Goal: Find specific page/section: Find specific page/section

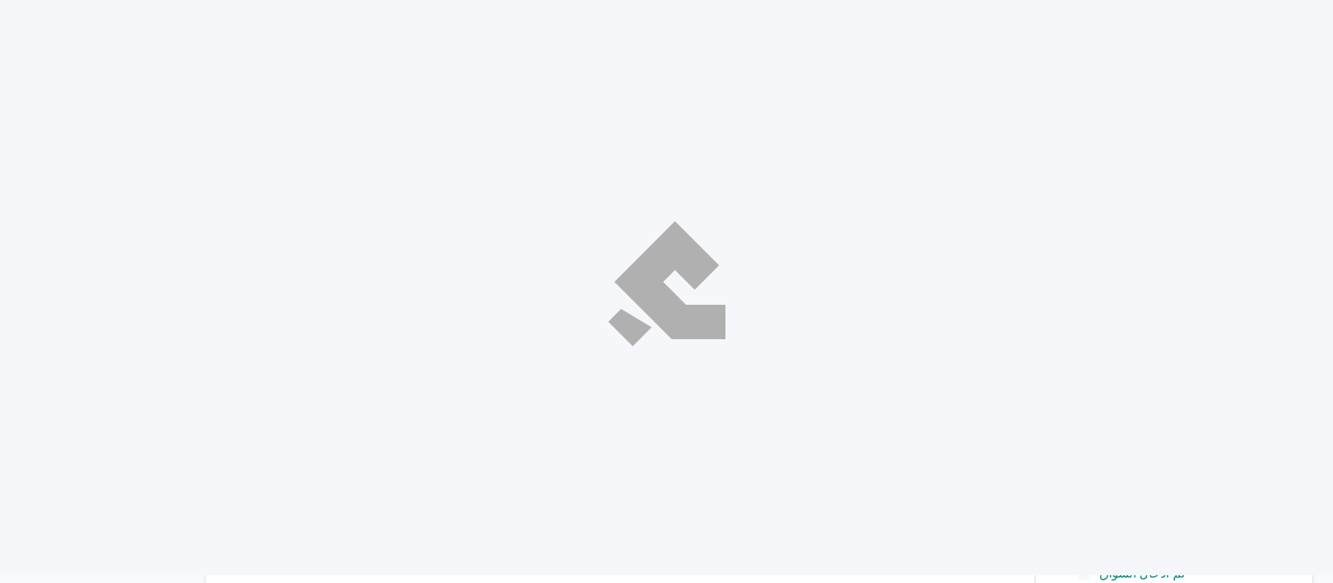
select select "ar"
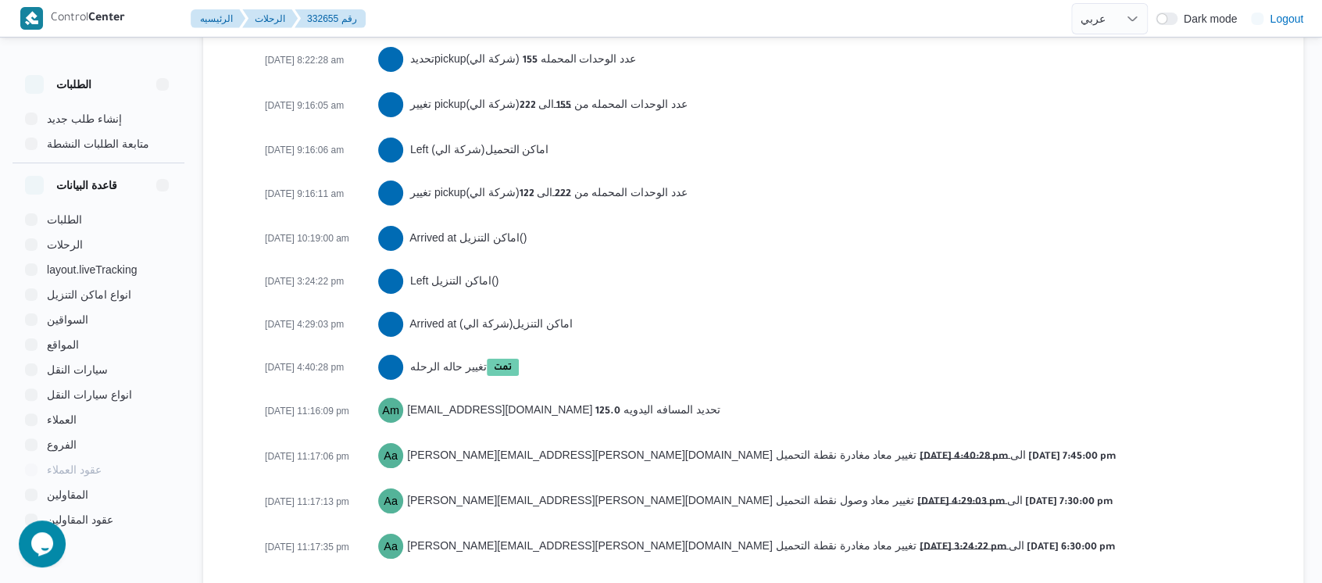
scroll to position [2699, 0]
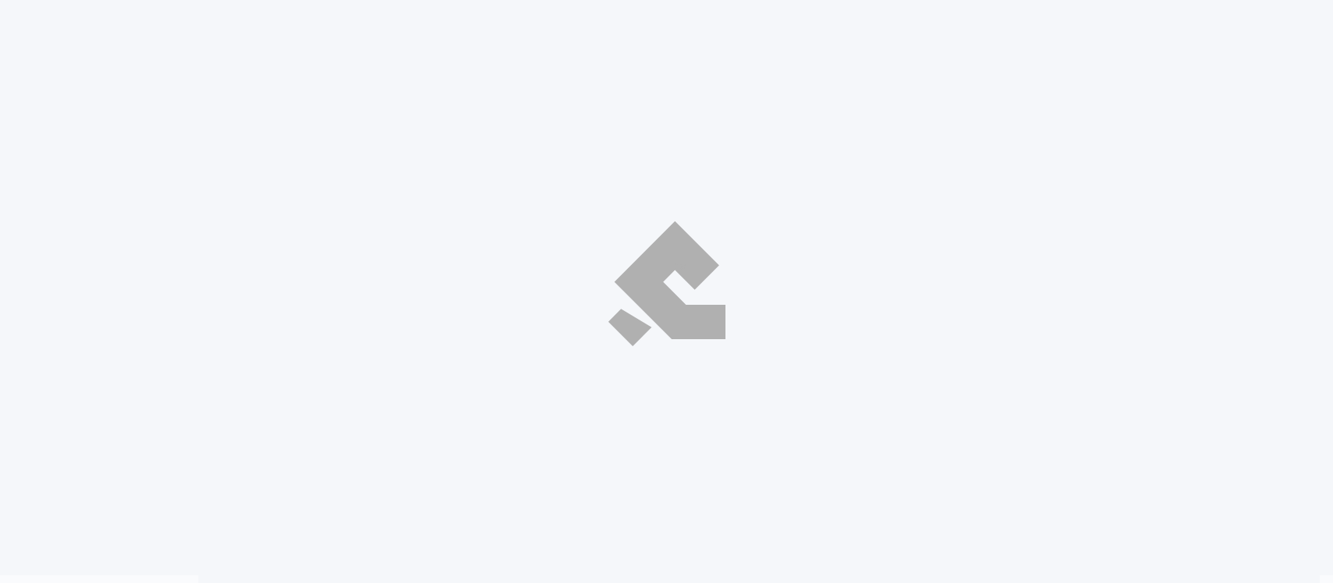
select select "ar"
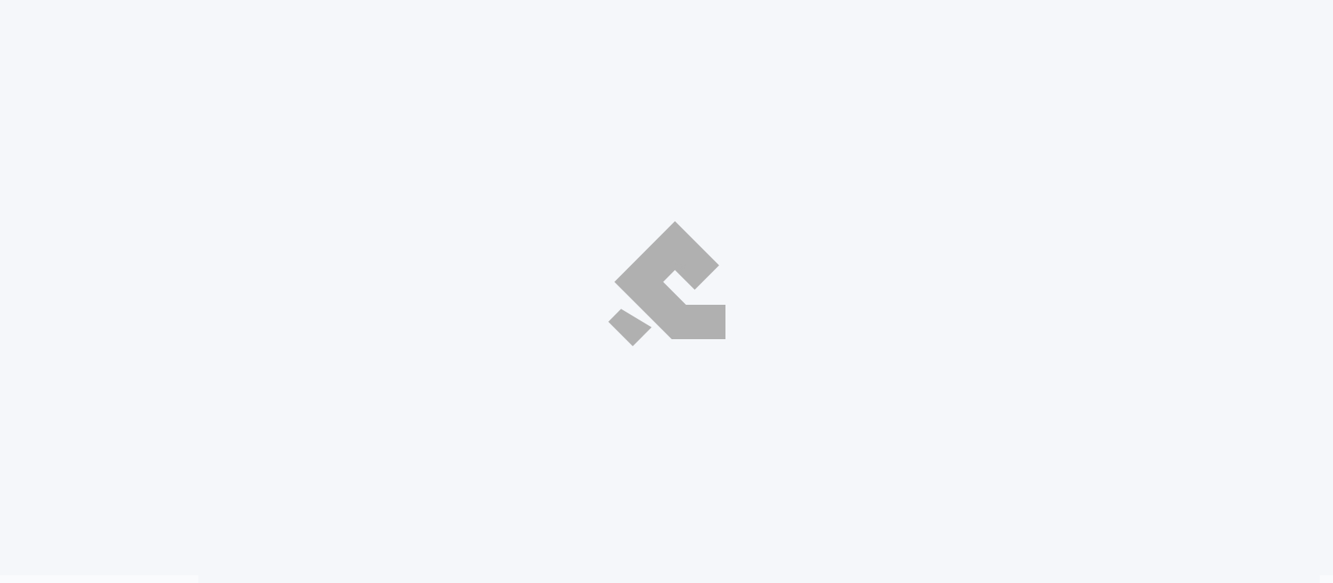
select select "ar"
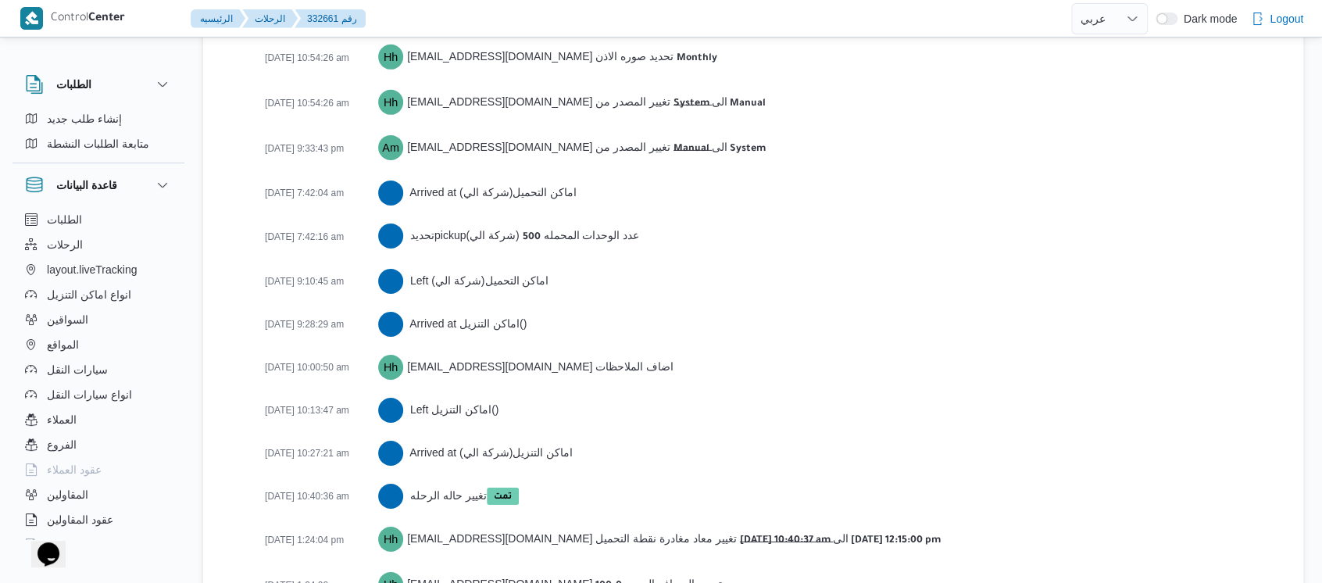
scroll to position [2543, 0]
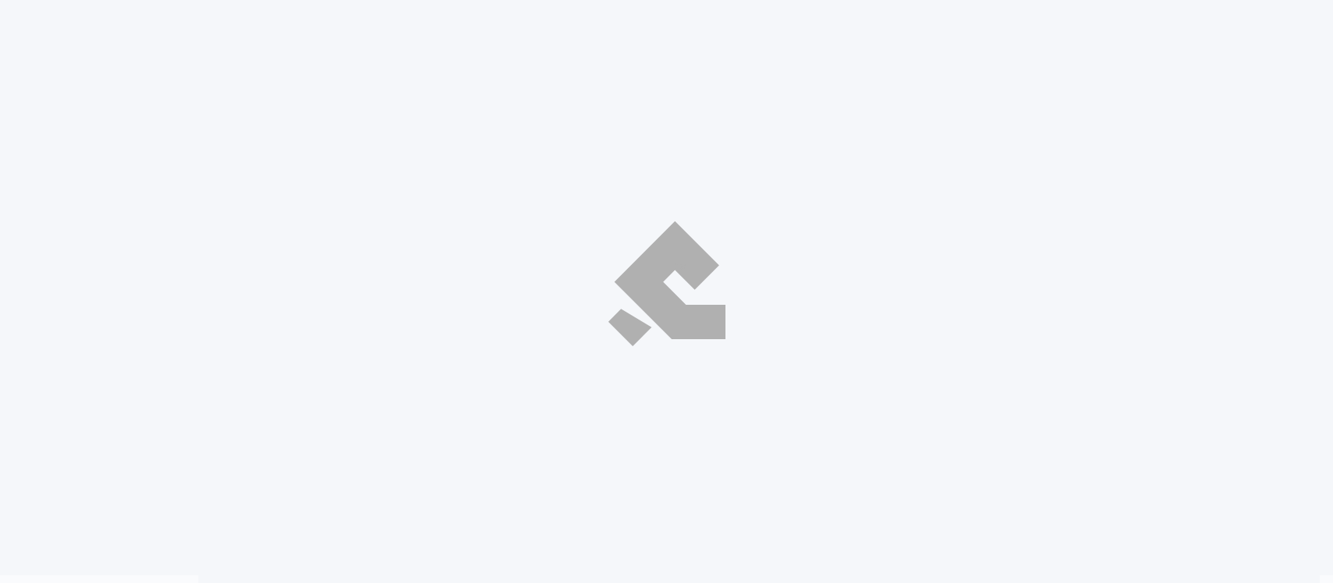
select select "ar"
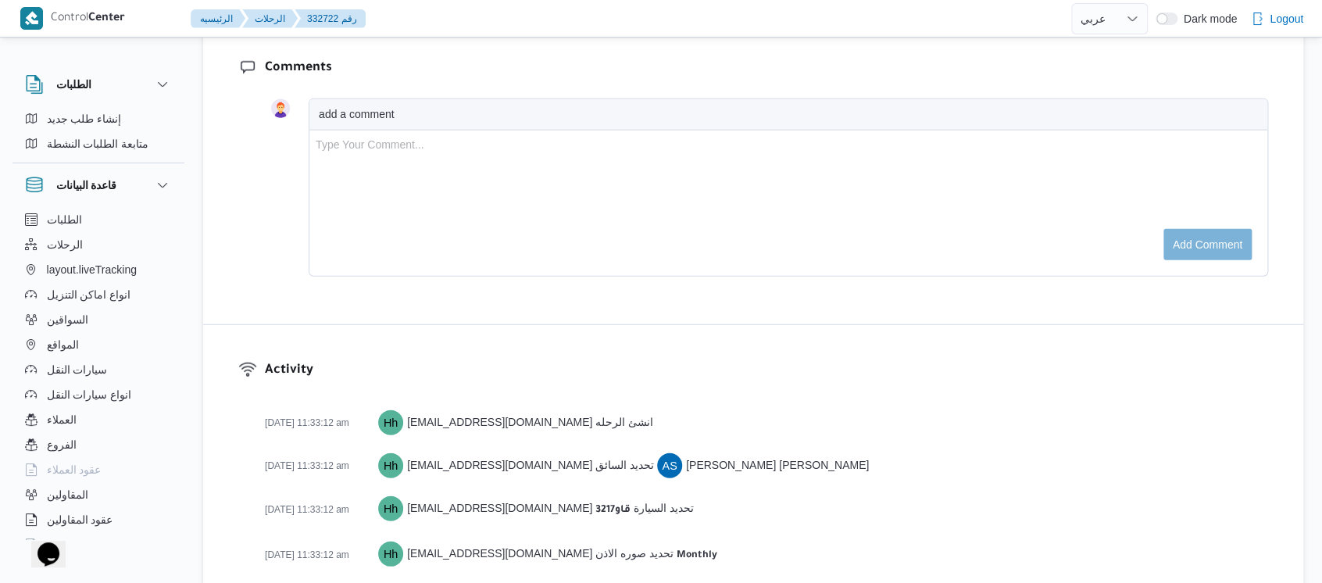
scroll to position [2370, 0]
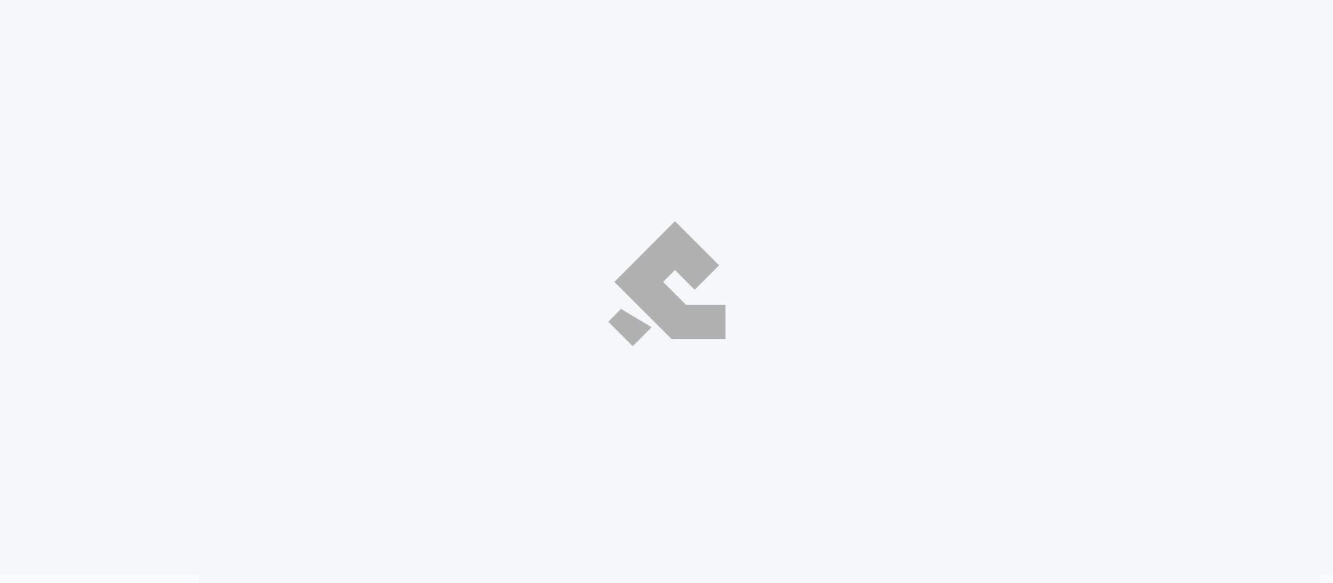
select select "ar"
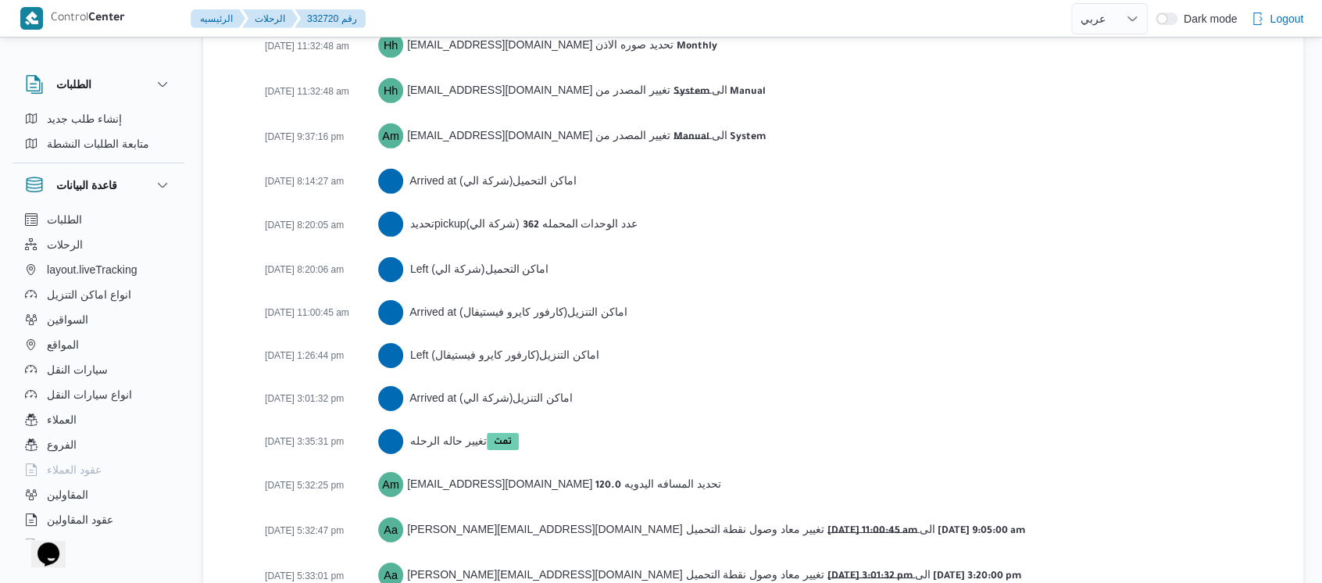
scroll to position [2456, 0]
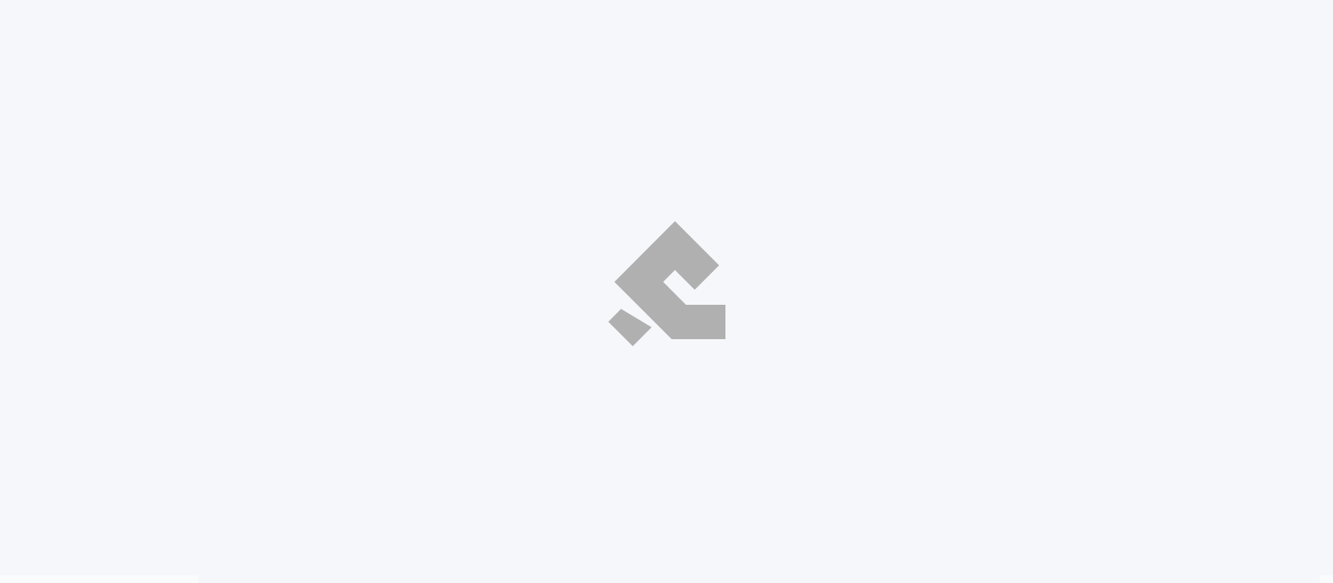
select select "ar"
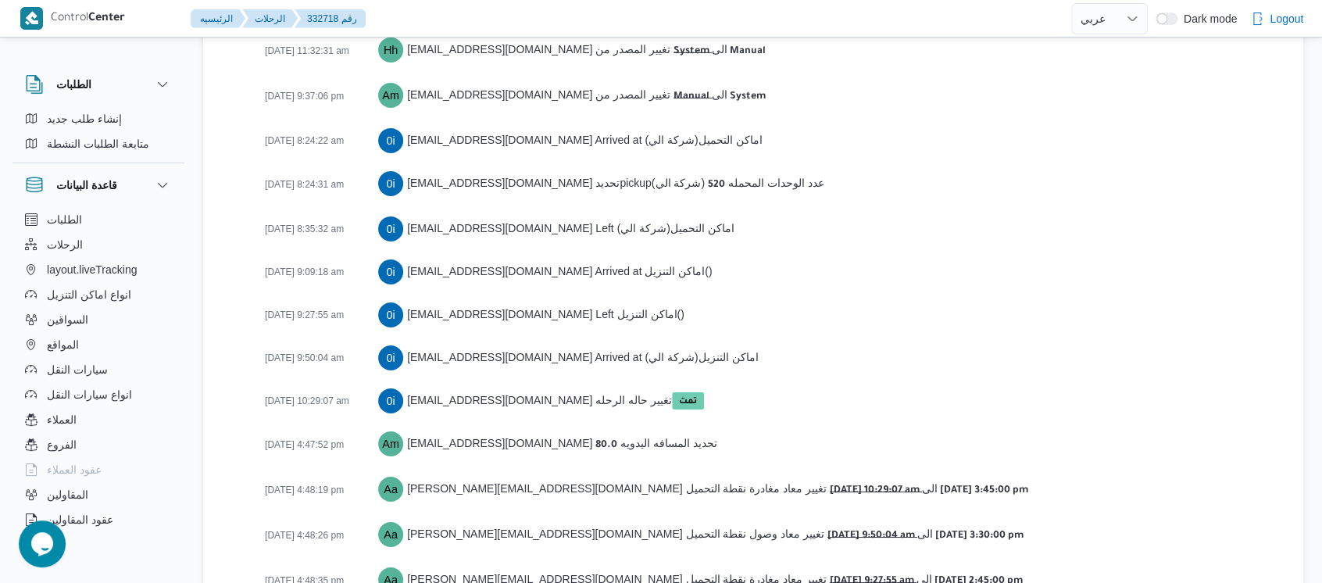
scroll to position [2587, 0]
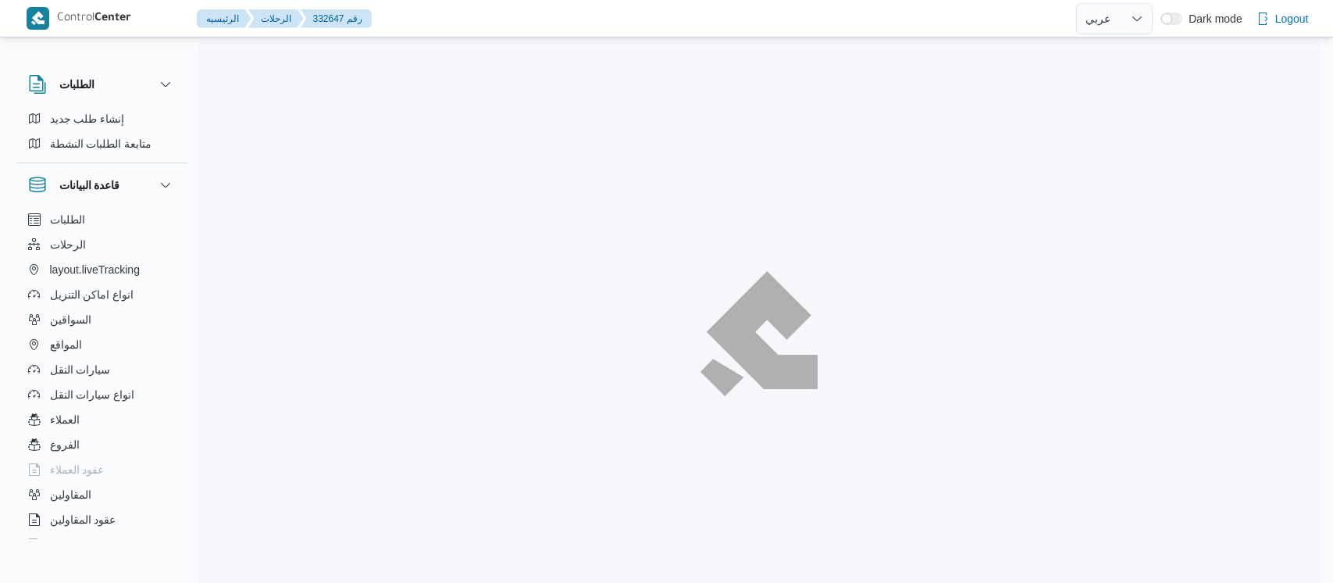
select select "ar"
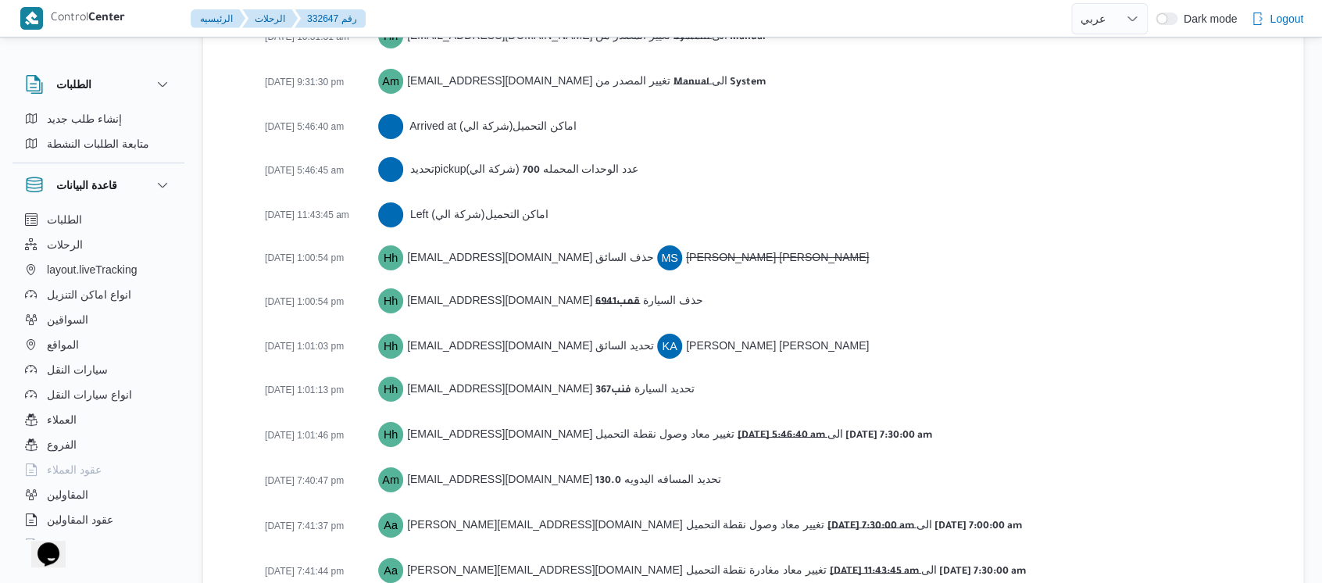
scroll to position [2603, 0]
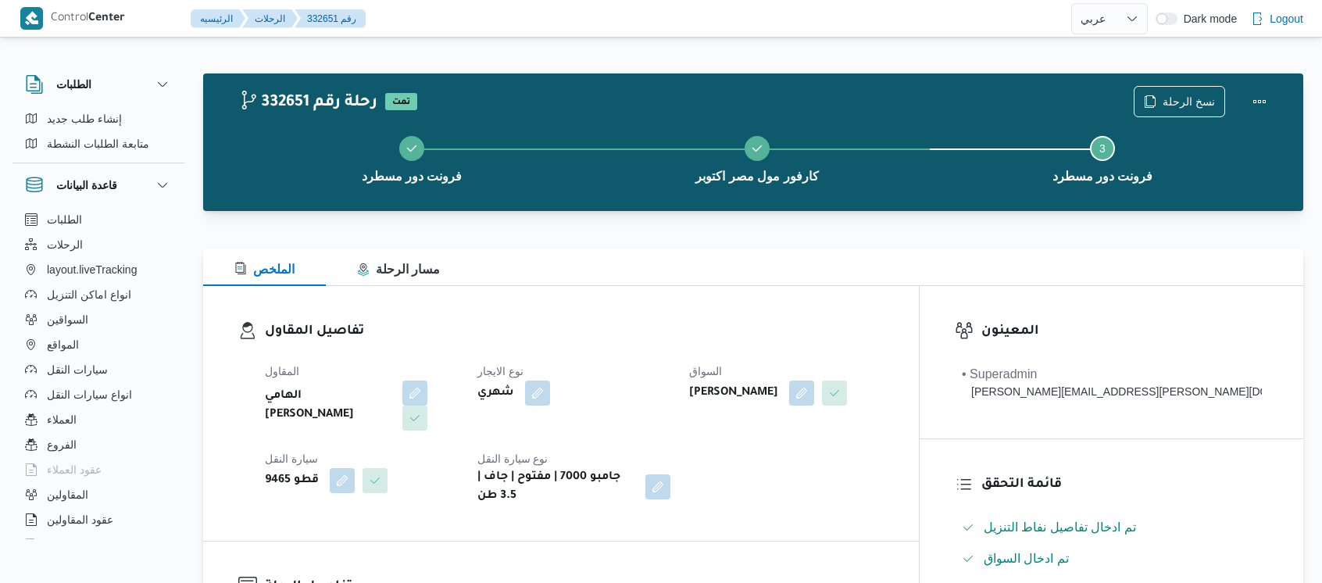
select select "ar"
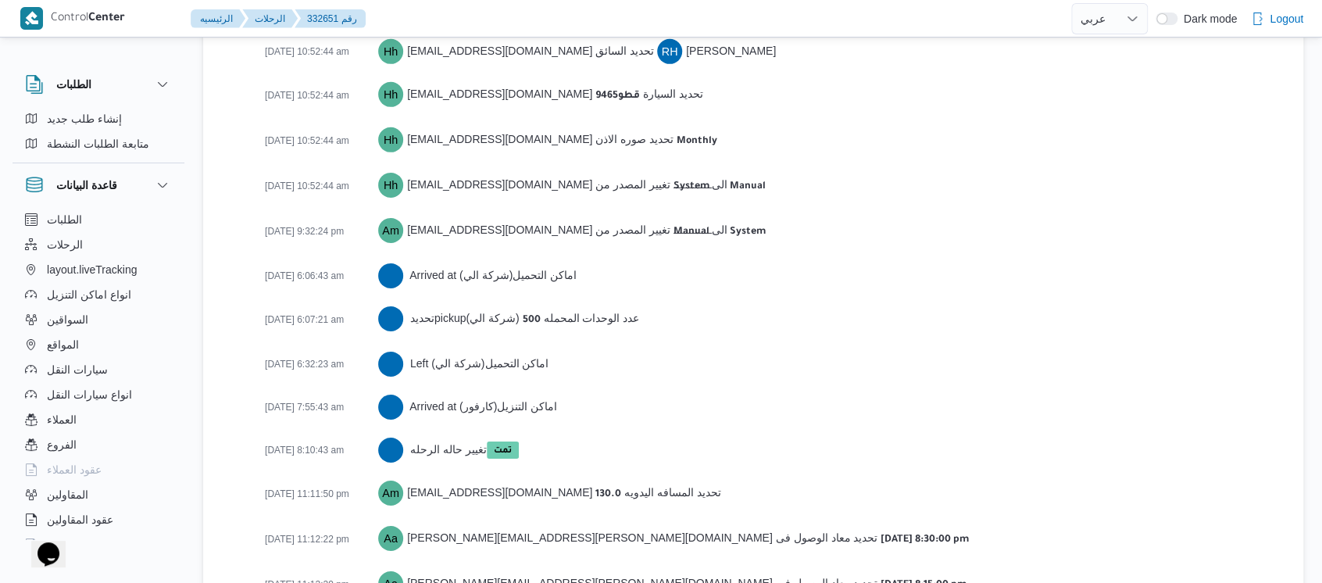
scroll to position [2500, 0]
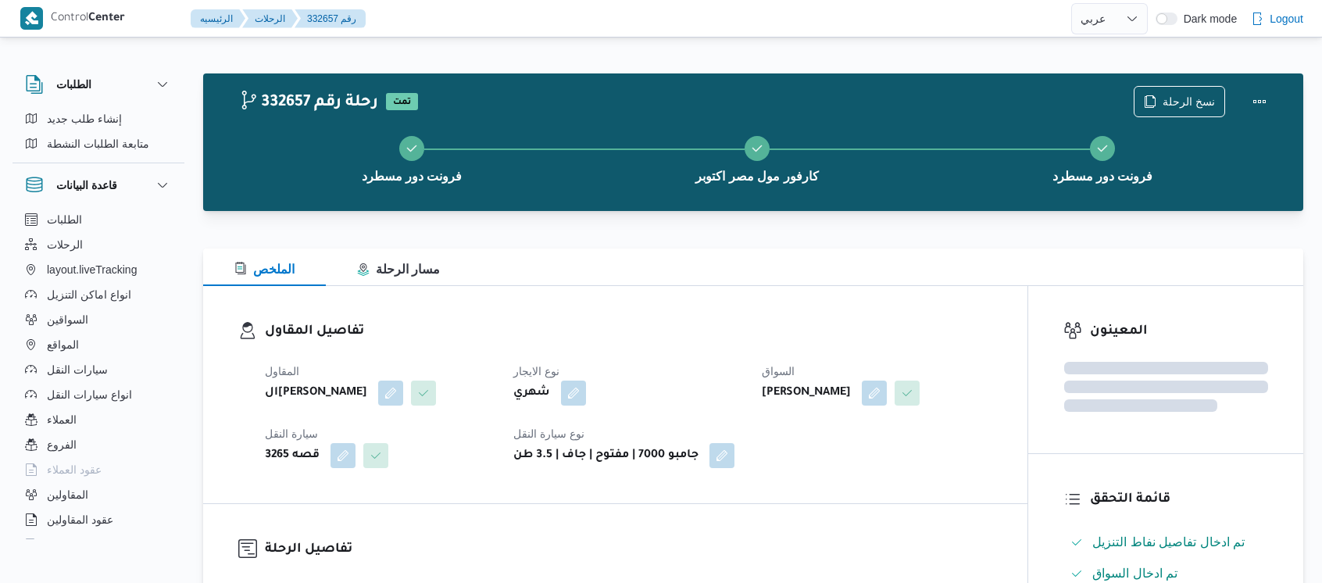
select select "ar"
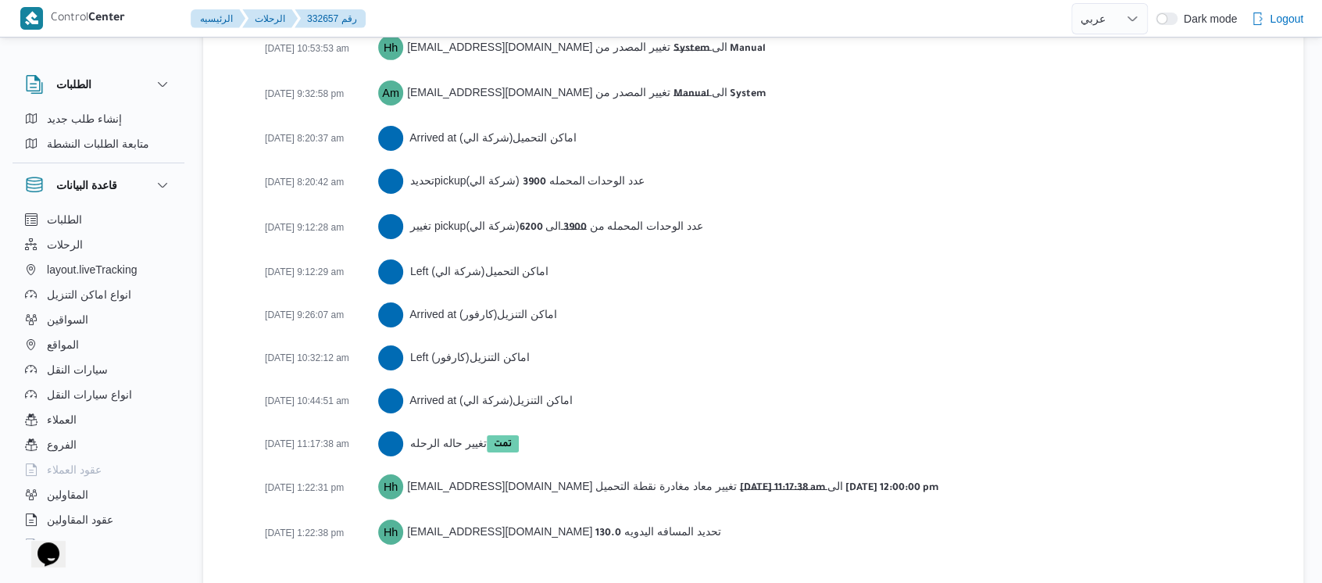
scroll to position [2568, 0]
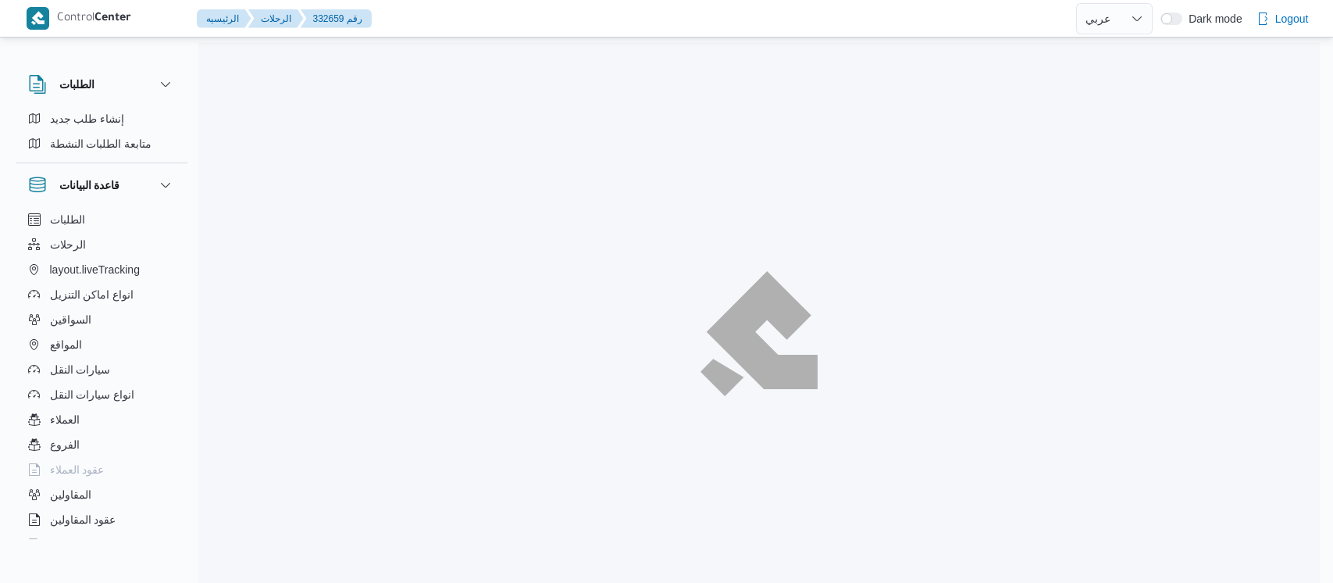
select select "ar"
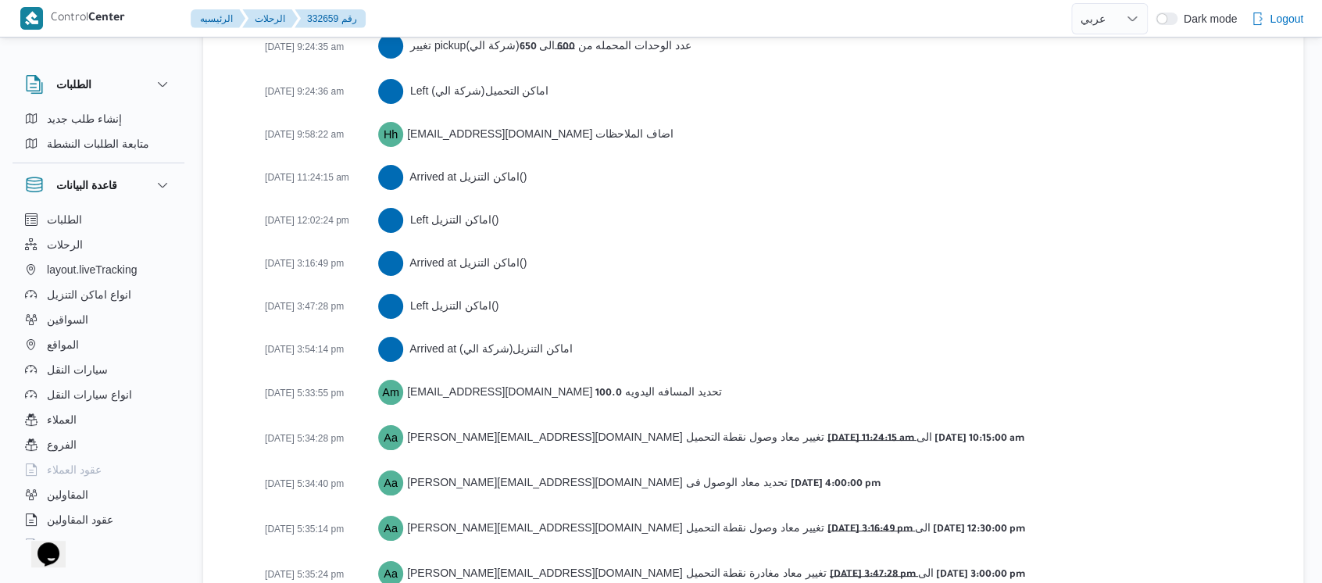
scroll to position [2846, 0]
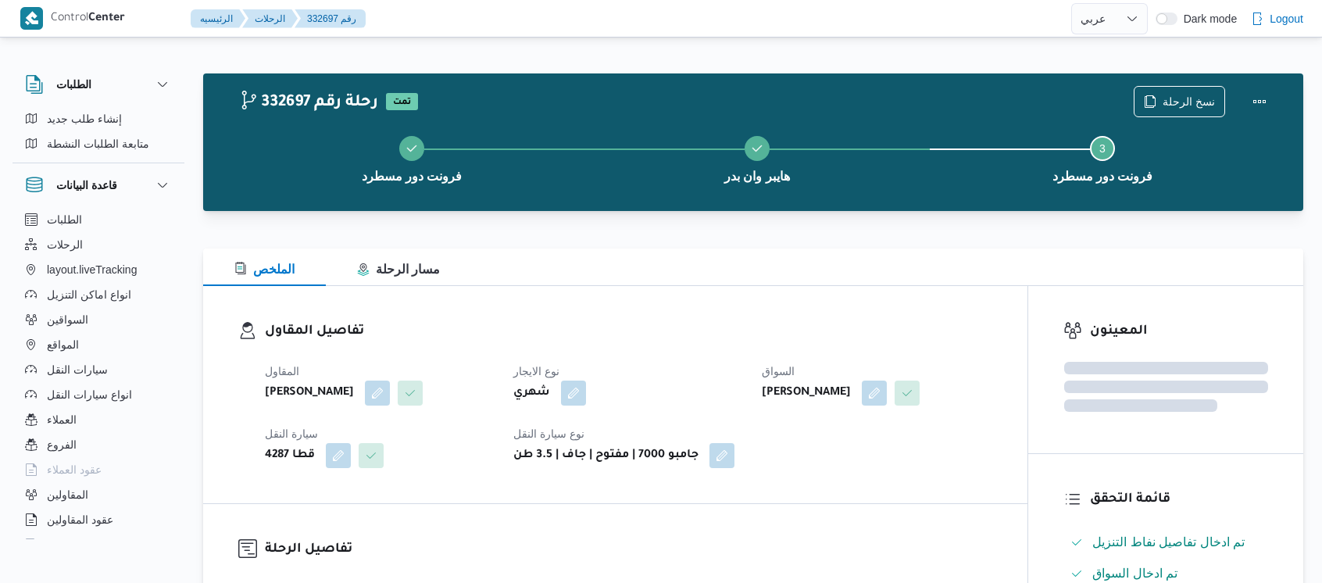
select select "ar"
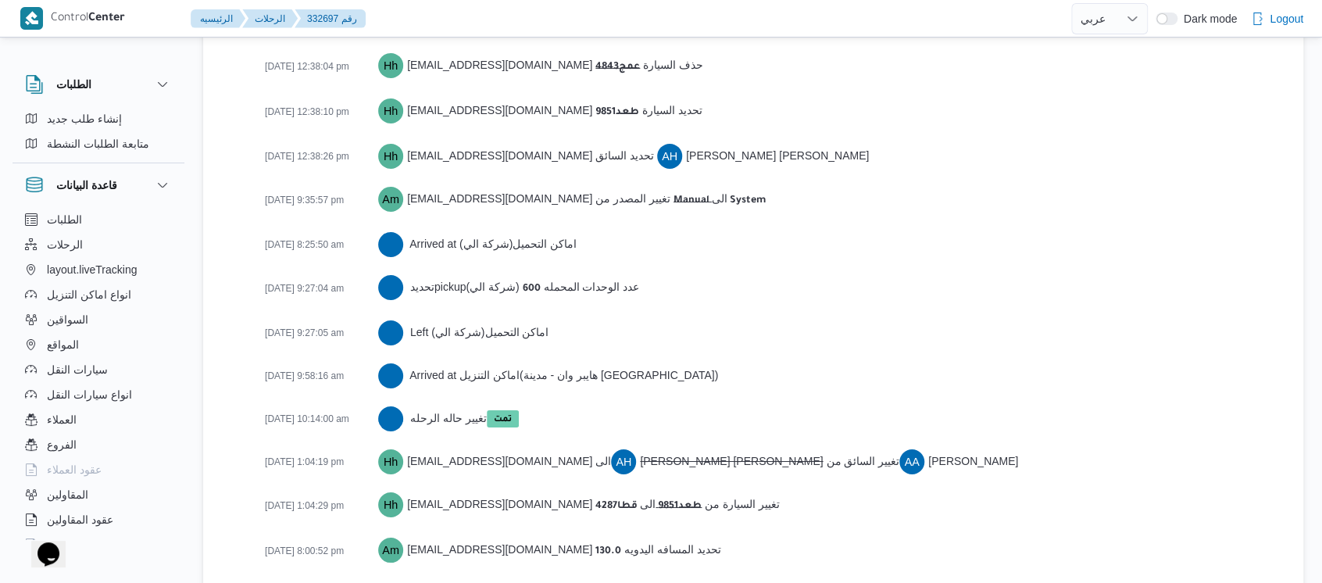
scroll to position [2707, 0]
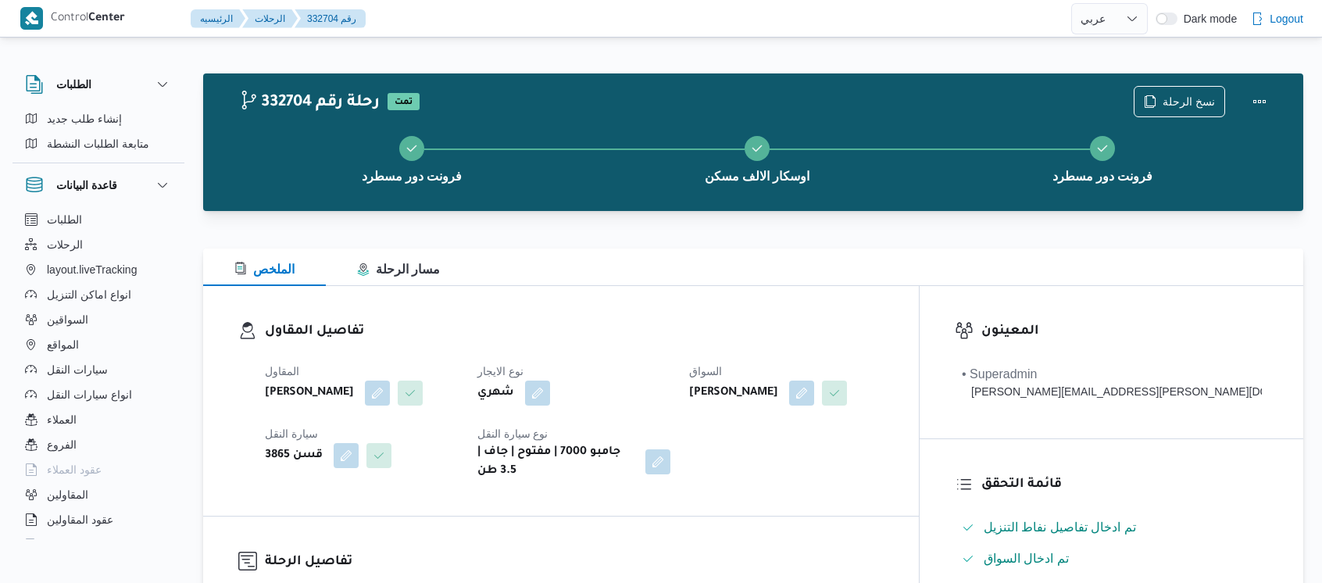
select select "ar"
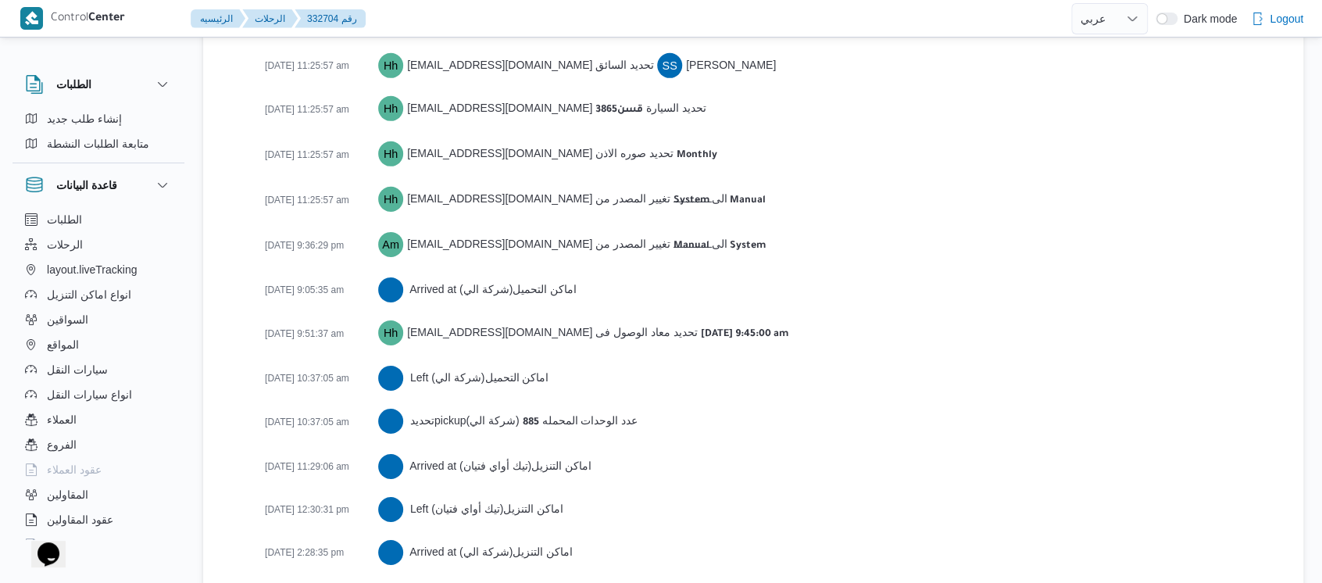
scroll to position [2718, 0]
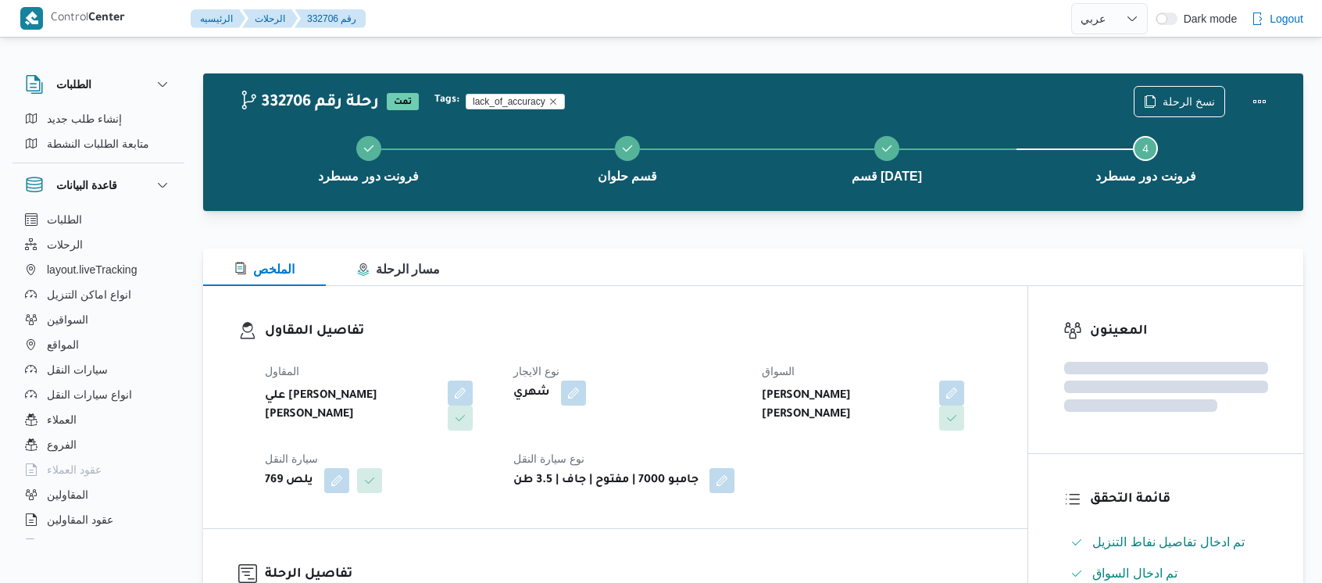
select select "ar"
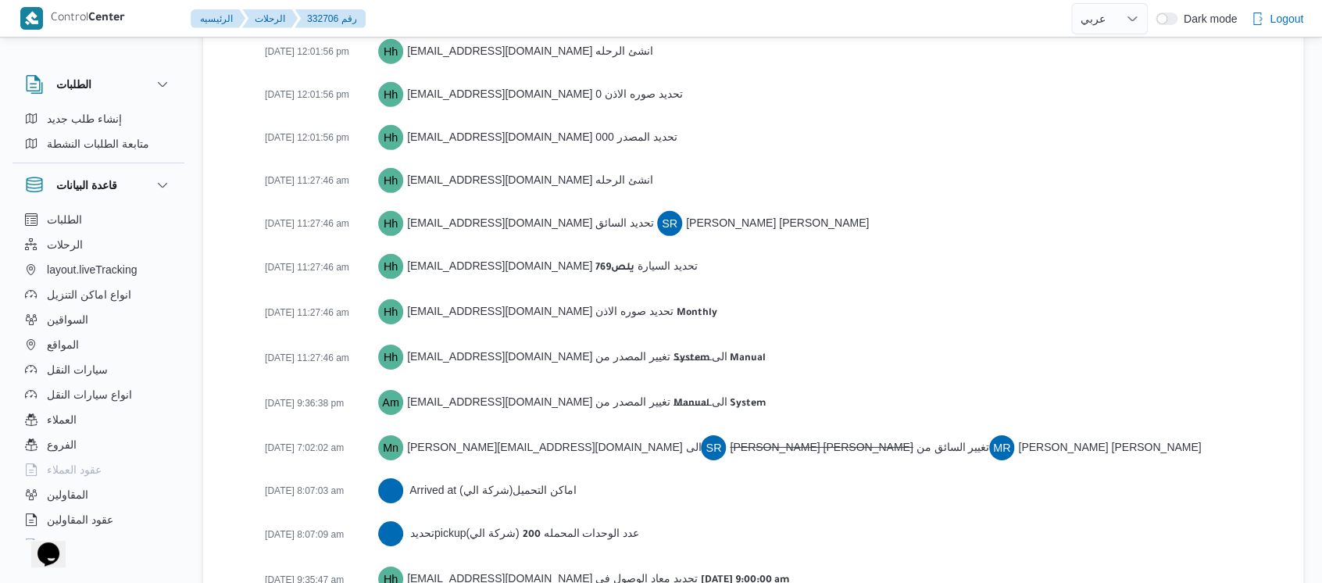
scroll to position [2846, 0]
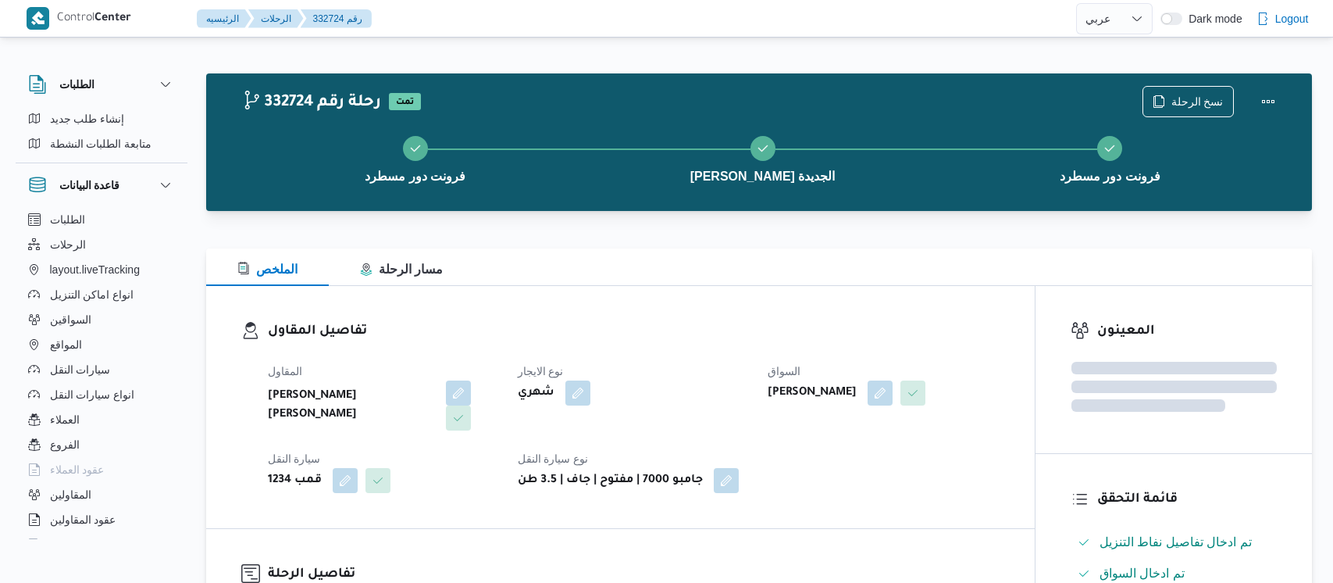
select select "ar"
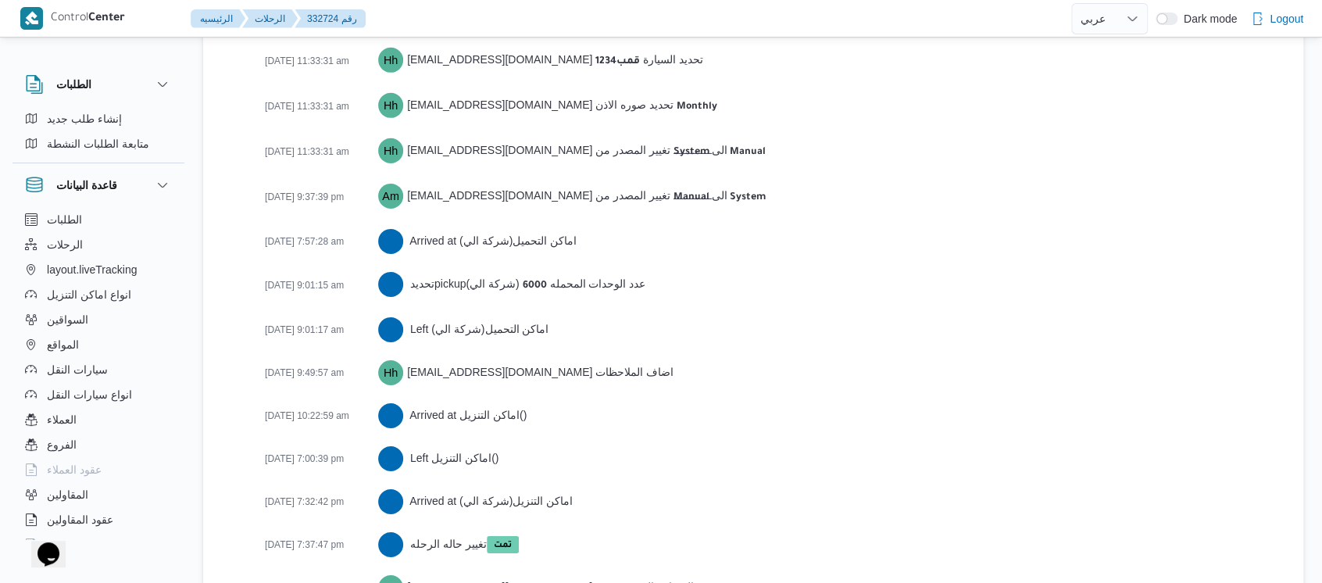
scroll to position [2543, 0]
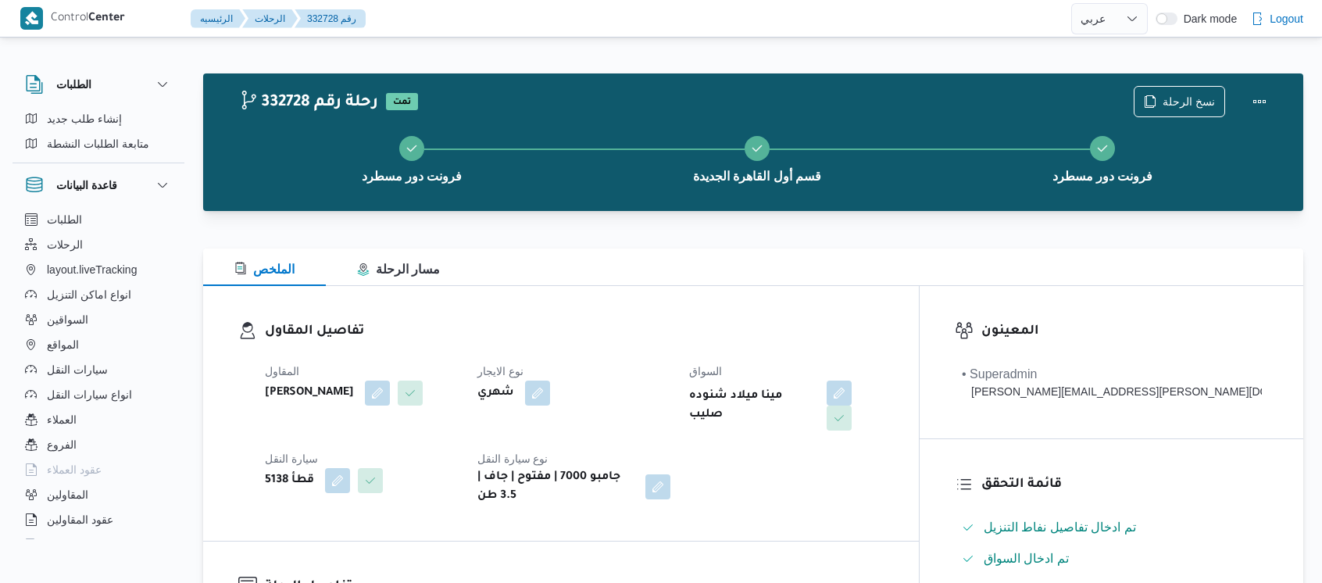
select select "ar"
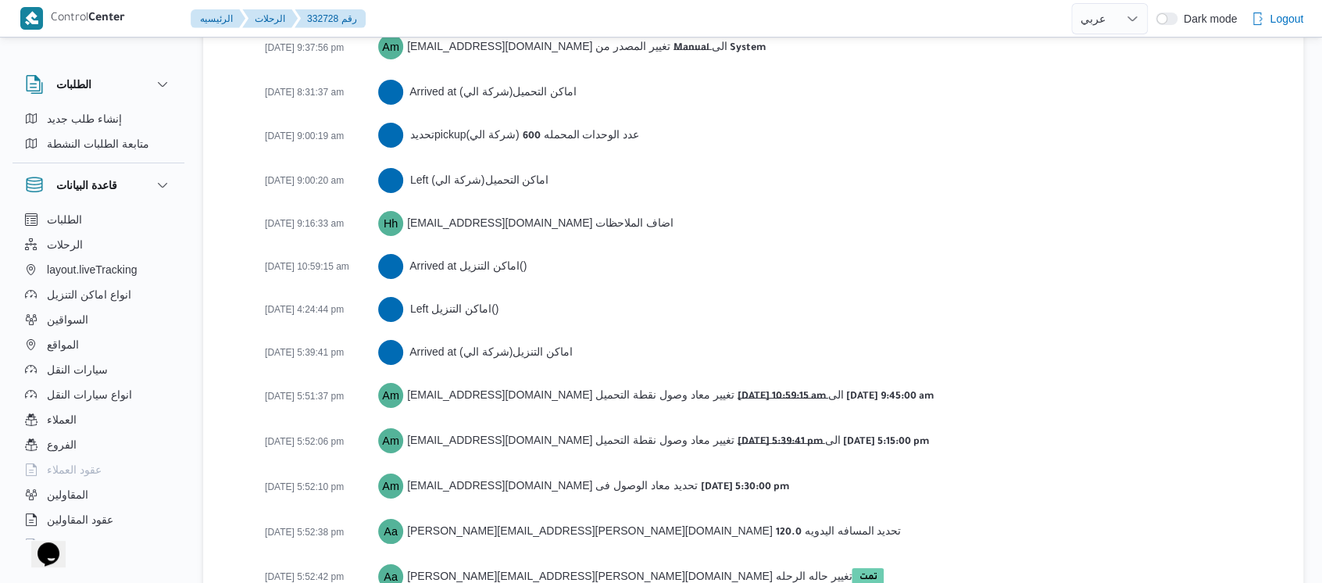
scroll to position [2631, 0]
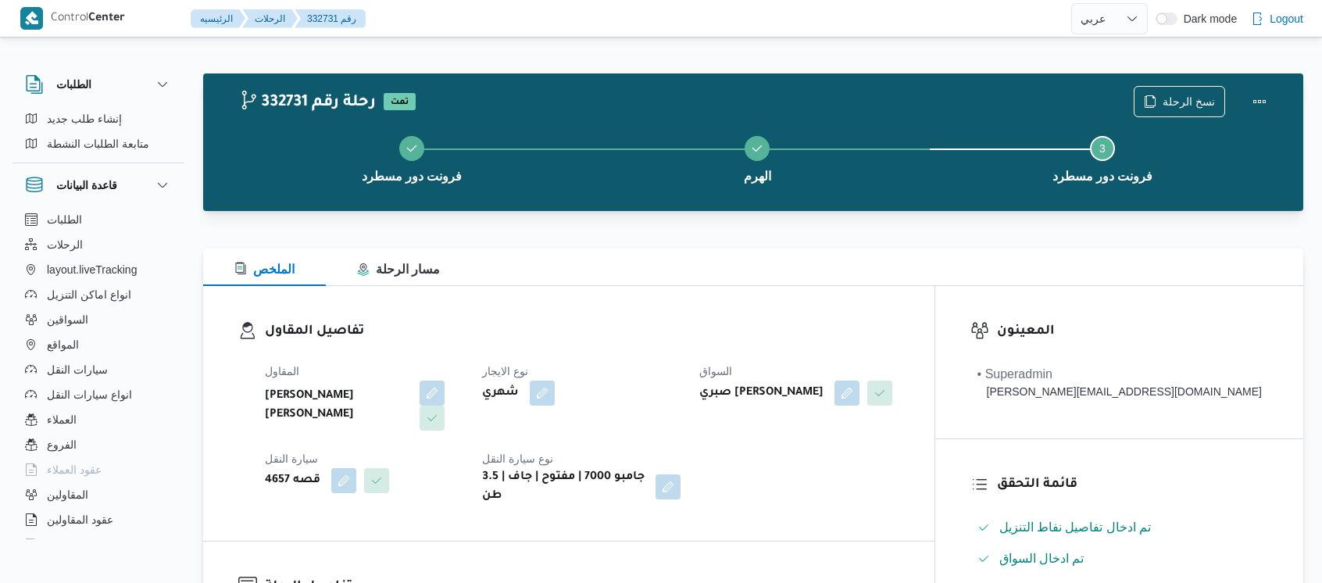
select select "ar"
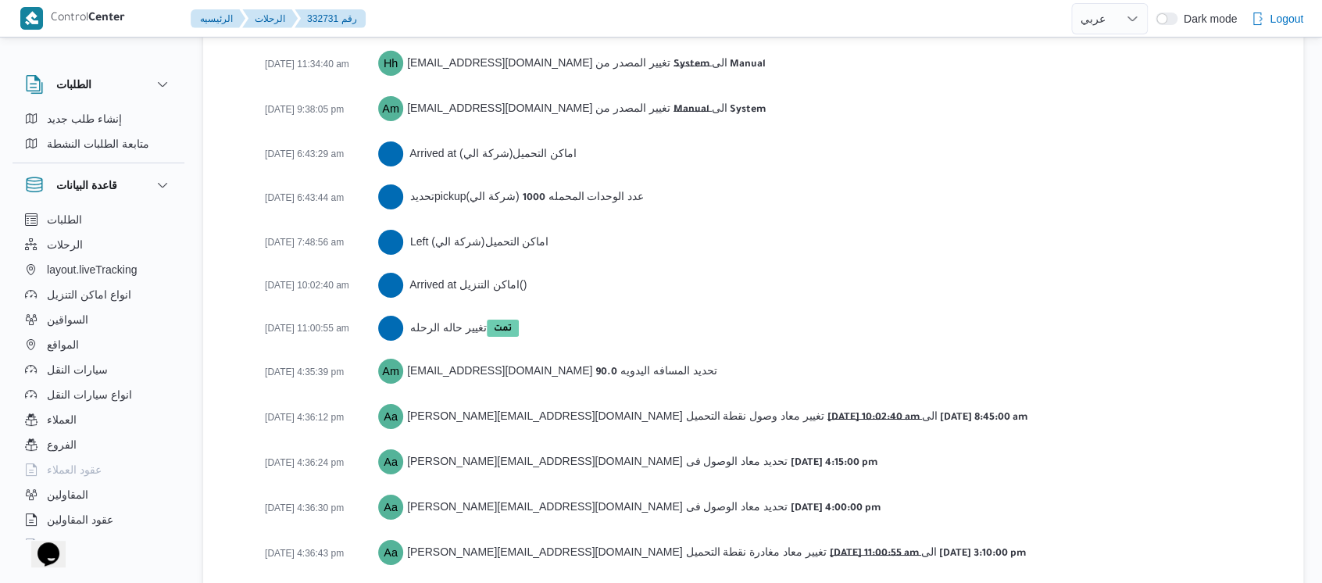
scroll to position [2544, 0]
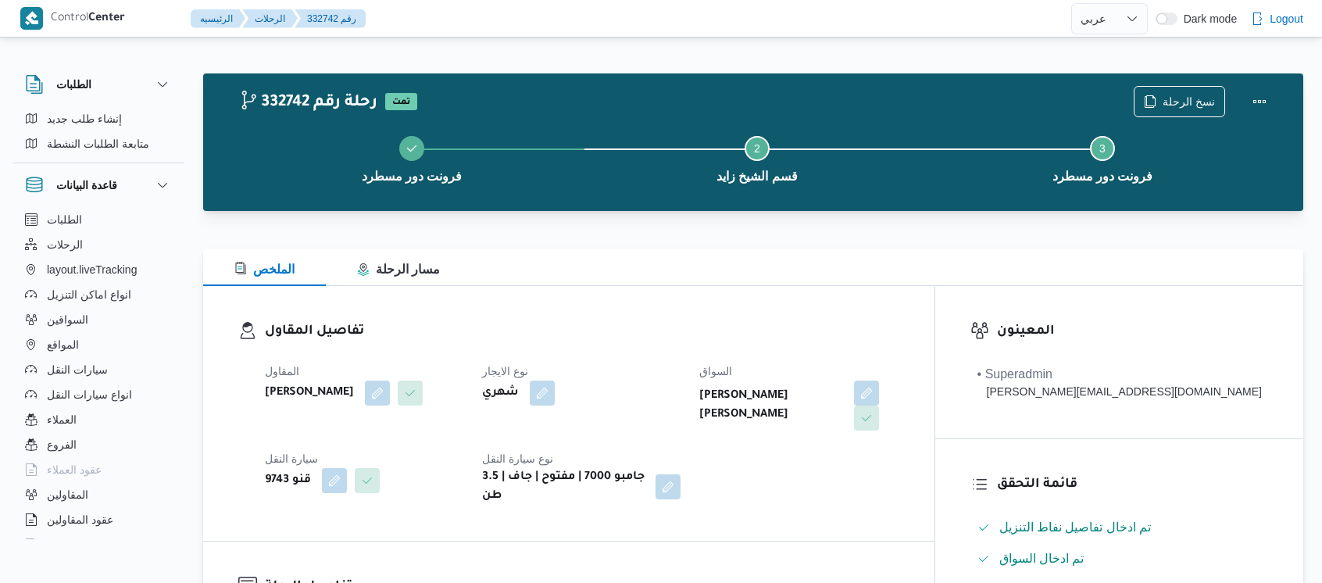
select select "ar"
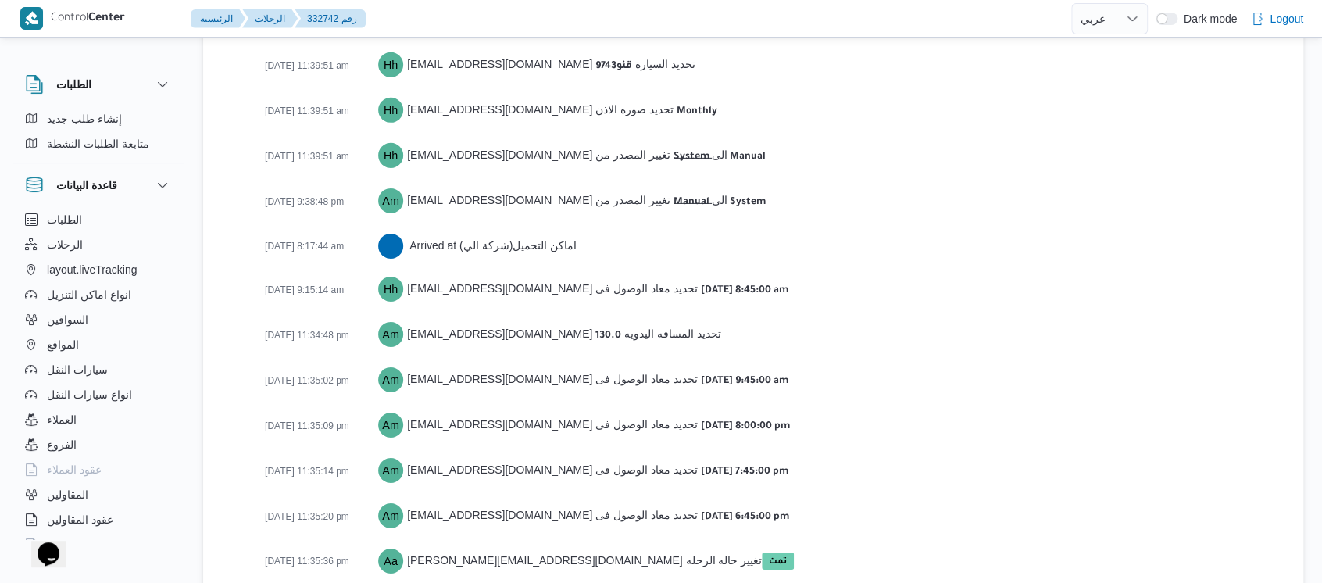
scroll to position [2481, 0]
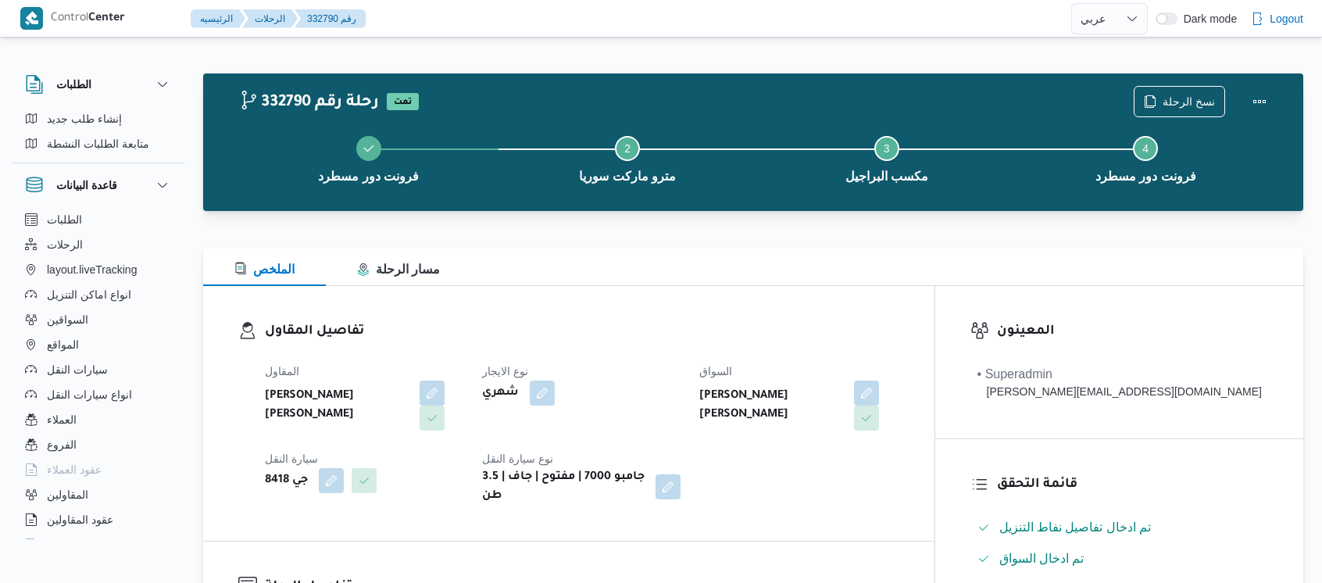
select select "ar"
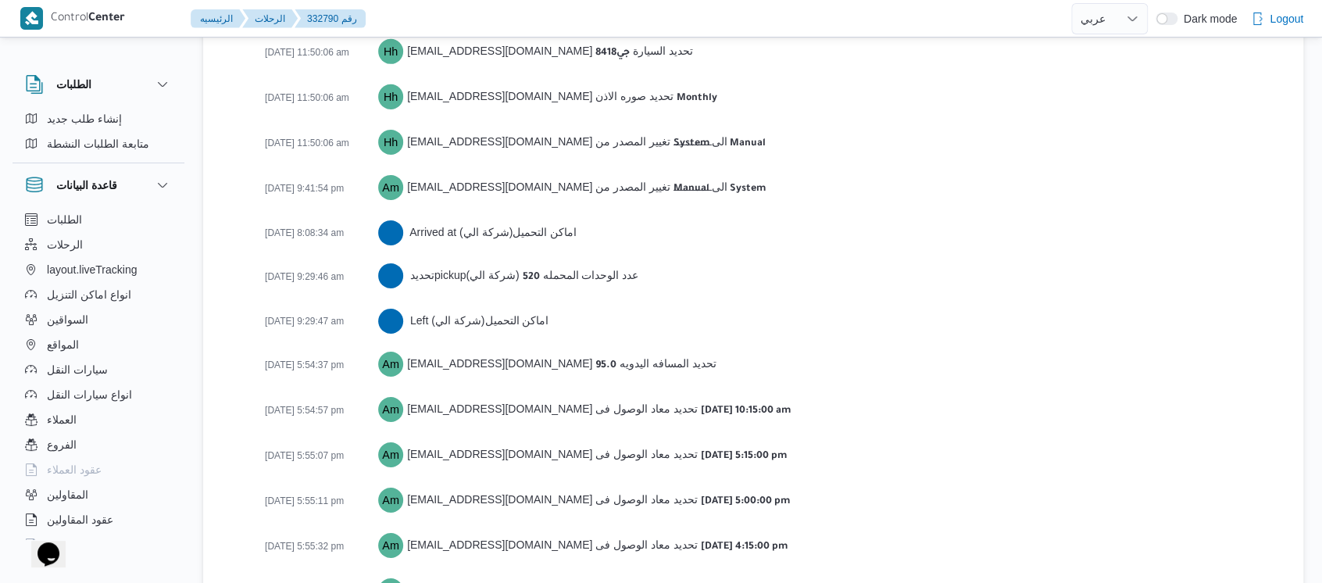
scroll to position [2654, 0]
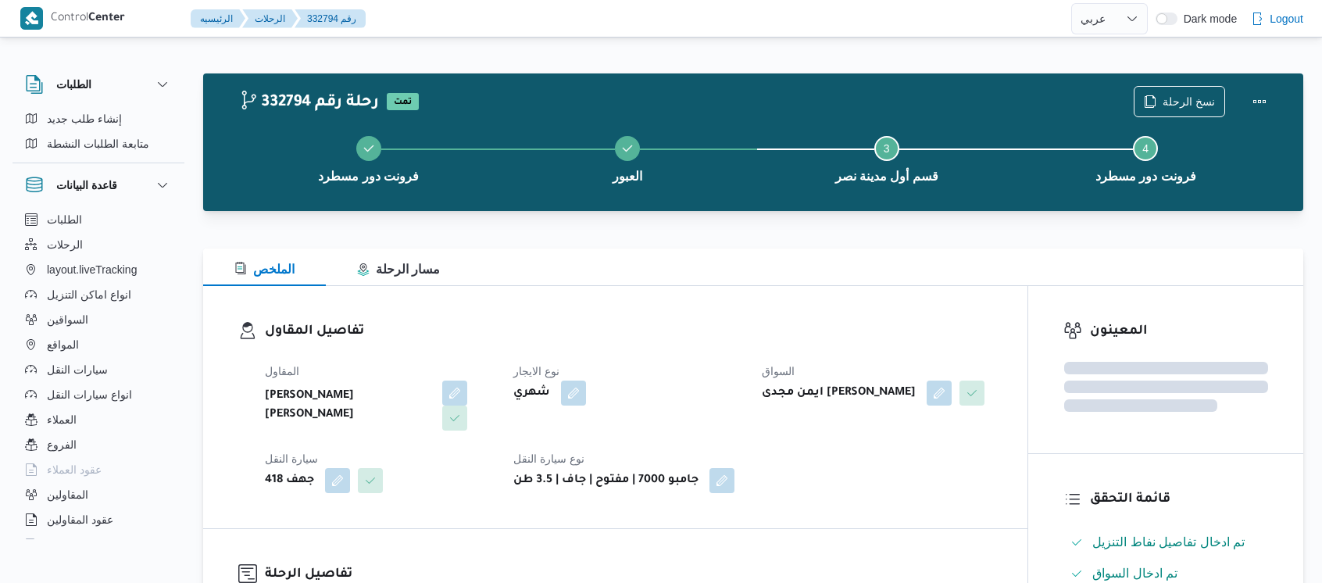
select select "ar"
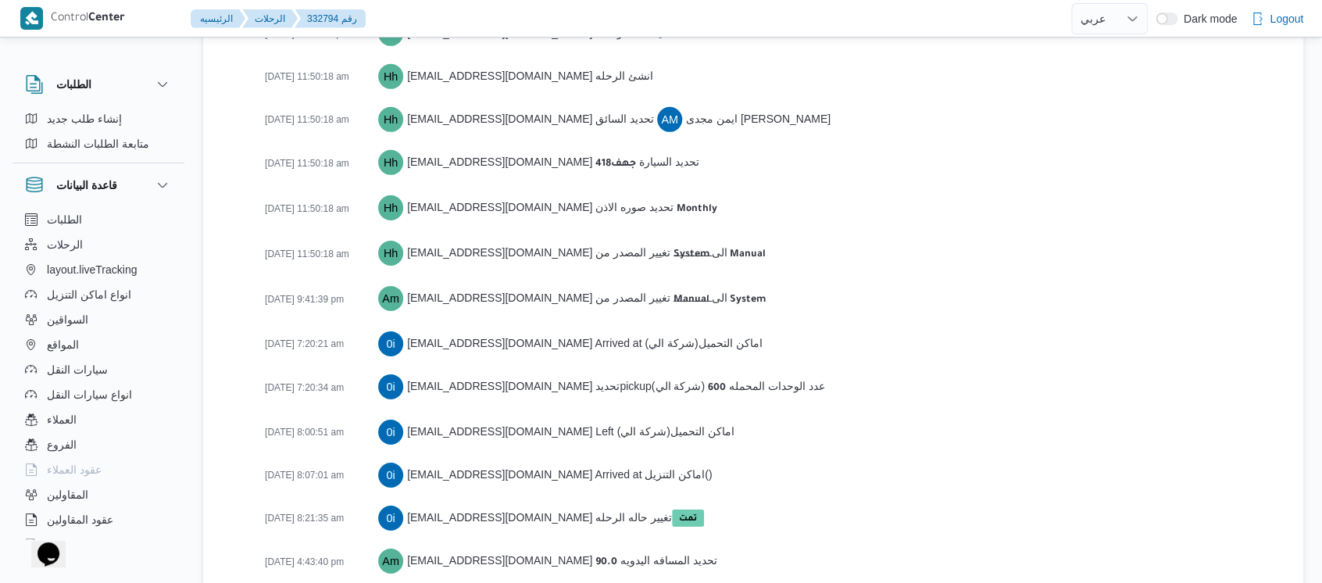
scroll to position [2654, 0]
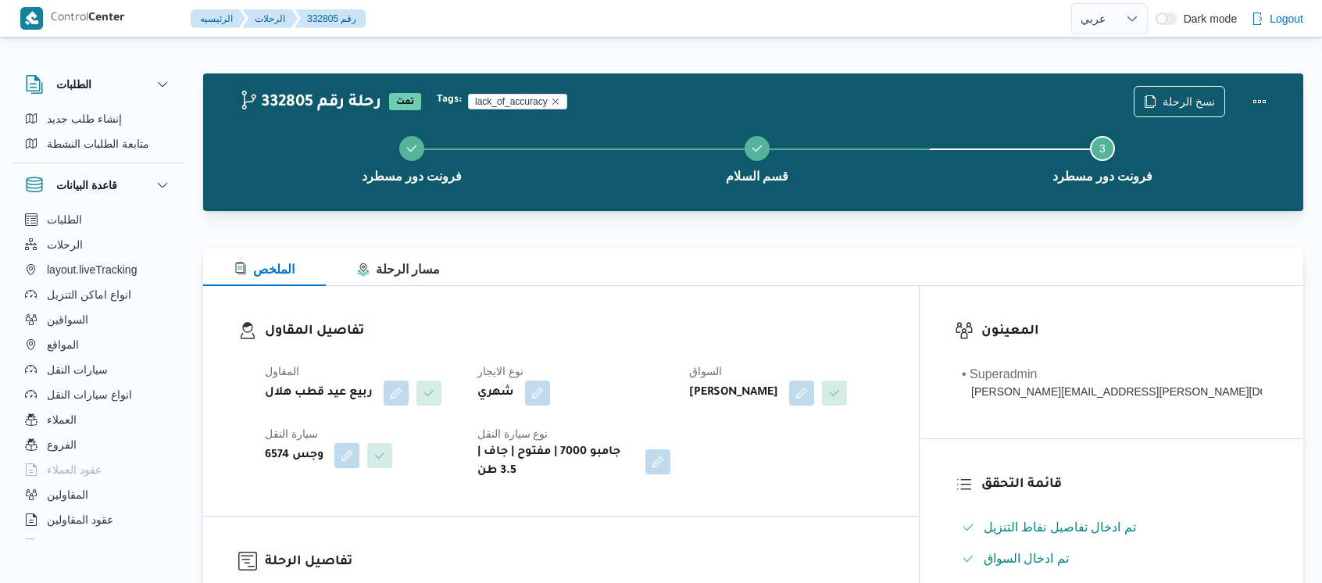
select select "ar"
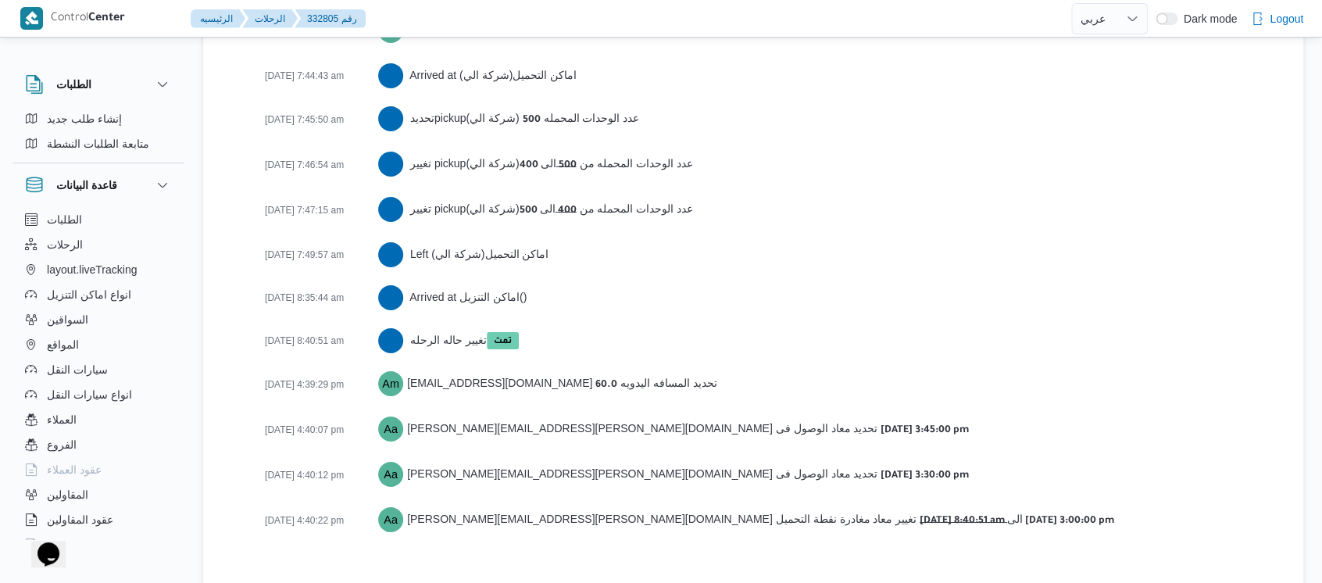
scroll to position [2612, 0]
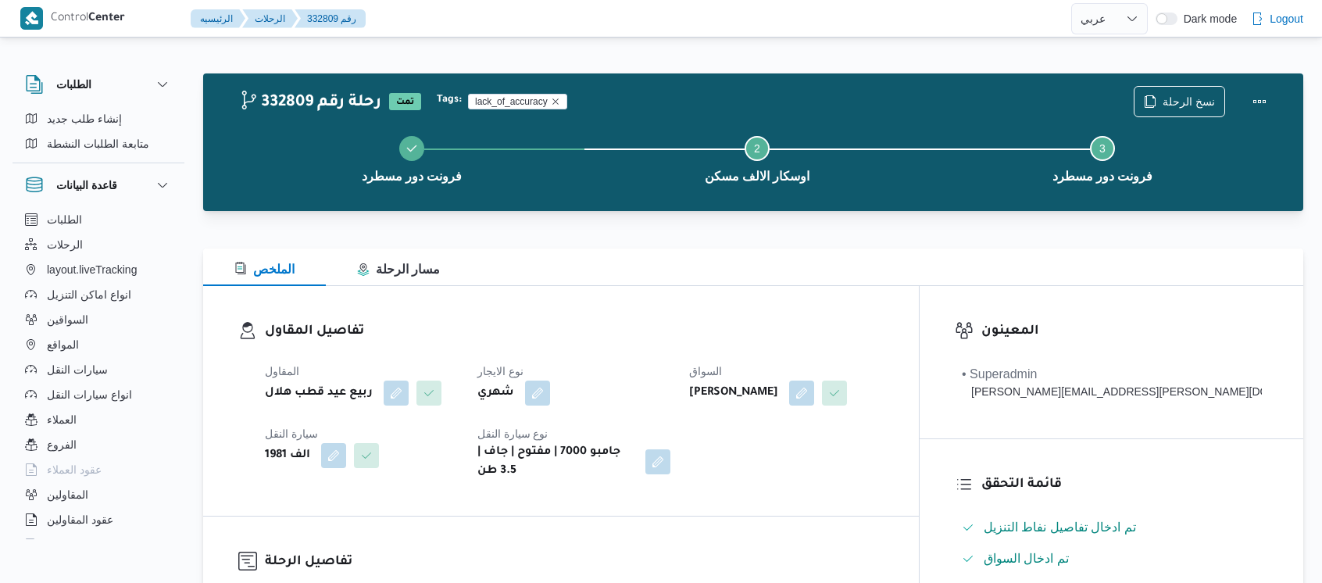
select select "ar"
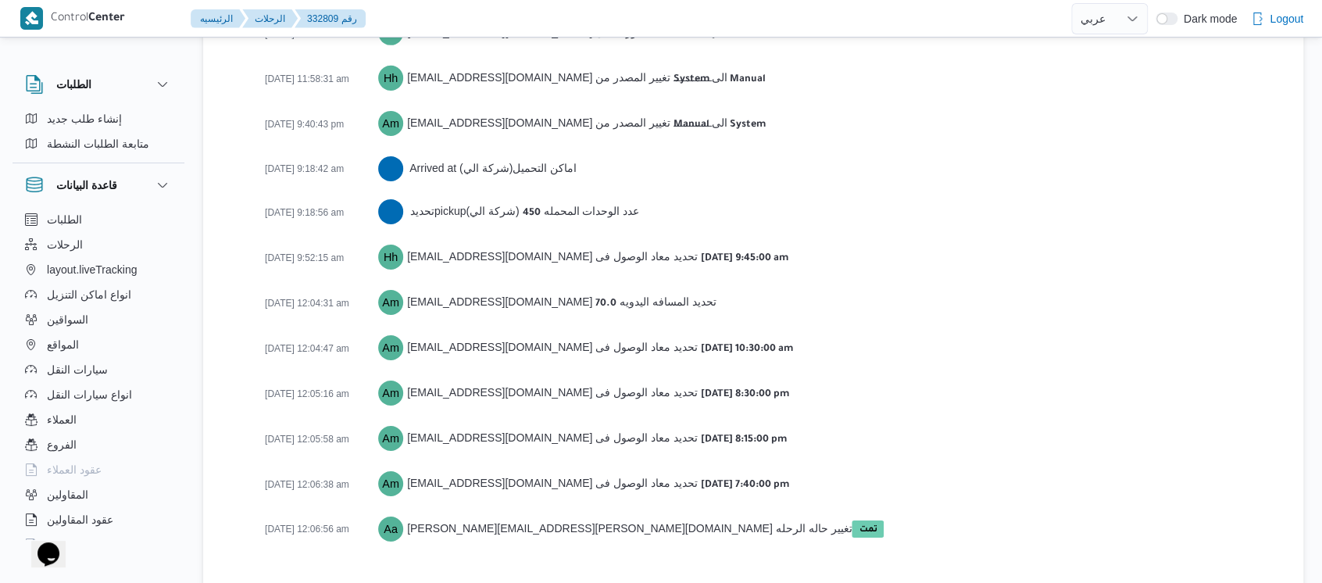
scroll to position [2525, 0]
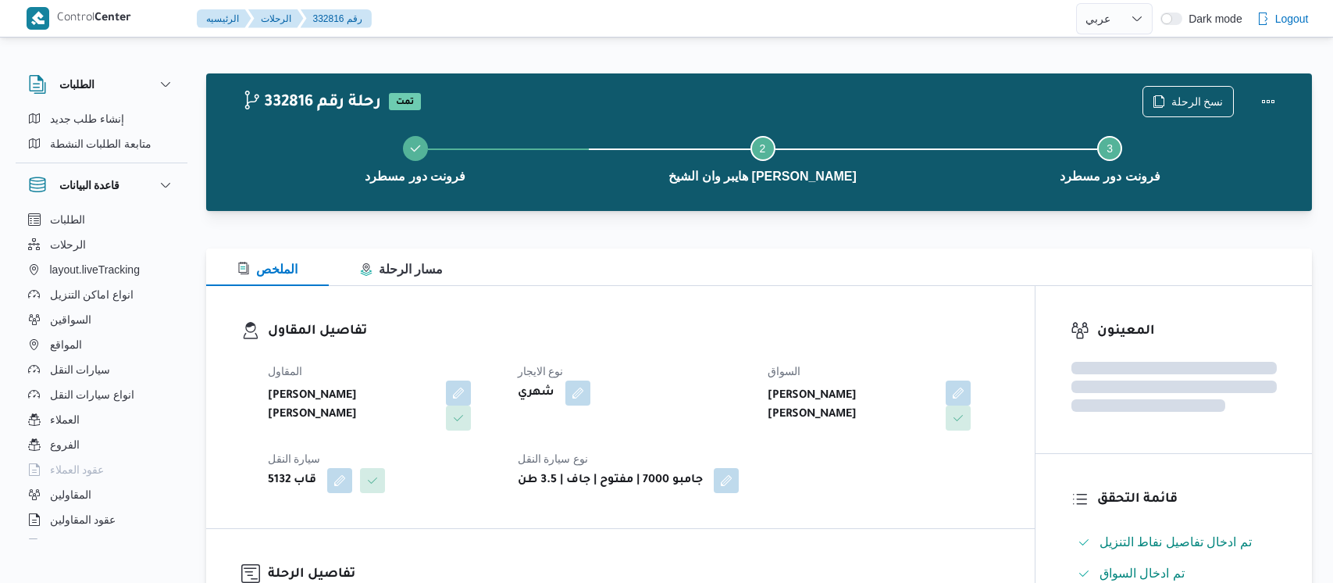
select select "ar"
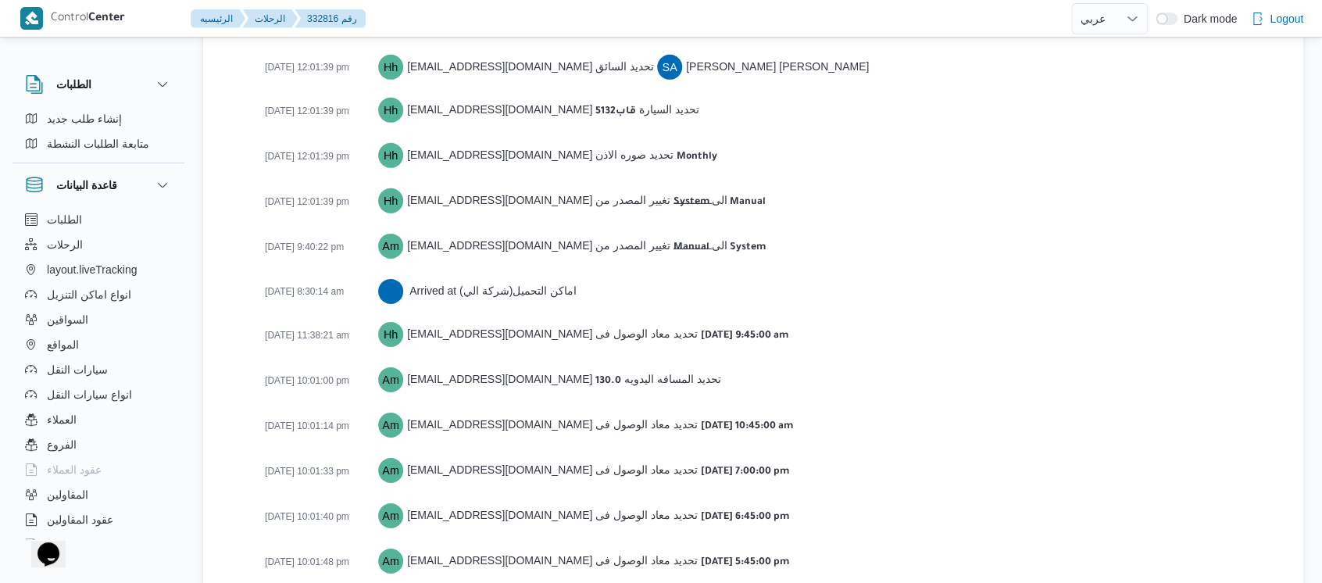
scroll to position [2456, 0]
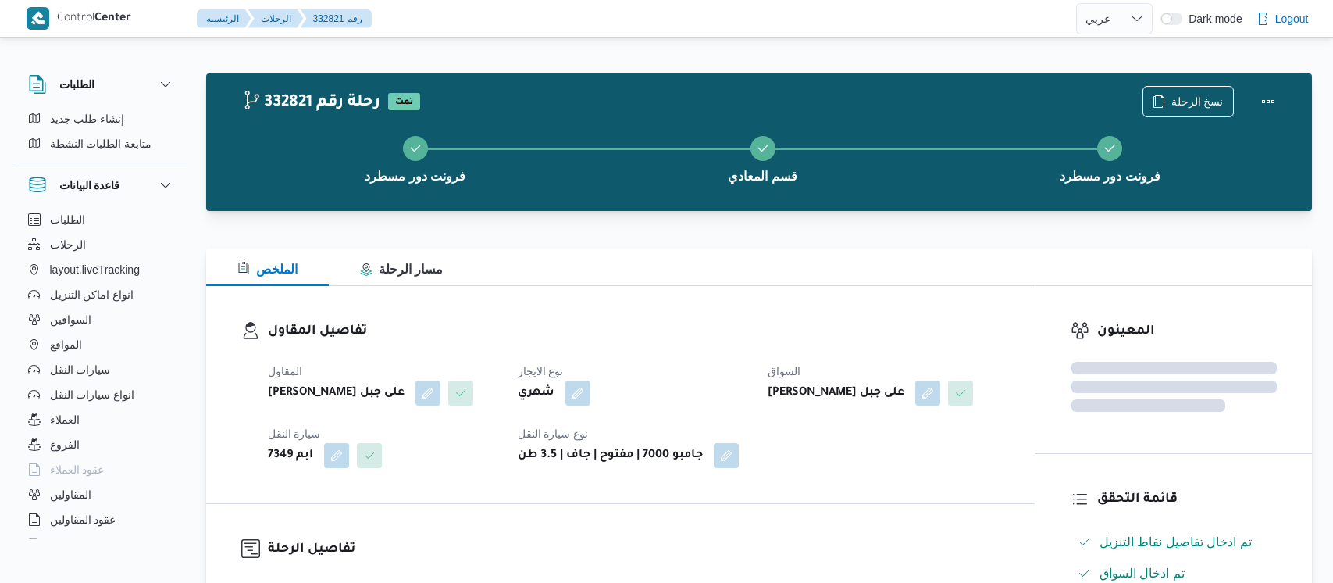
select select "ar"
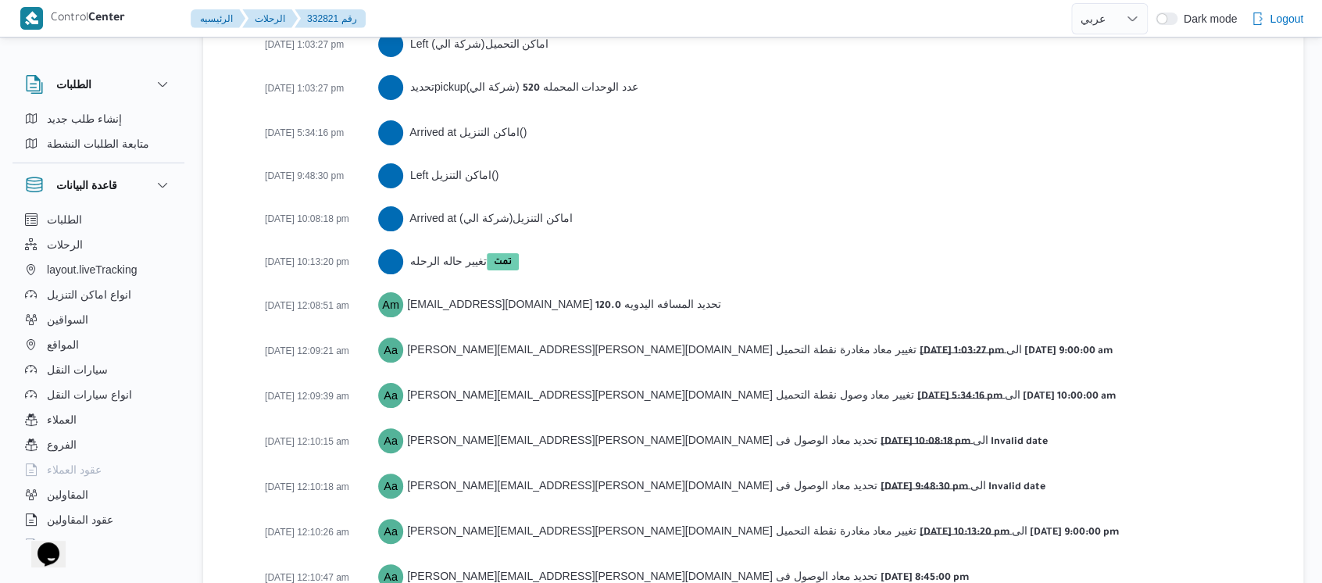
scroll to position [2980, 0]
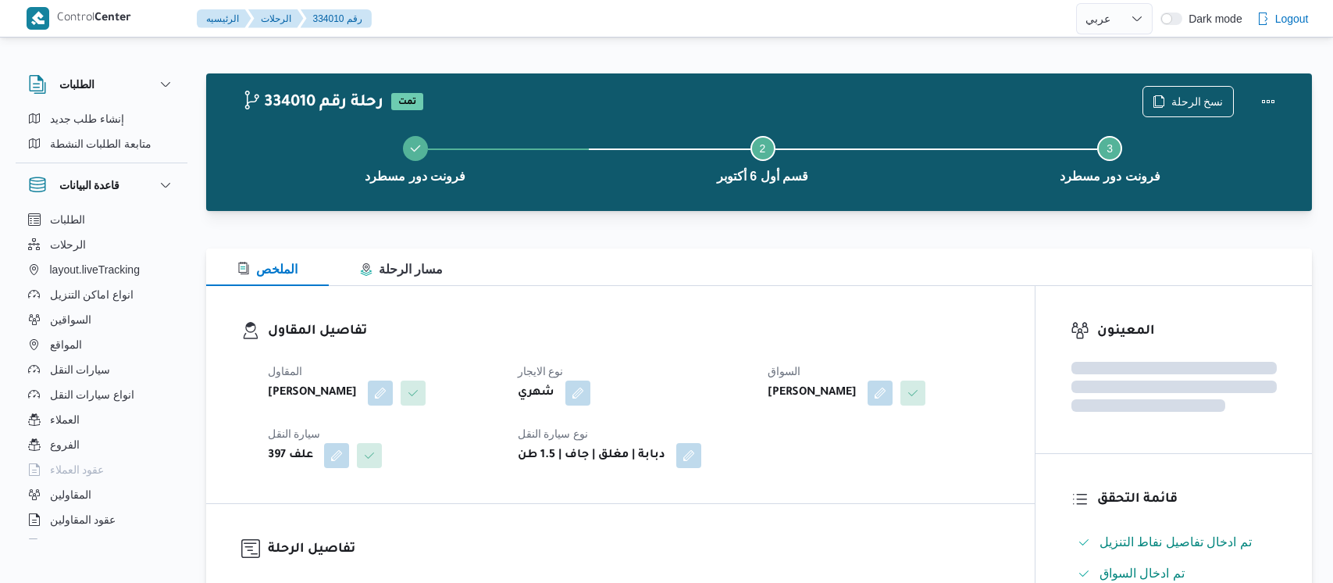
select select "ar"
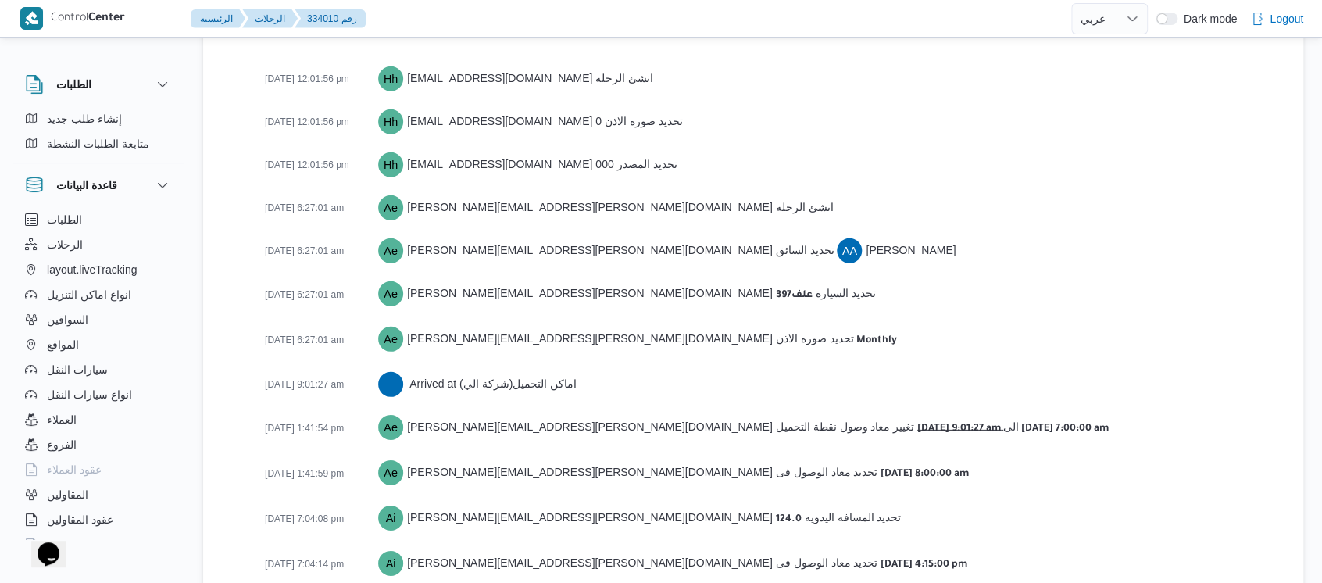
scroll to position [2414, 0]
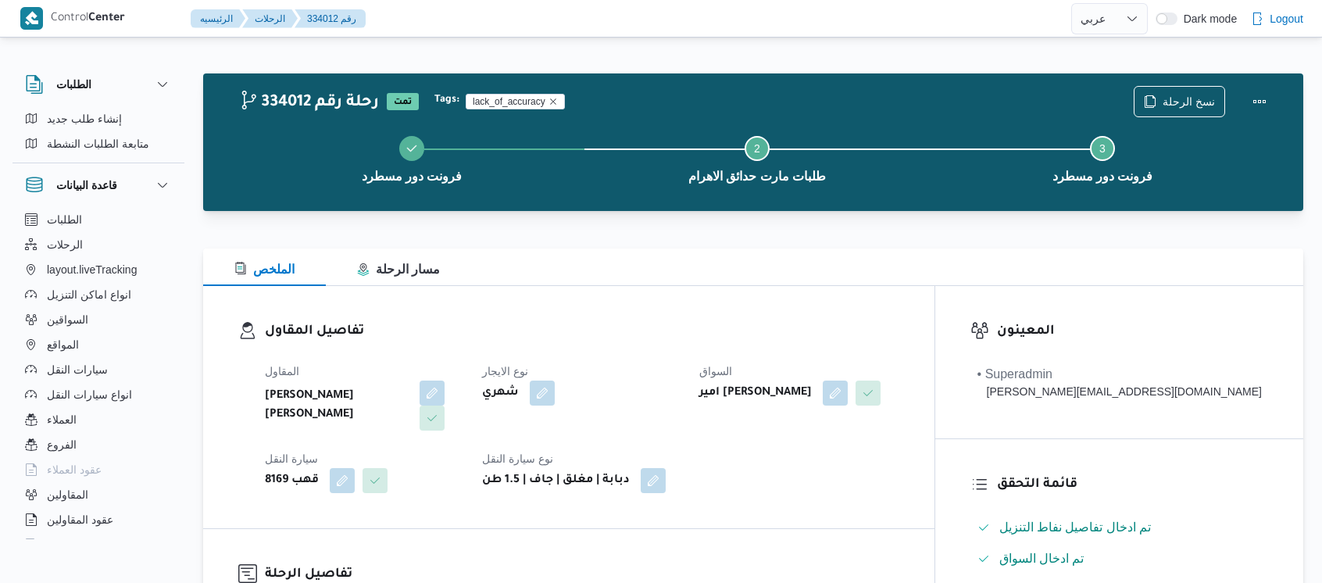
select select "ar"
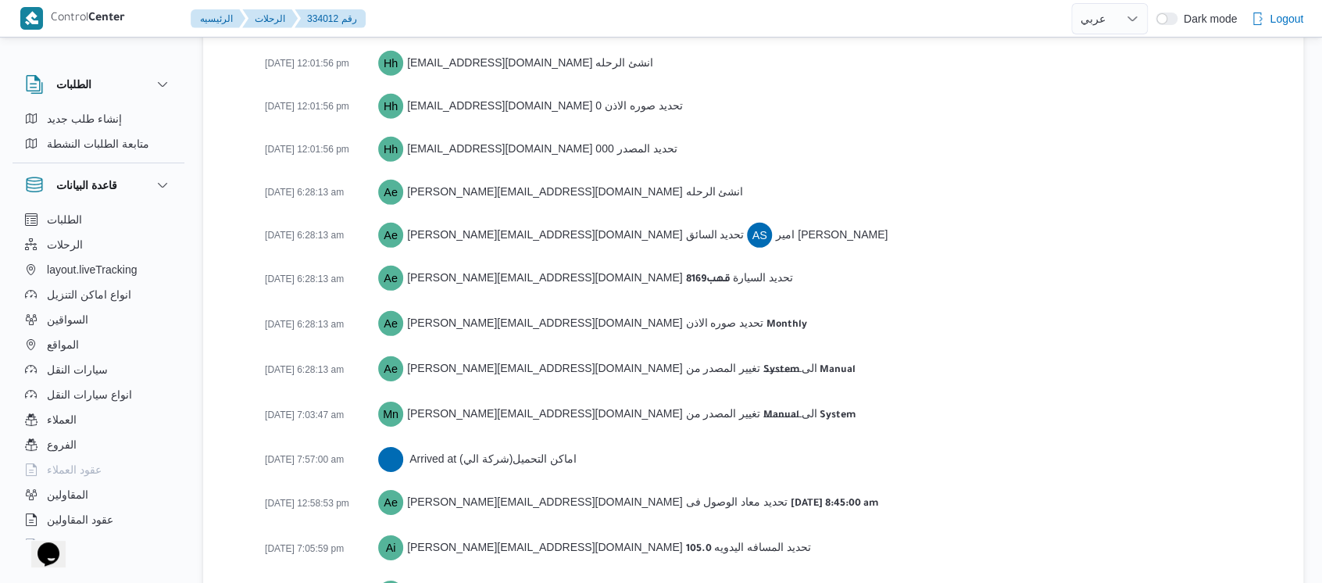
scroll to position [2481, 0]
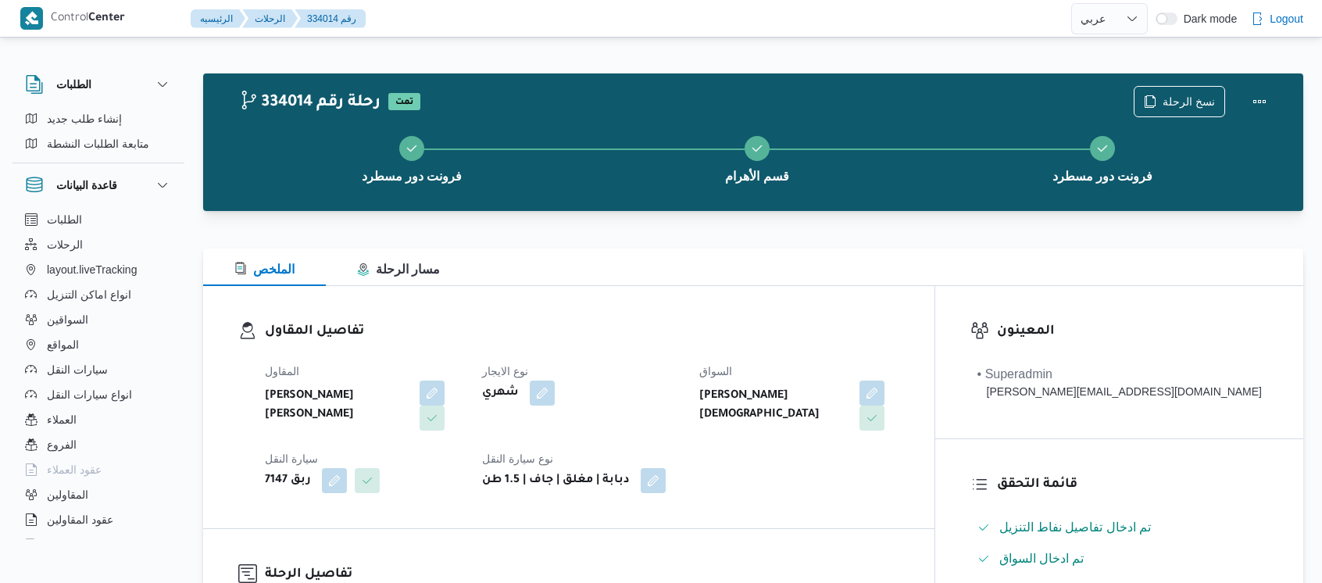
select select "ar"
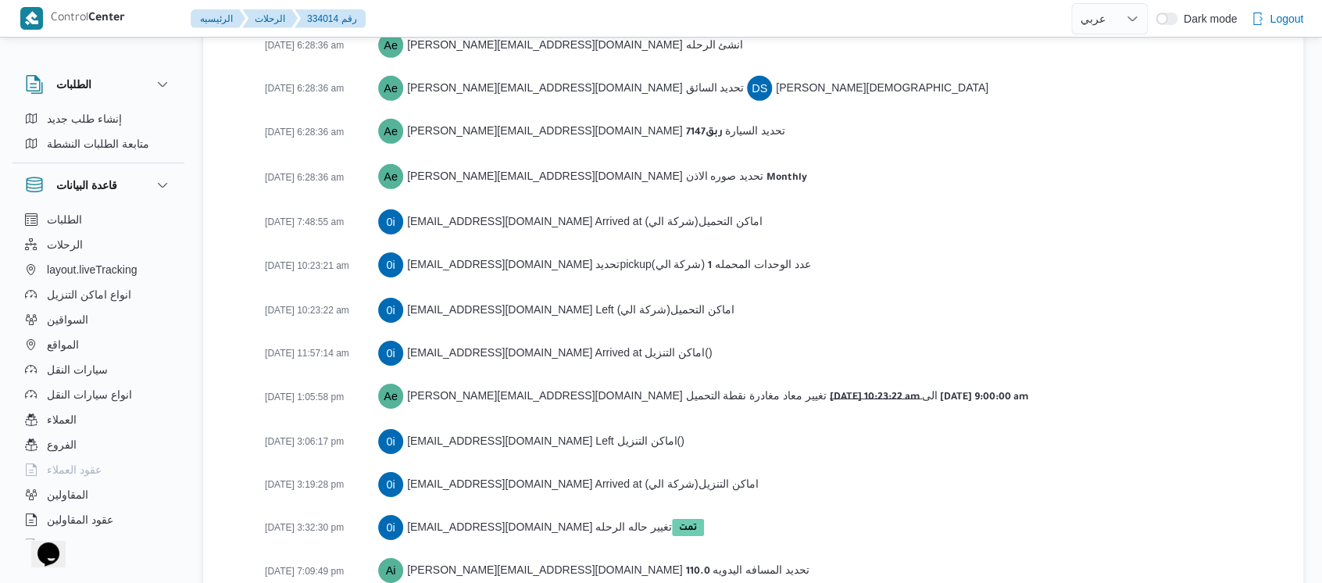
scroll to position [2481, 0]
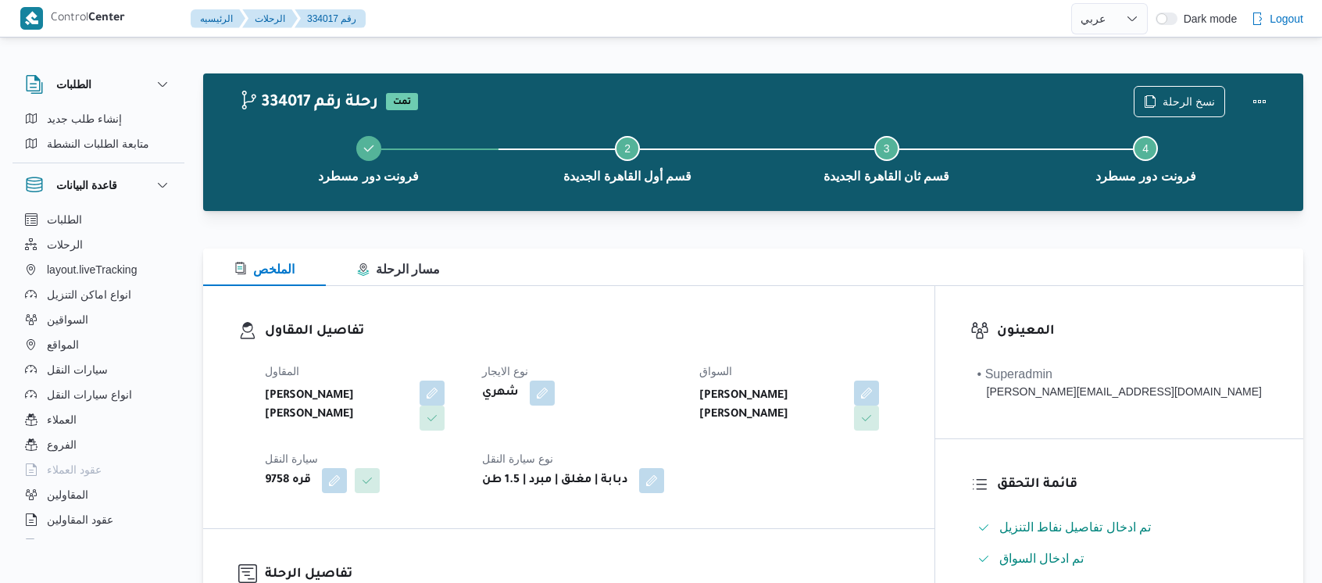
select select "ar"
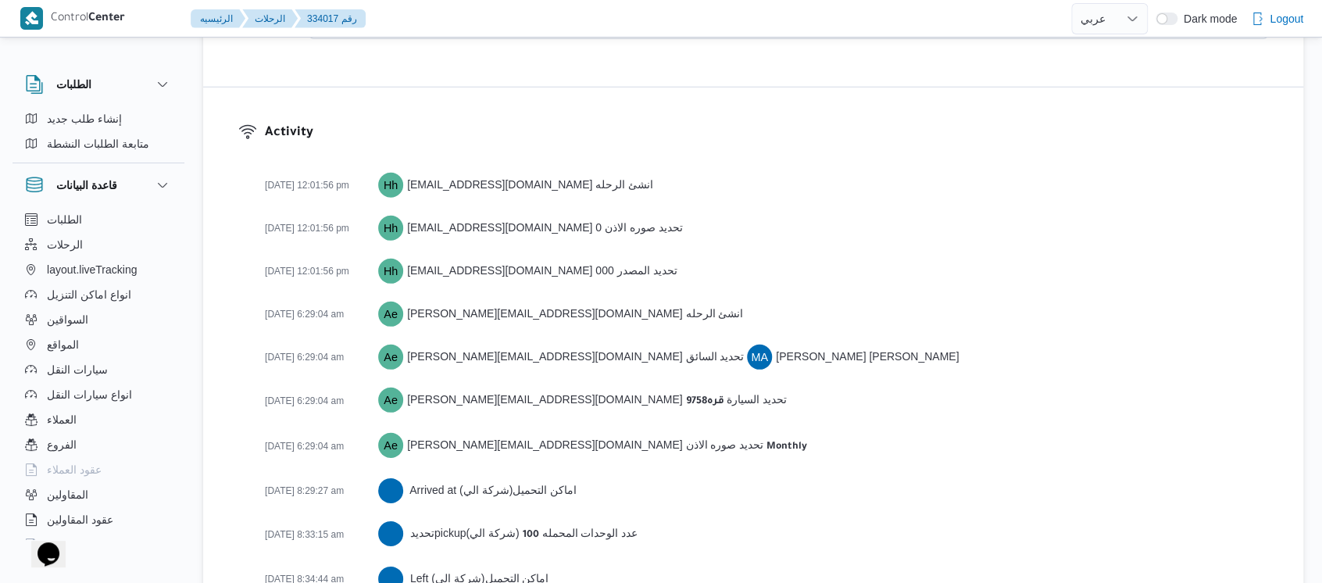
scroll to position [2455, 0]
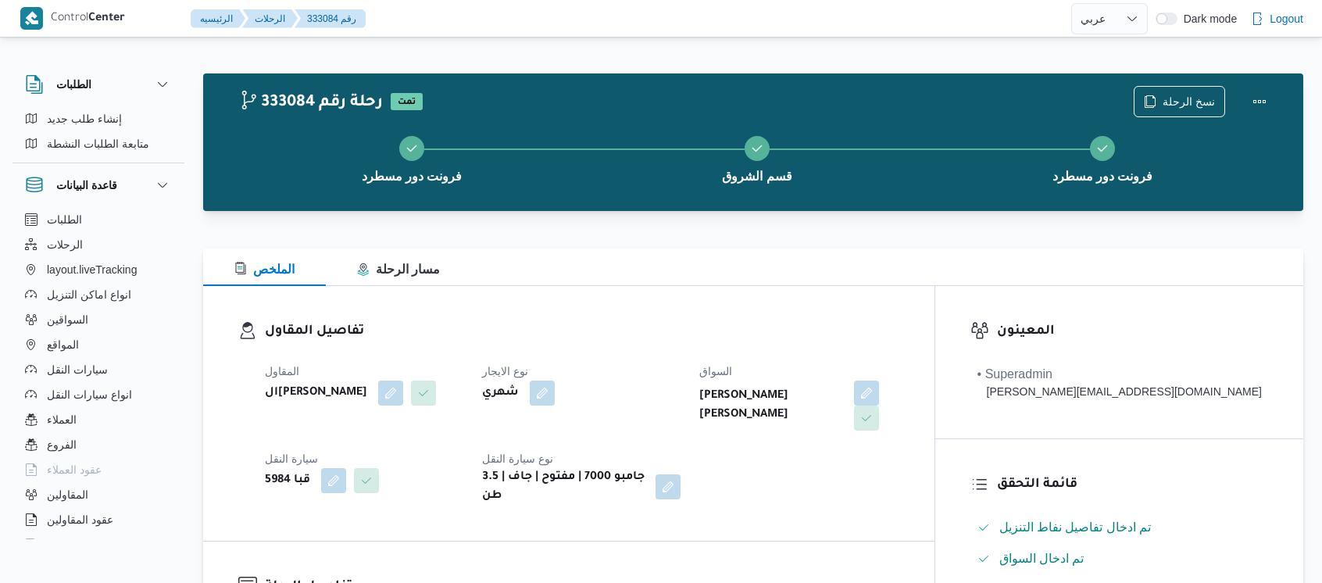
select select "ar"
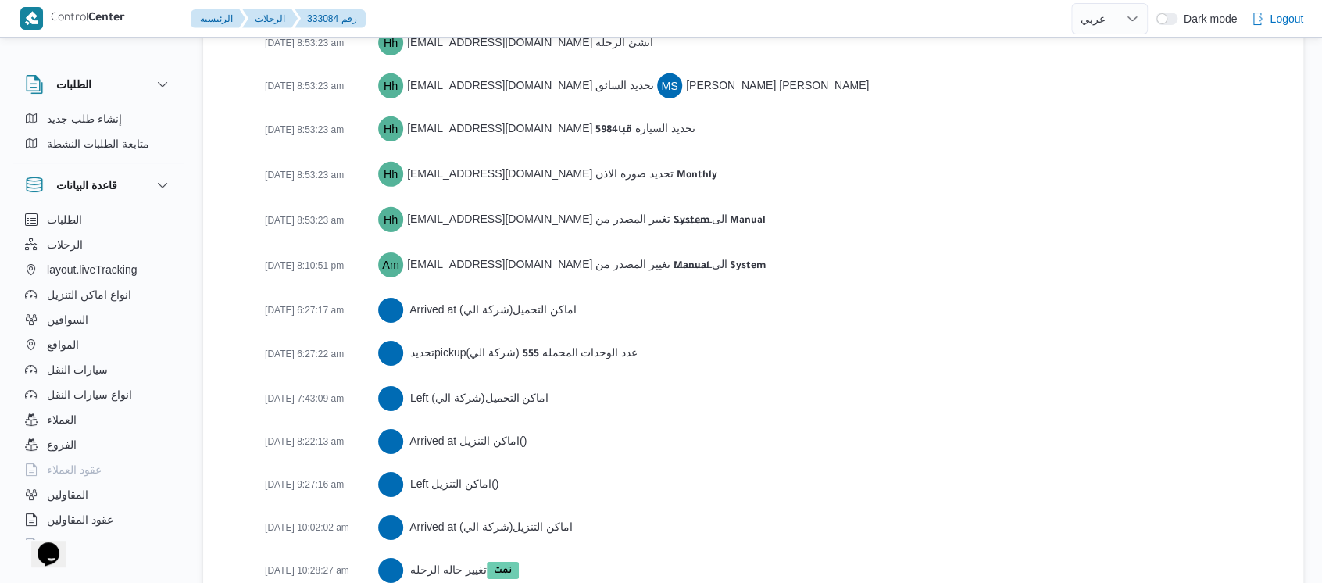
scroll to position [2587, 0]
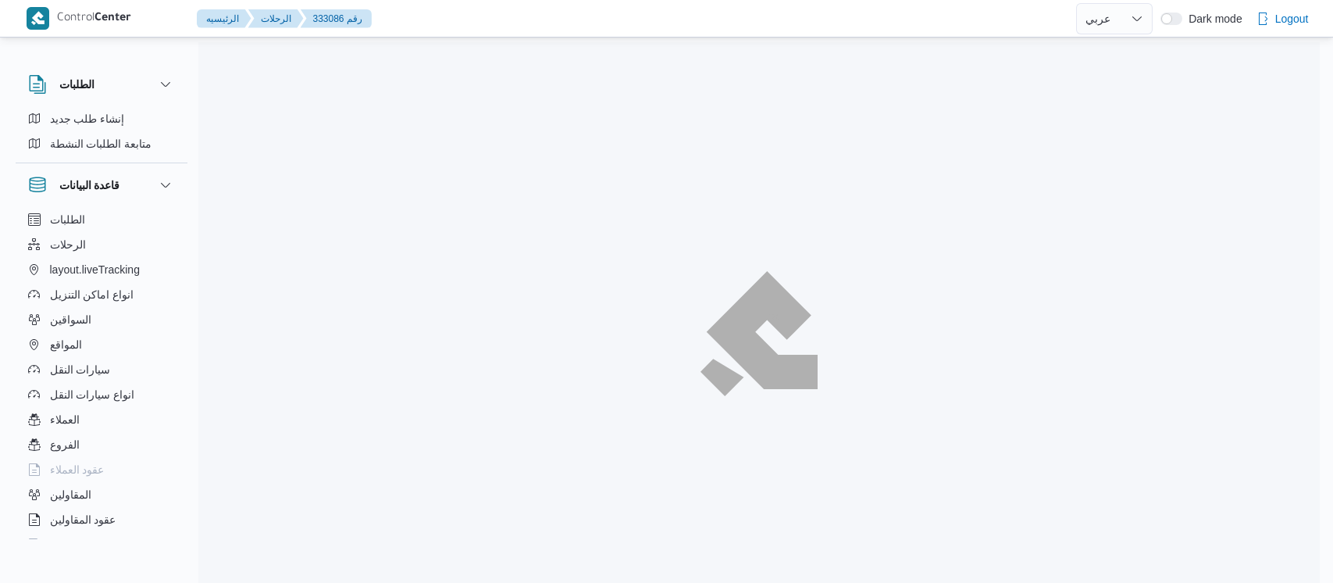
select select "ar"
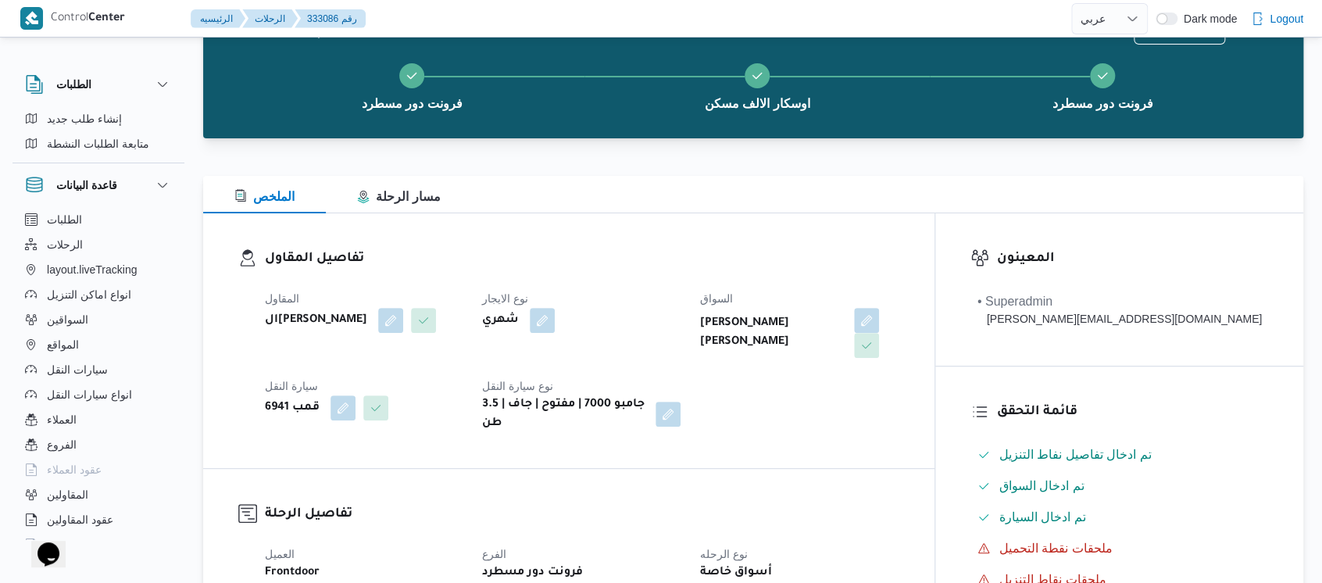
scroll to position [416, 0]
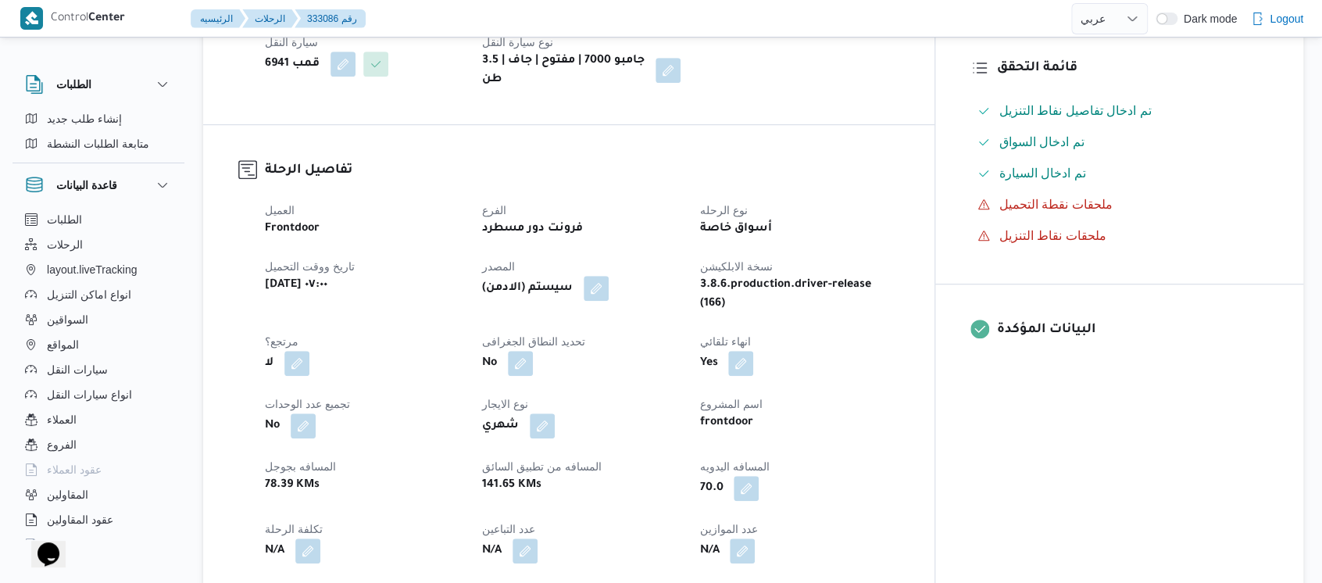
drag, startPoint x: 779, startPoint y: 301, endPoint x: 626, endPoint y: 320, distance: 154.3
click at [629, 349] on div "No" at bounding box center [581, 363] width 202 height 28
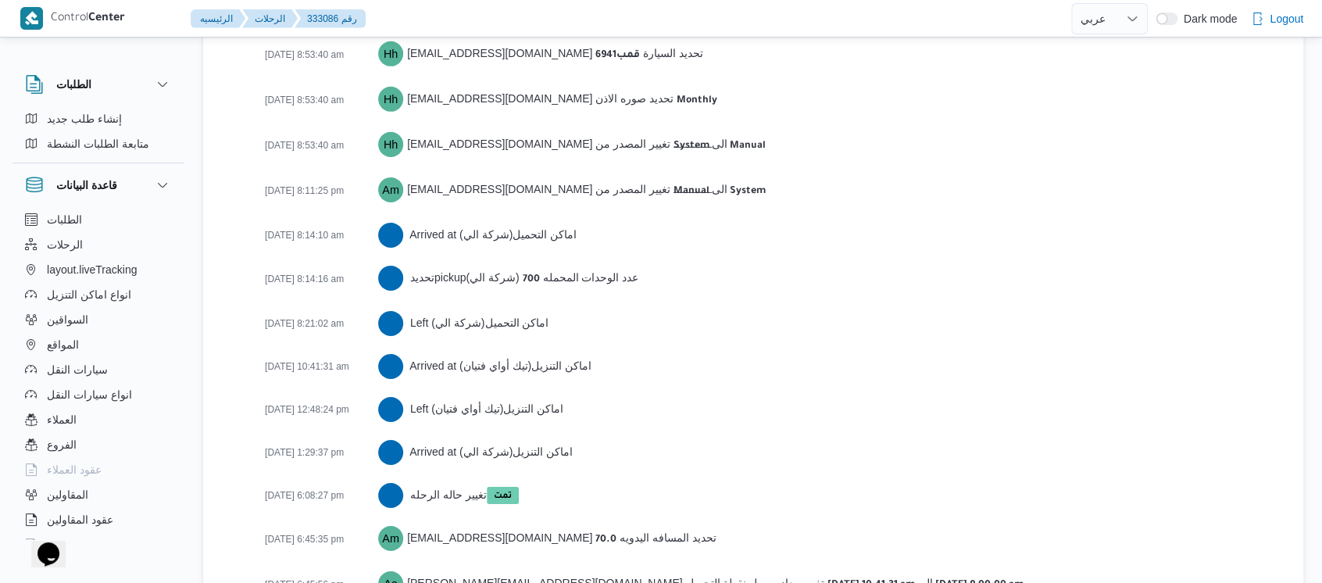
scroll to position [2631, 0]
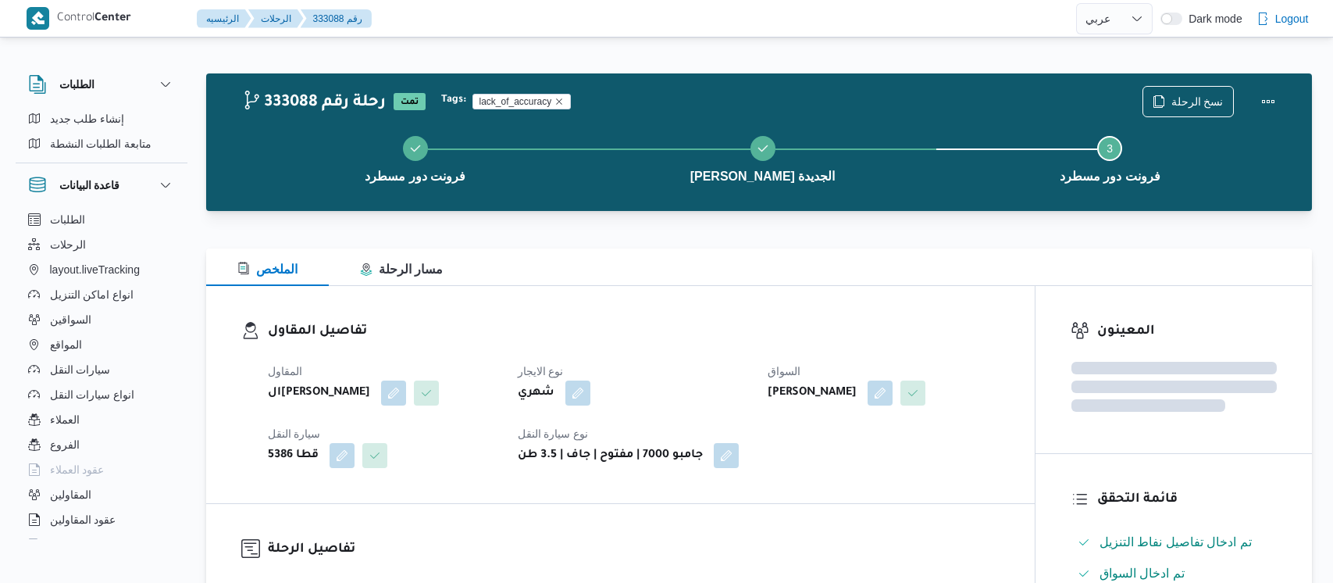
select select "ar"
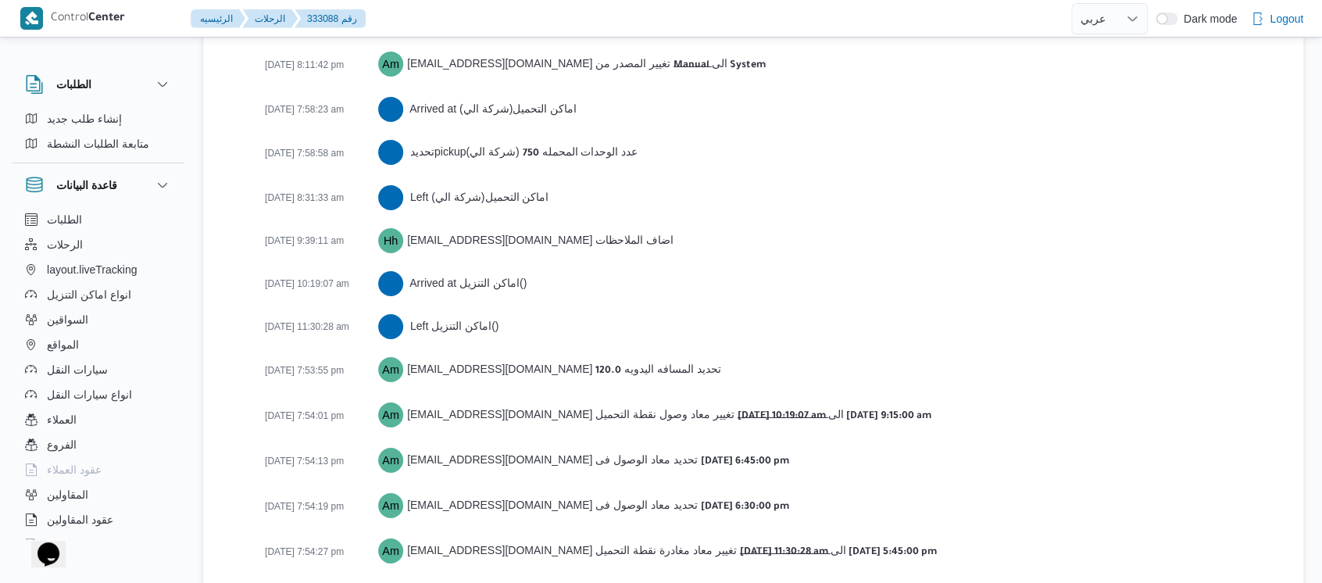
scroll to position [2631, 0]
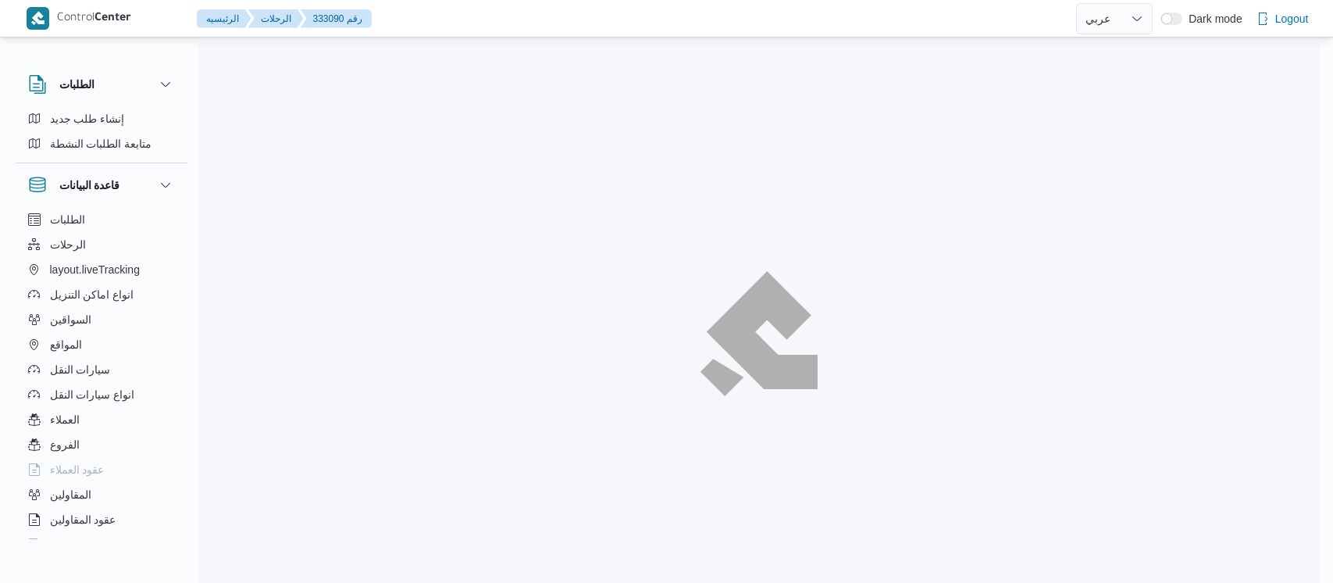
select select "ar"
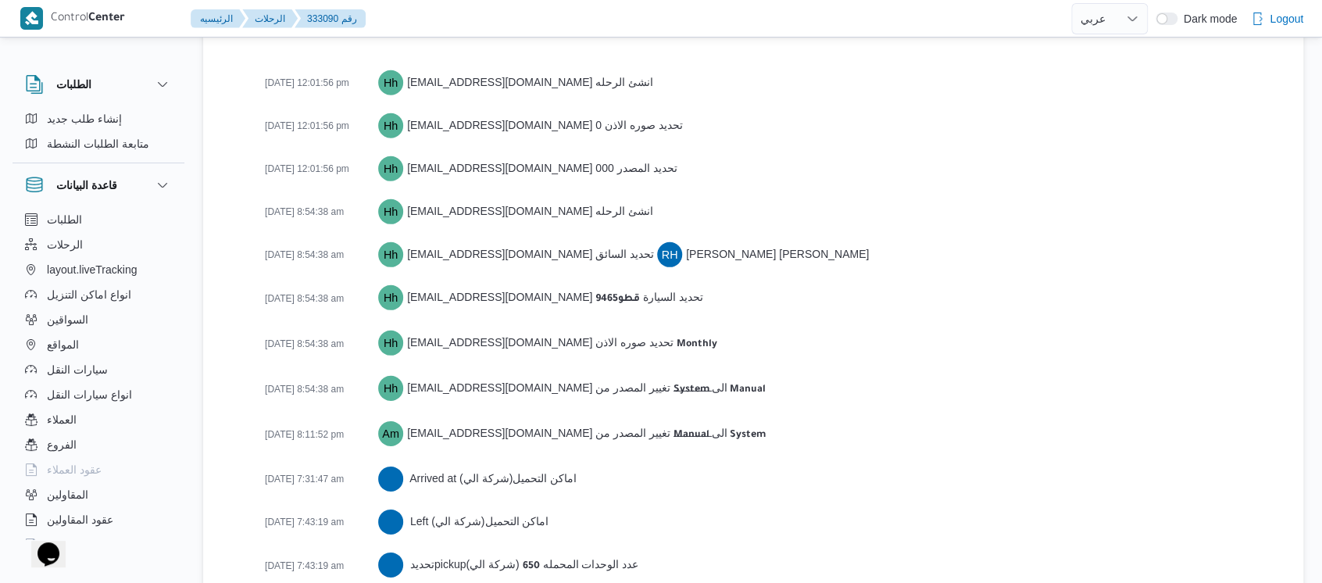
scroll to position [2456, 0]
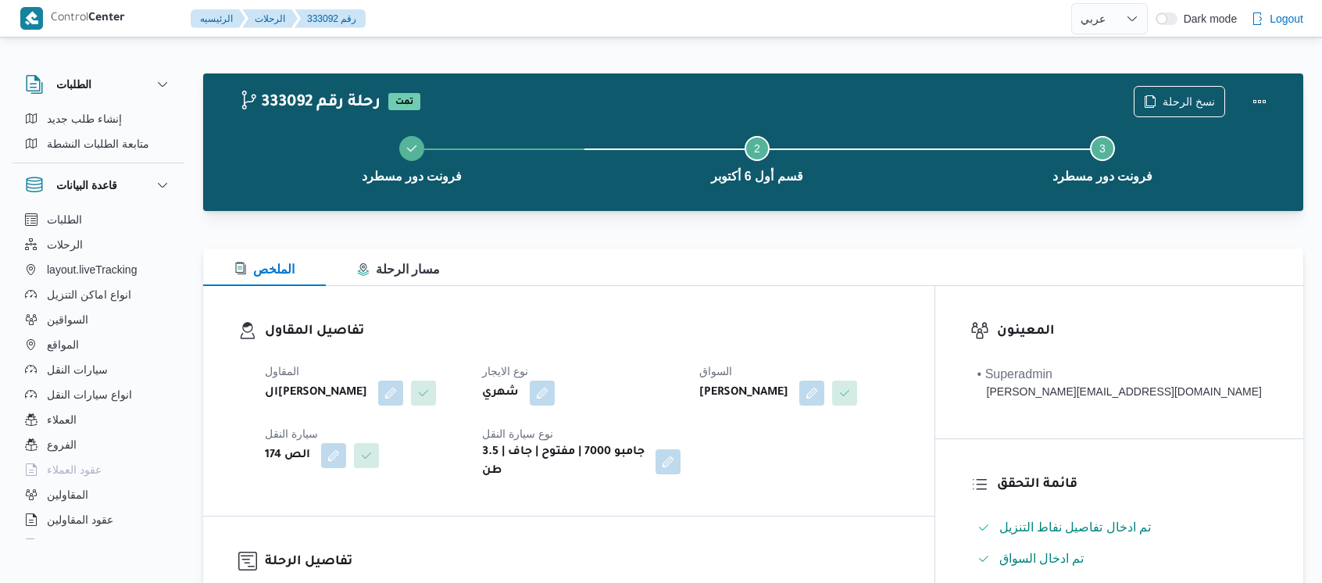
select select "ar"
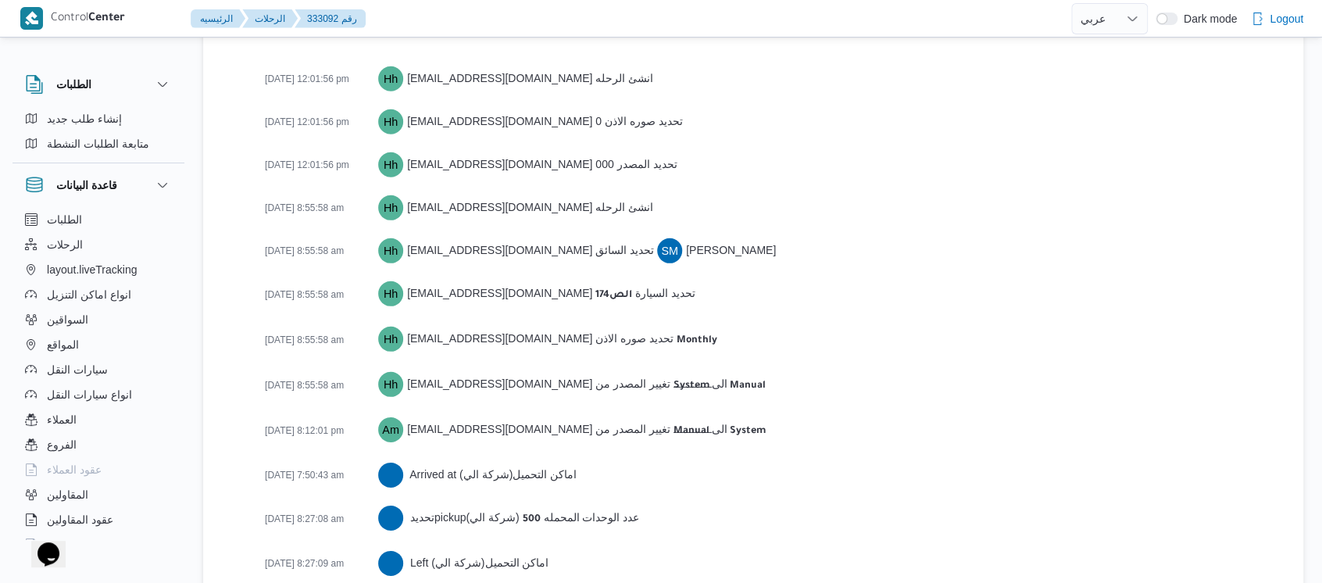
scroll to position [2500, 0]
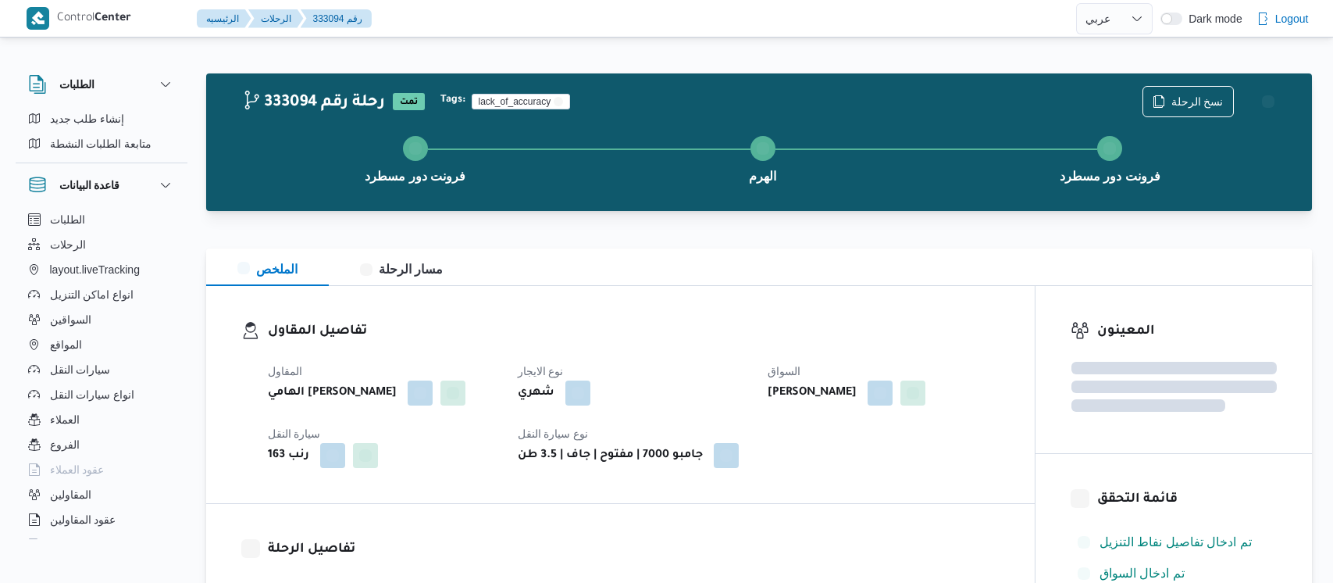
select select "ar"
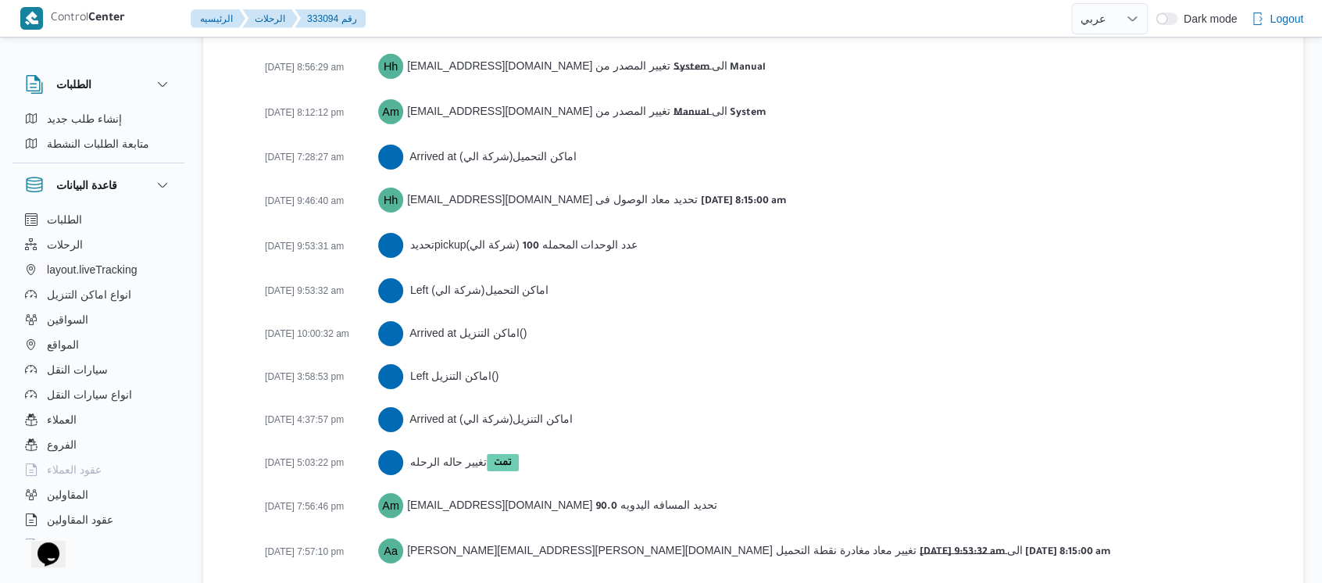
scroll to position [2743, 0]
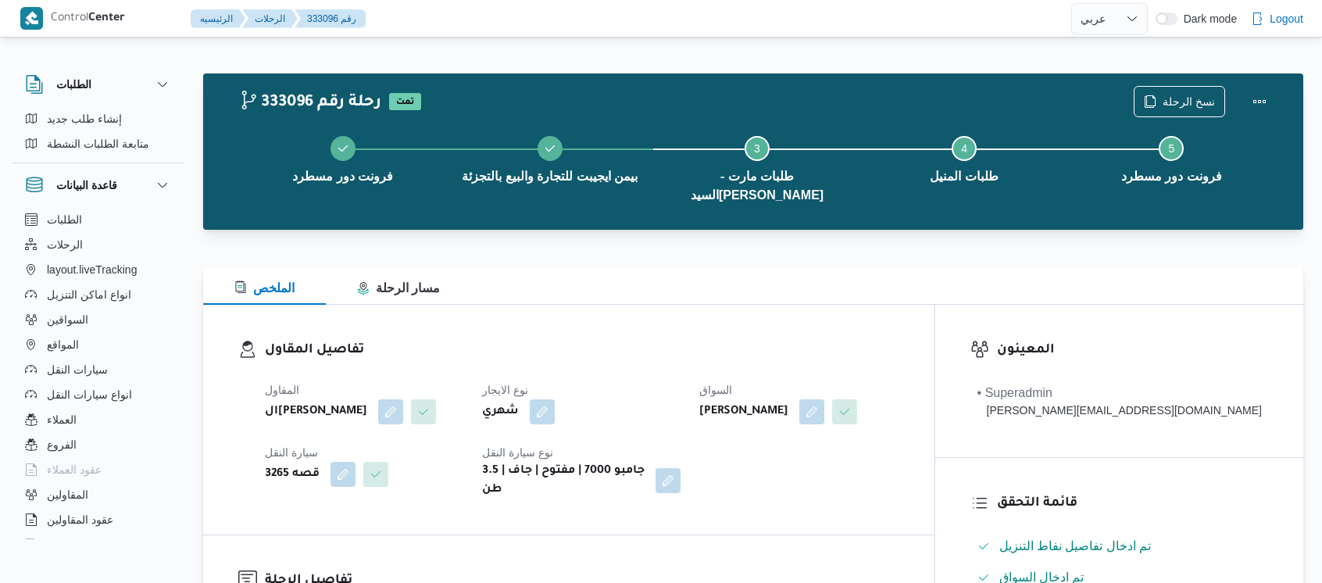
select select "ar"
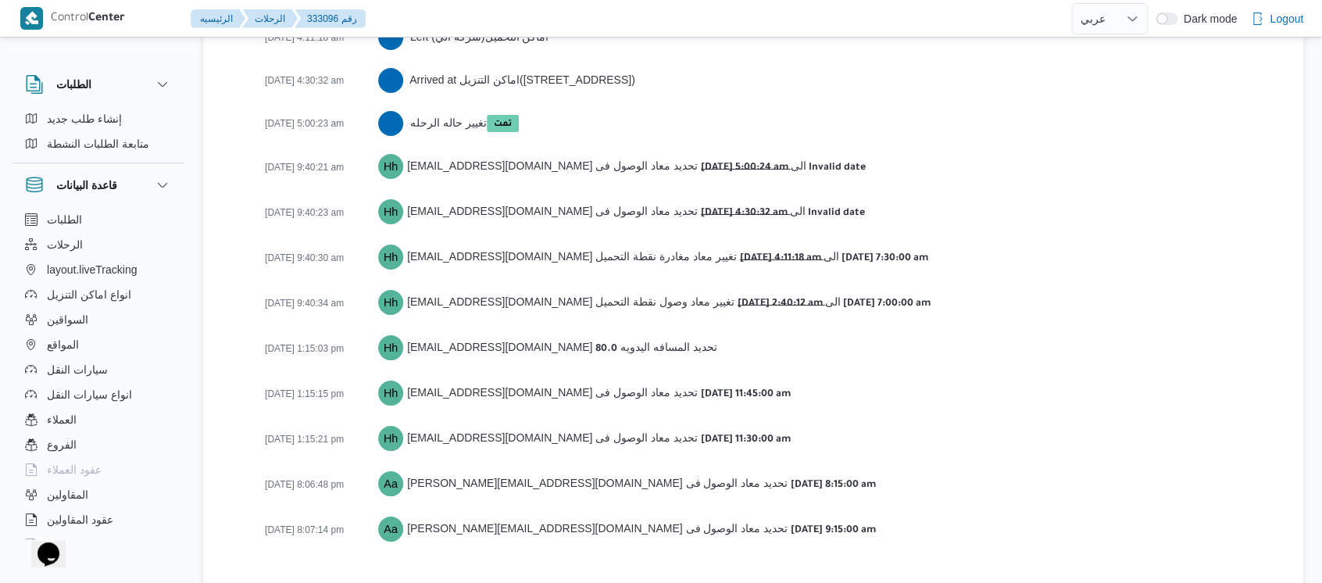
scroll to position [2826, 0]
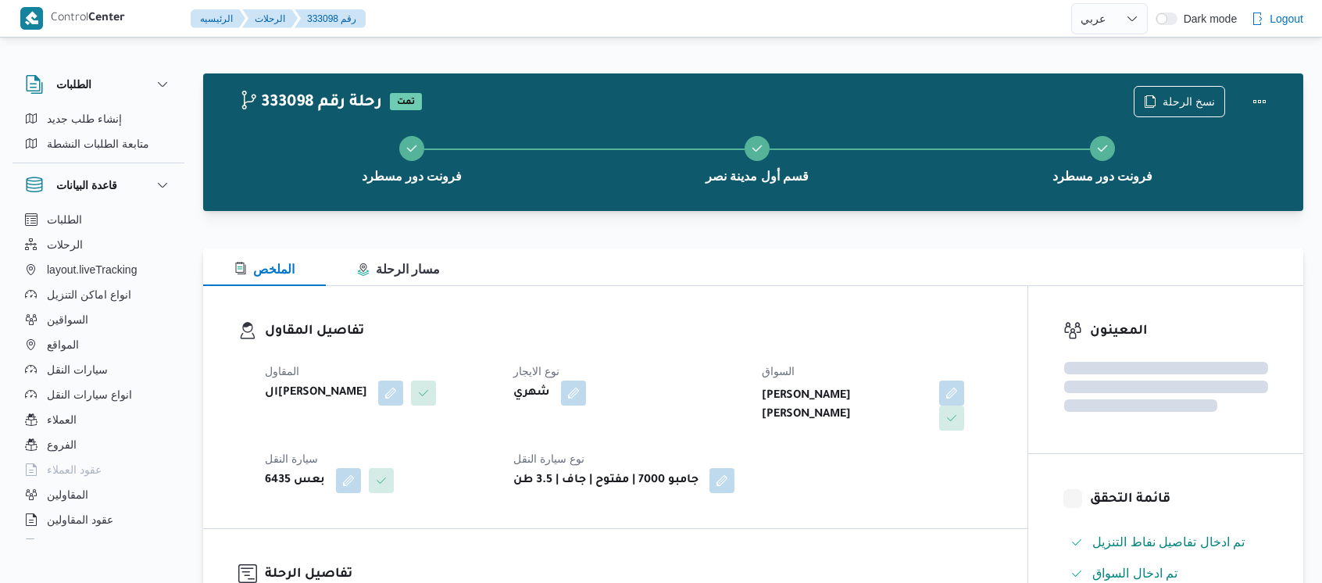
select select "ar"
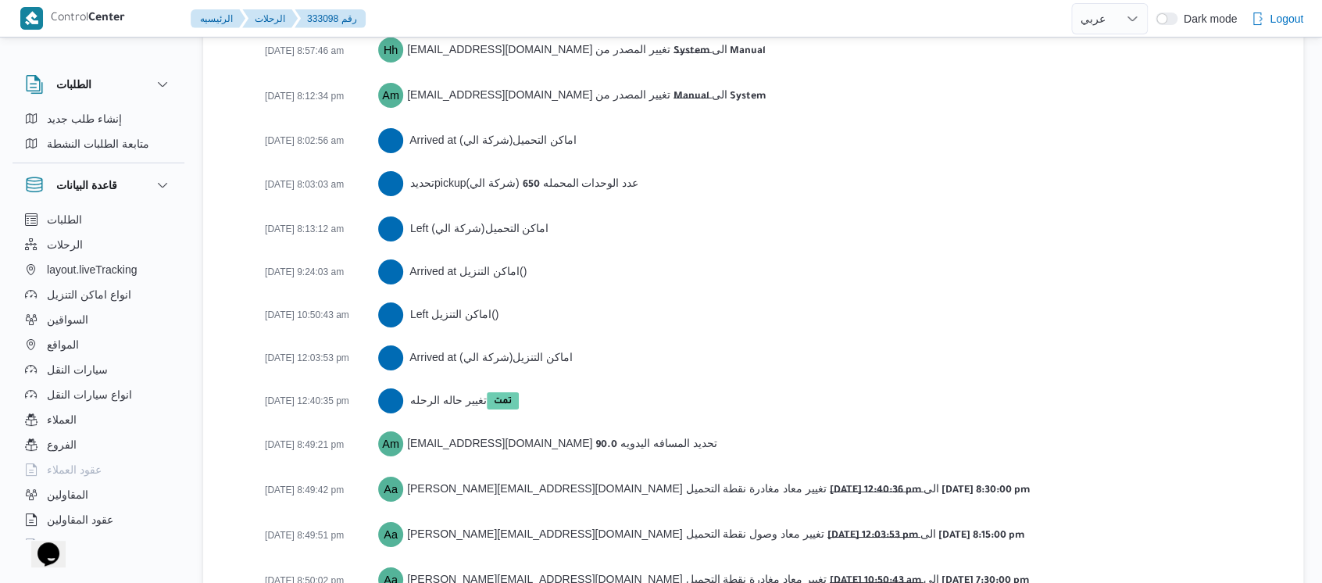
scroll to position [2587, 0]
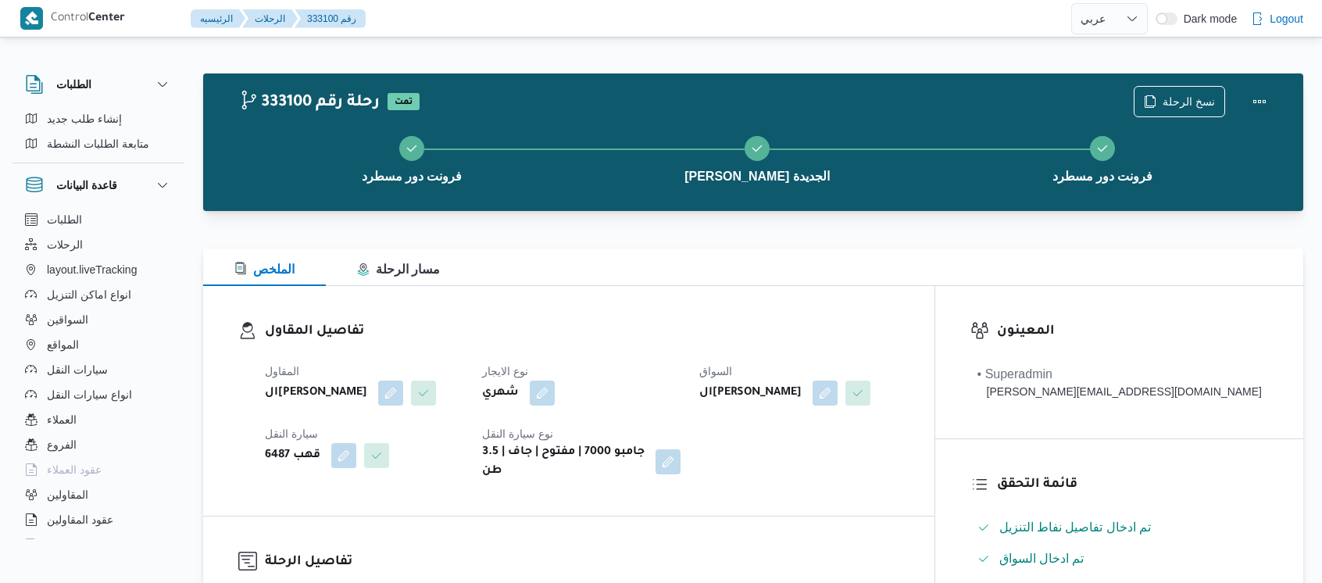
select select "ar"
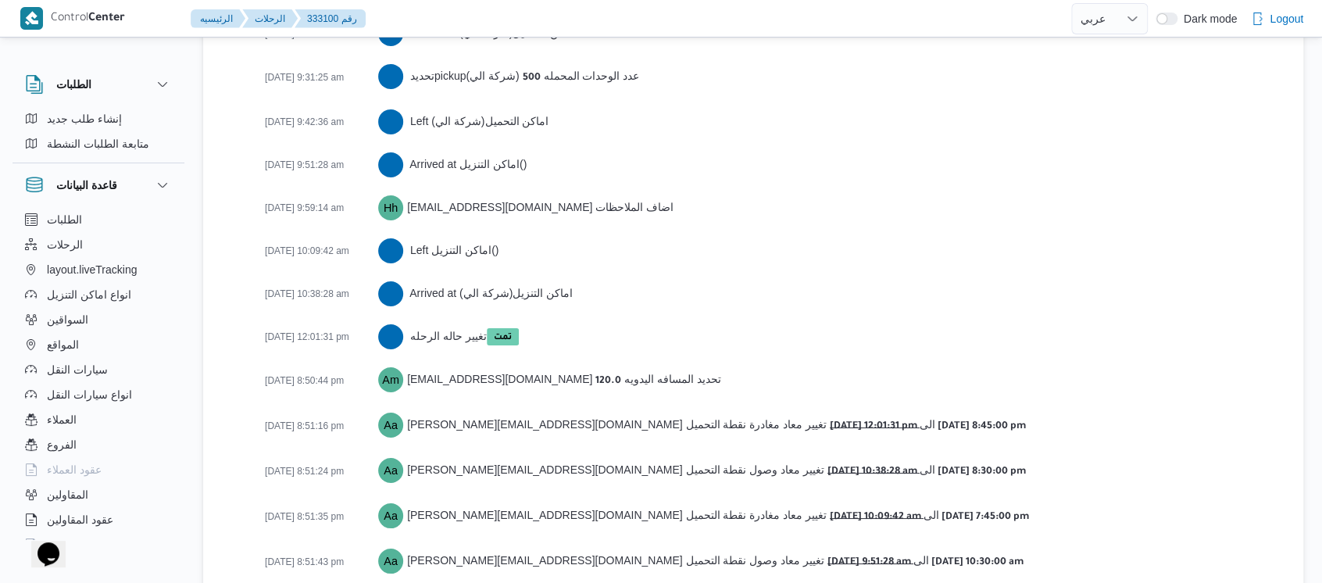
scroll to position [2674, 0]
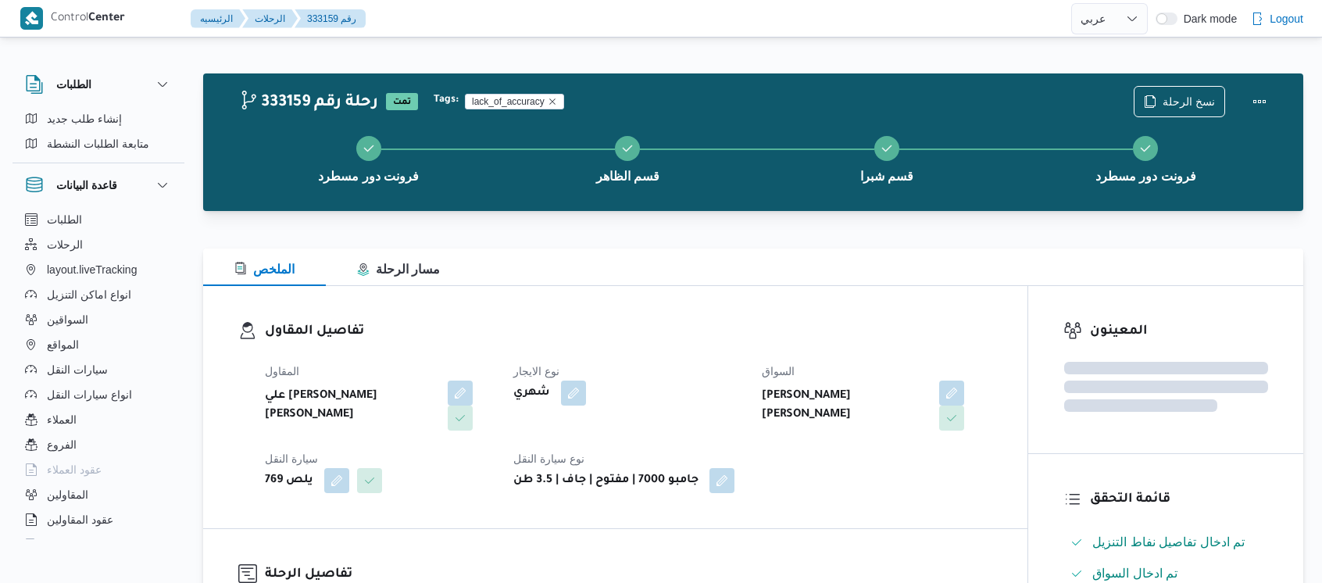
select select "ar"
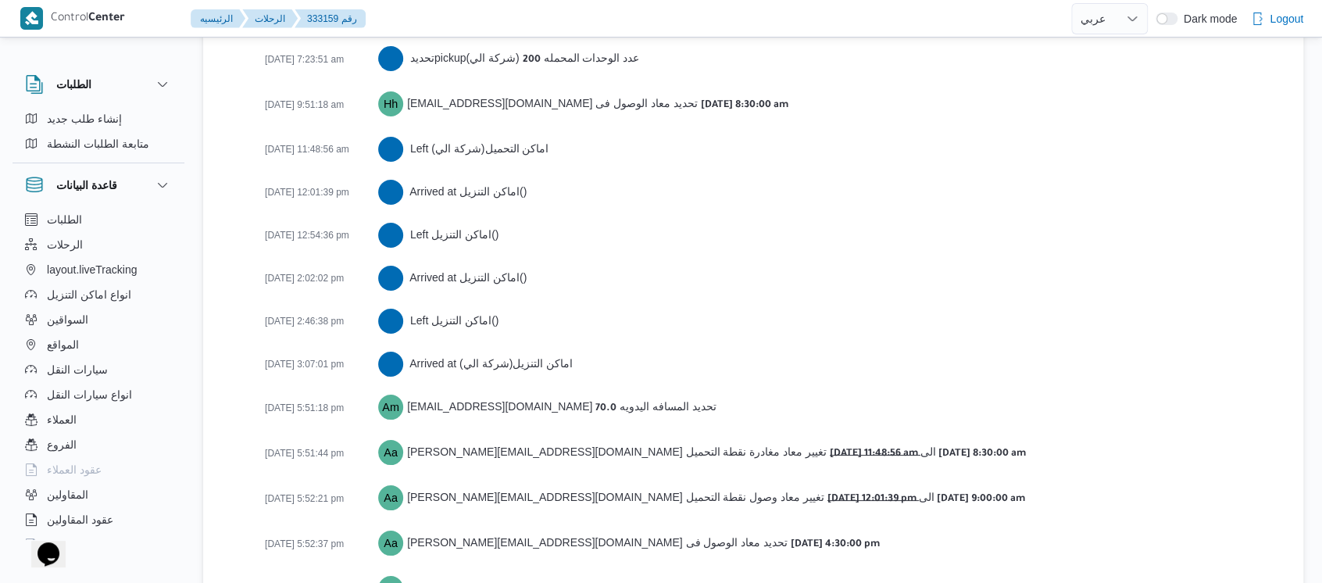
scroll to position [2934, 0]
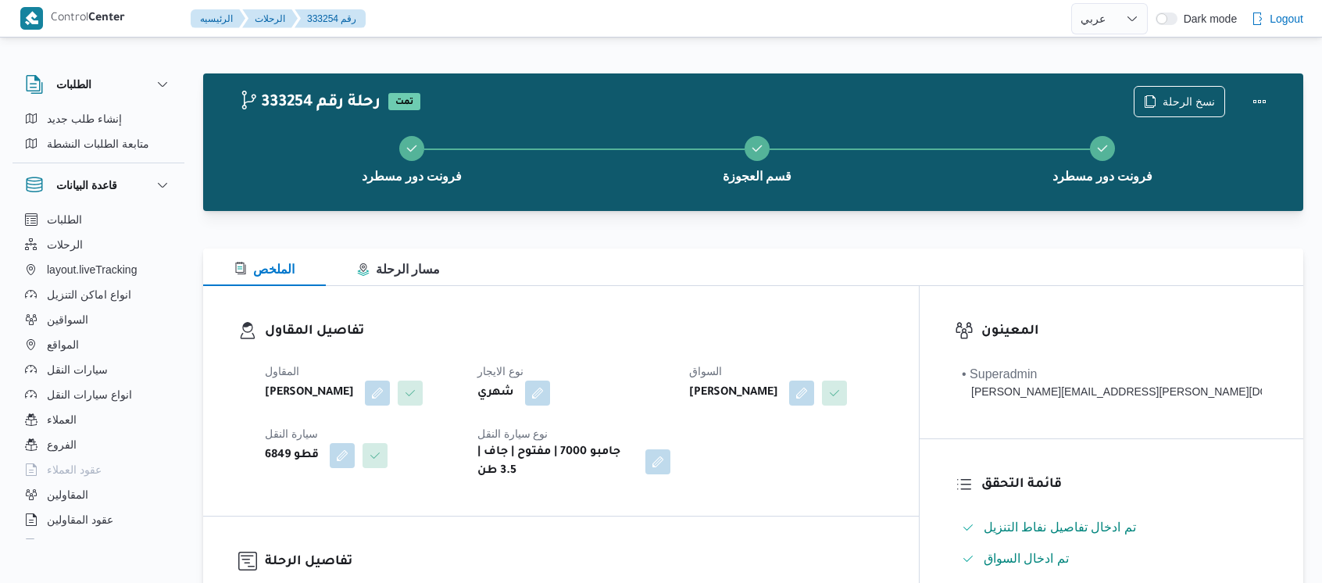
select select "ar"
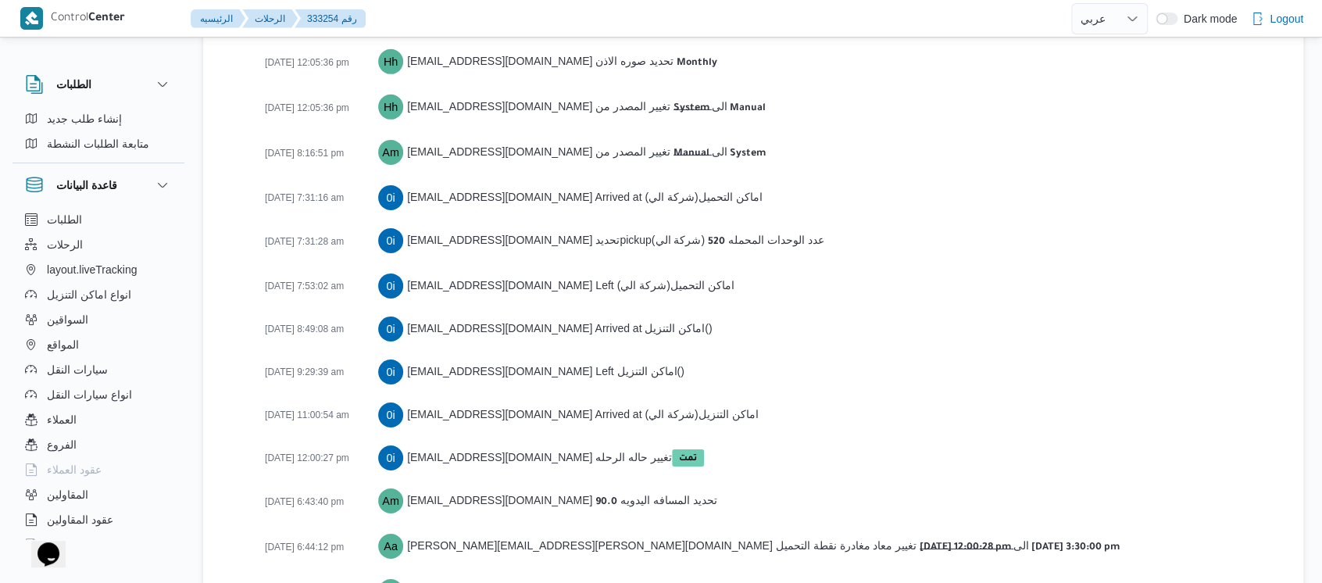
scroll to position [2587, 0]
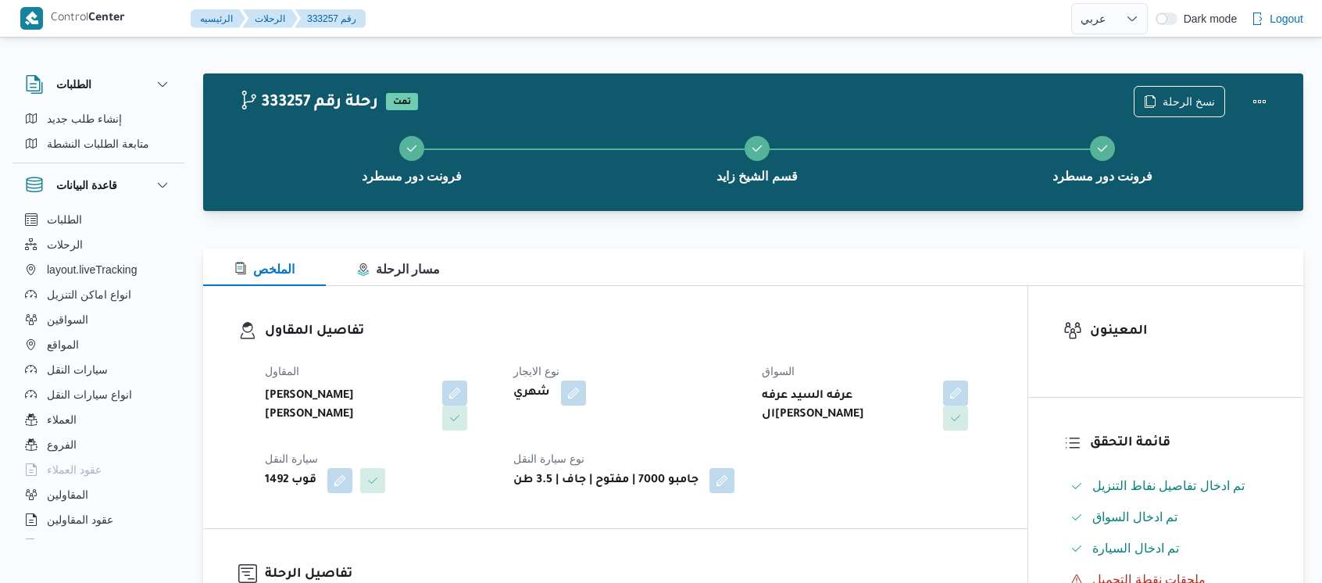
select select "ar"
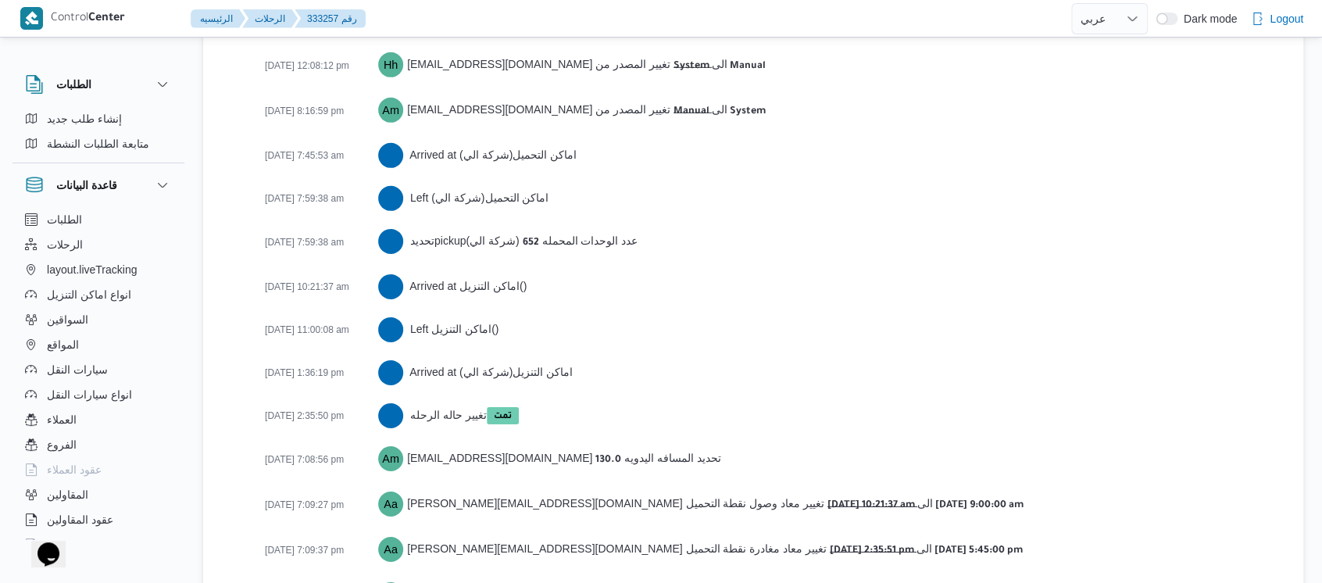
scroll to position [2500, 0]
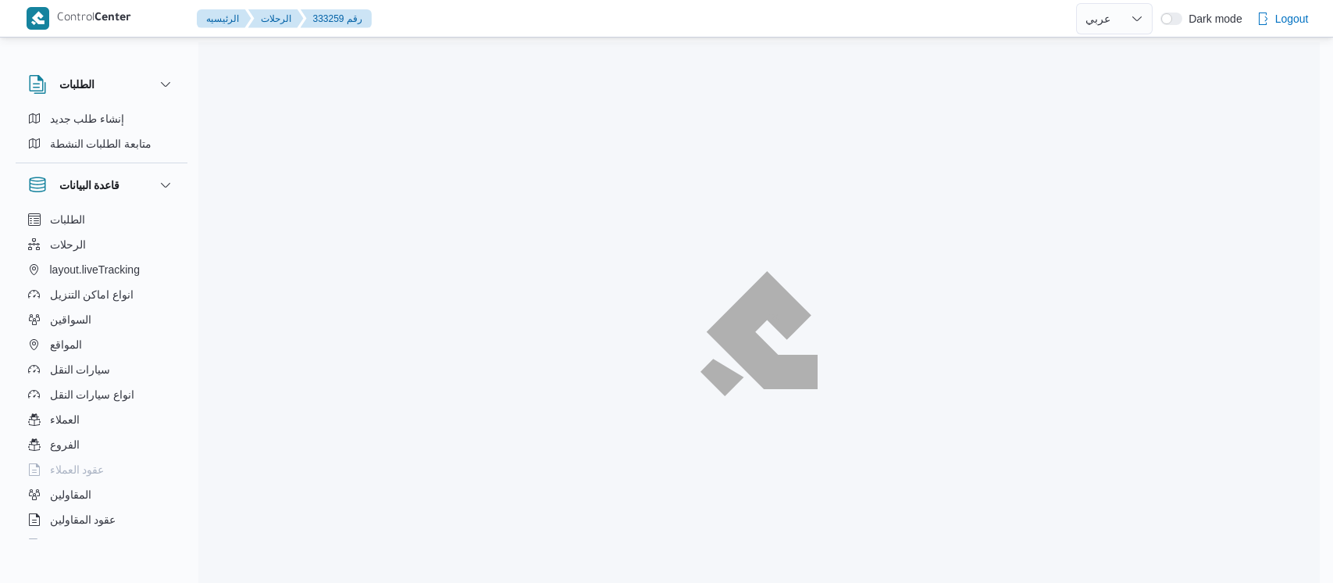
select select "ar"
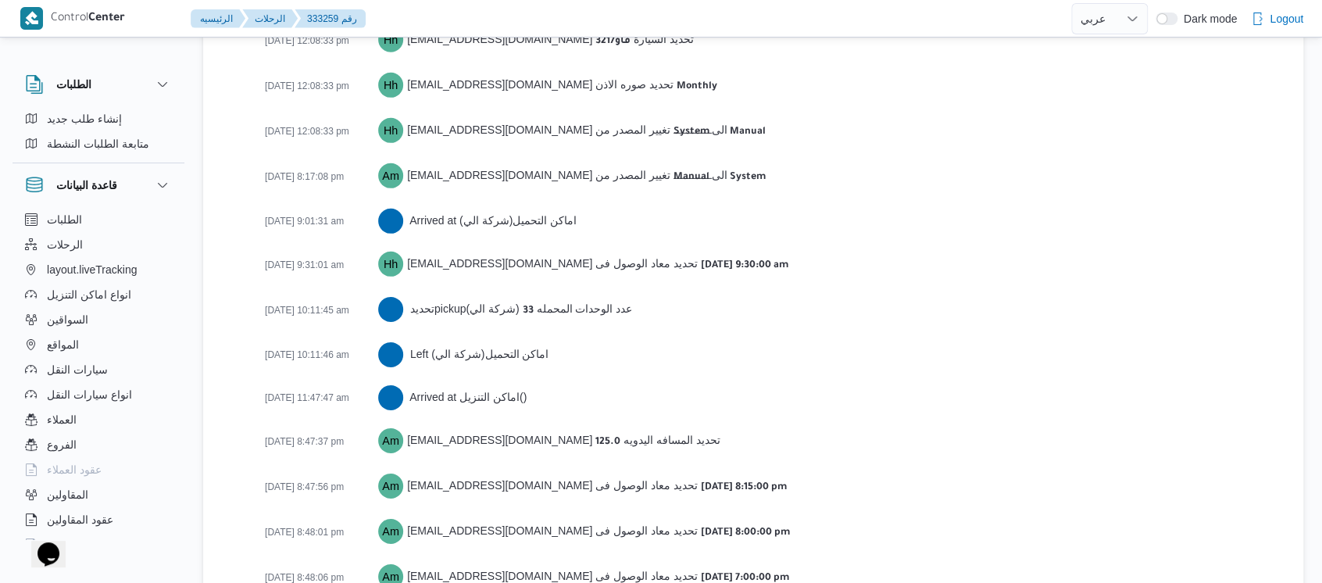
scroll to position [2457, 0]
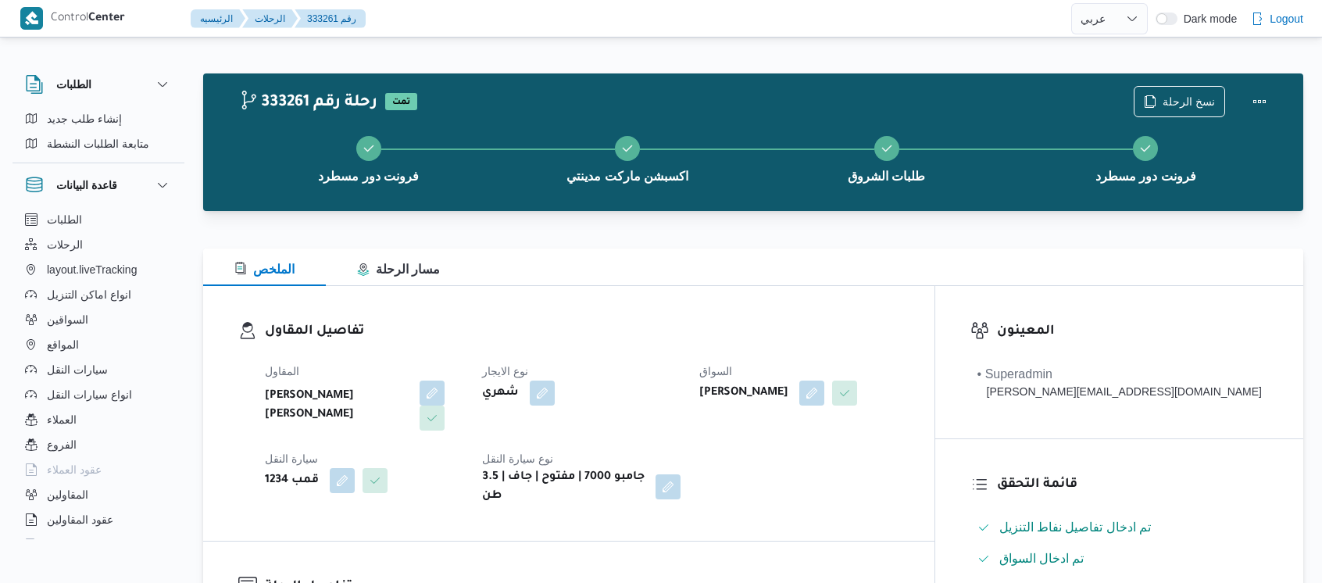
select select "ar"
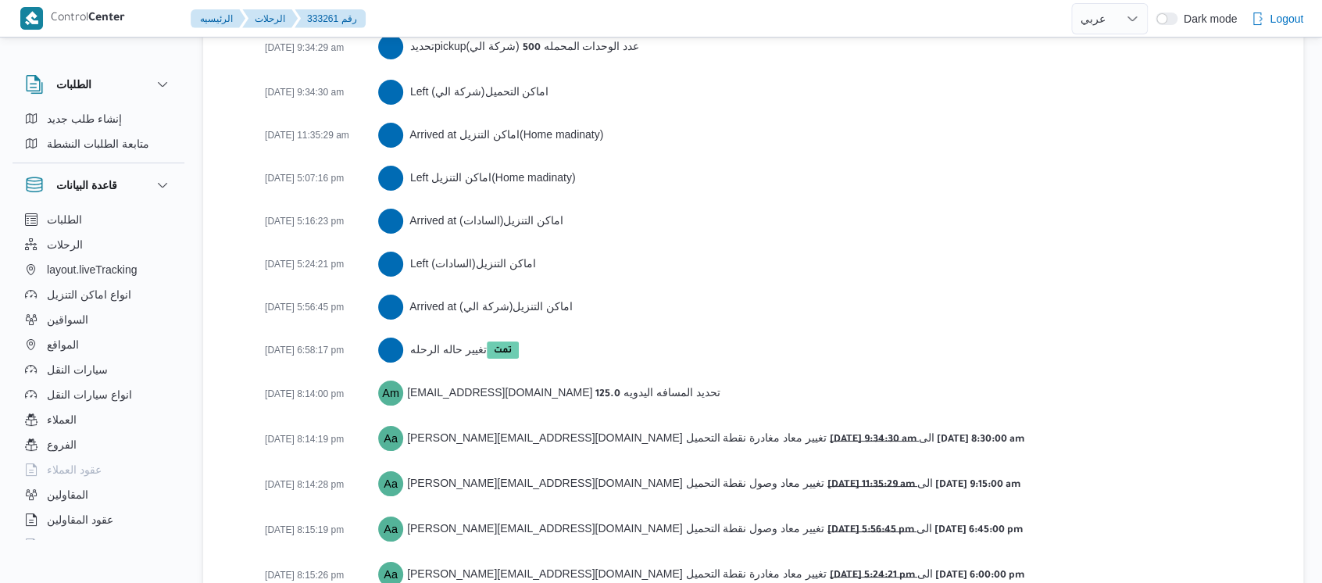
scroll to position [2890, 0]
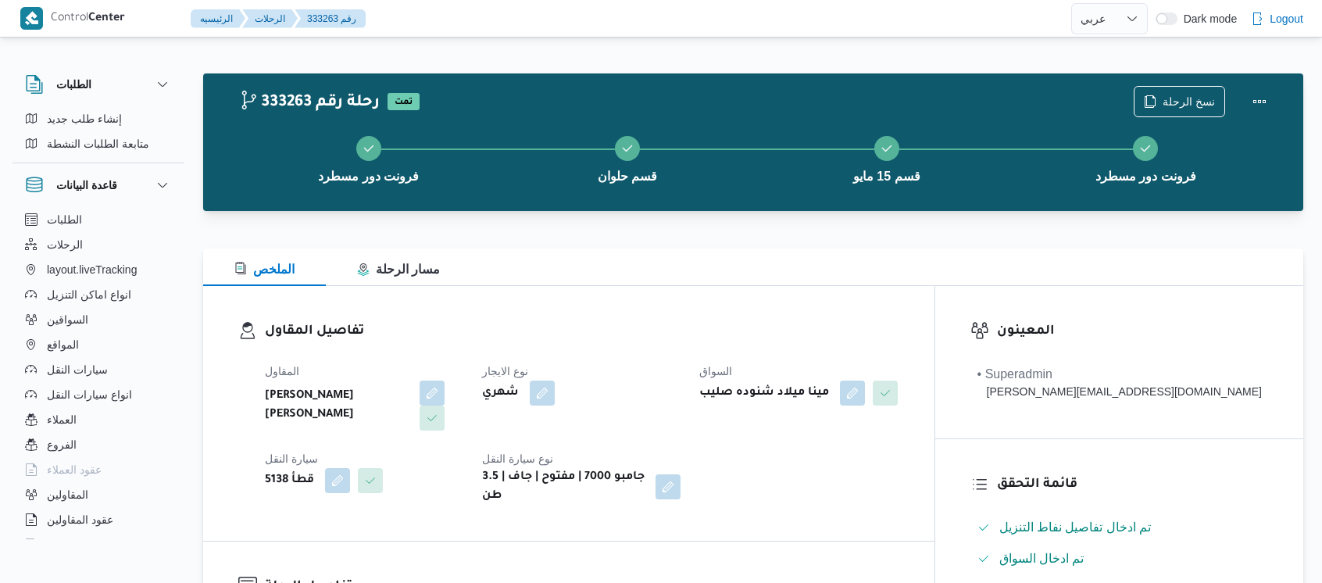
select select "ar"
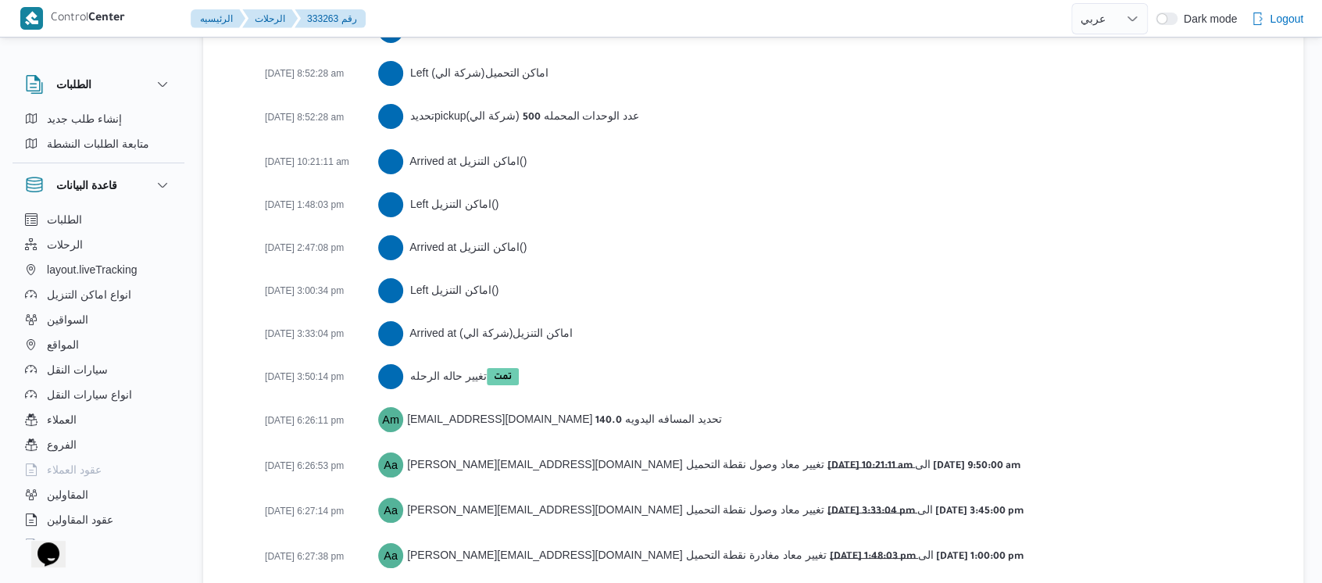
scroll to position [2759, 0]
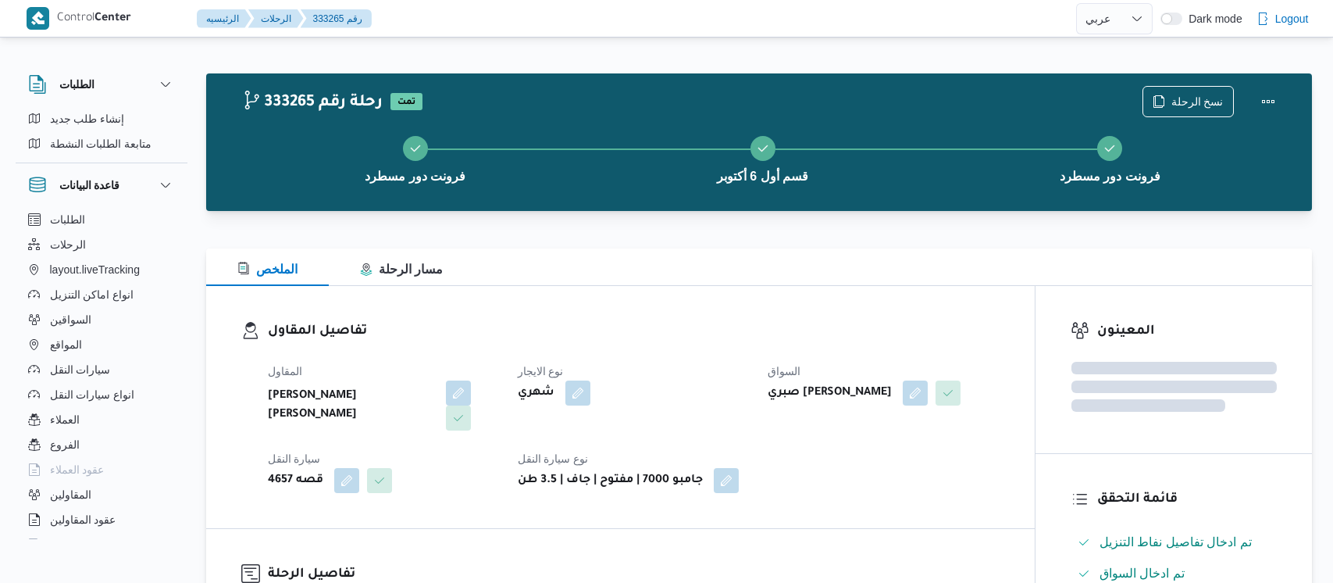
select select "ar"
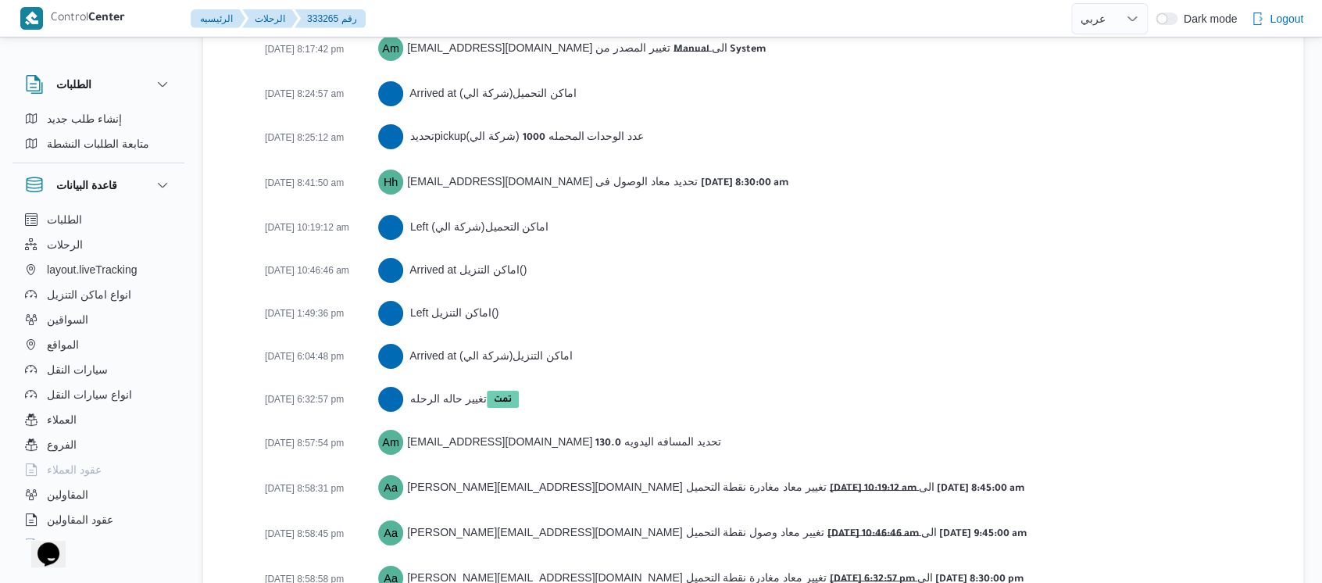
scroll to position [2718, 0]
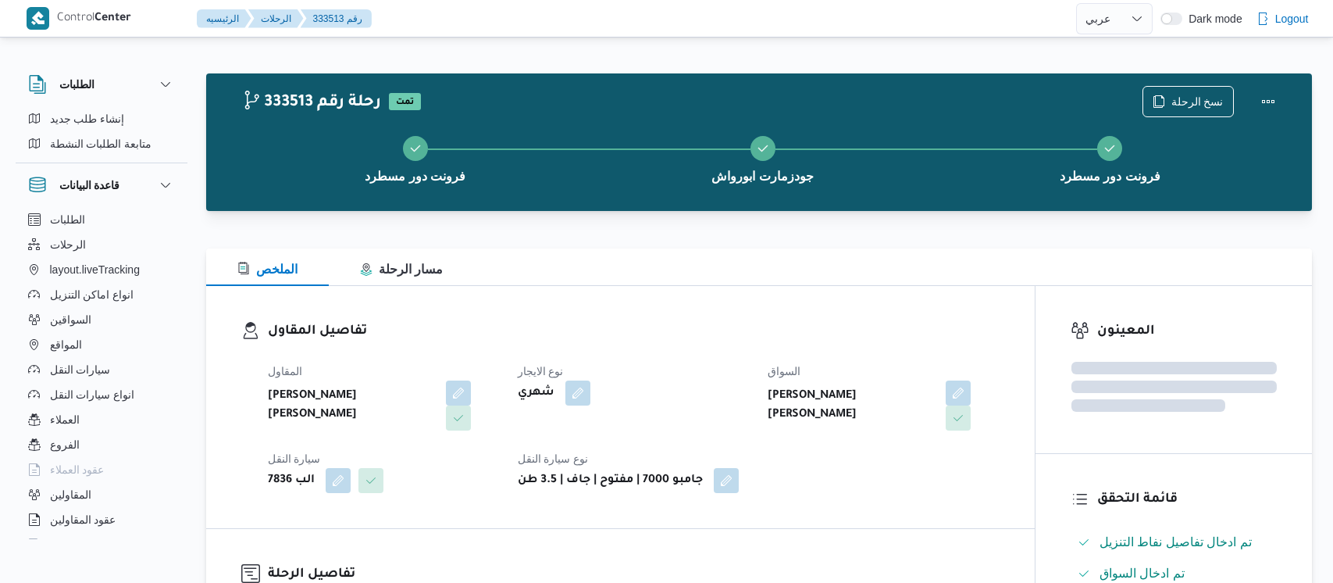
select select "ar"
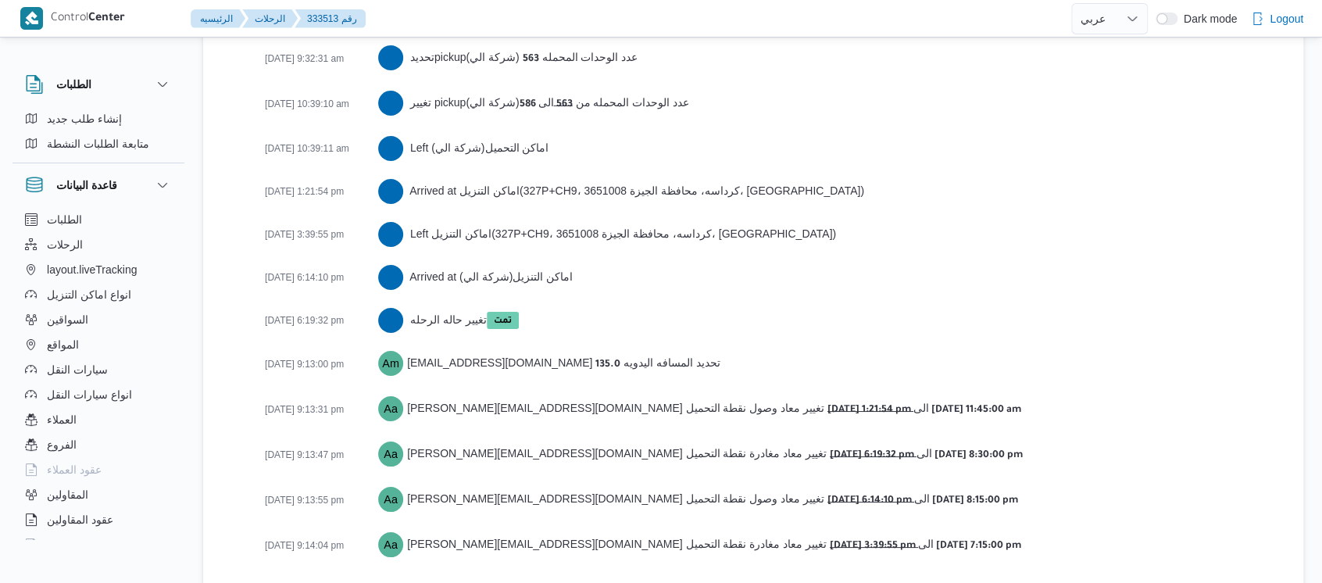
scroll to position [2743, 0]
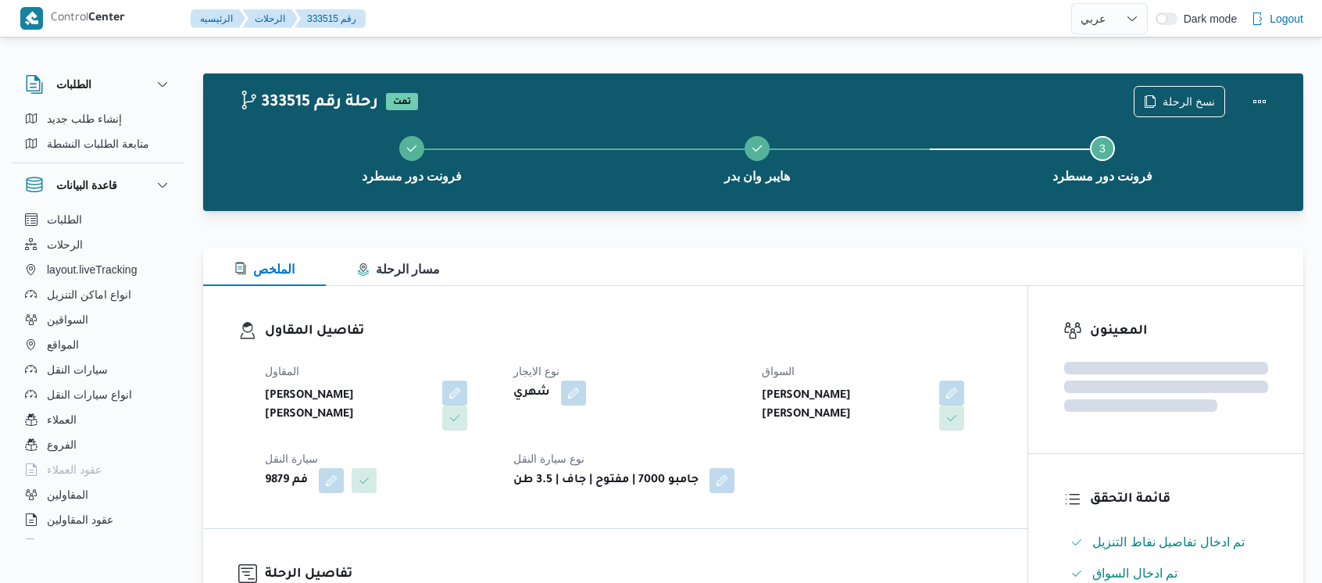
select select "ar"
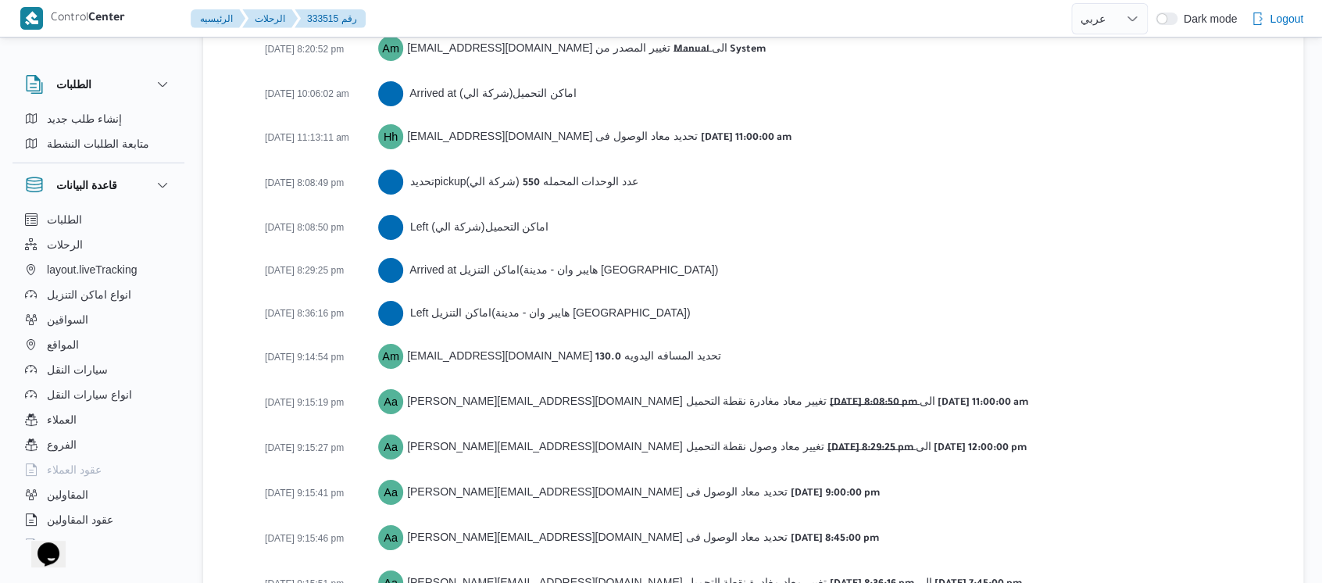
scroll to position [2699, 0]
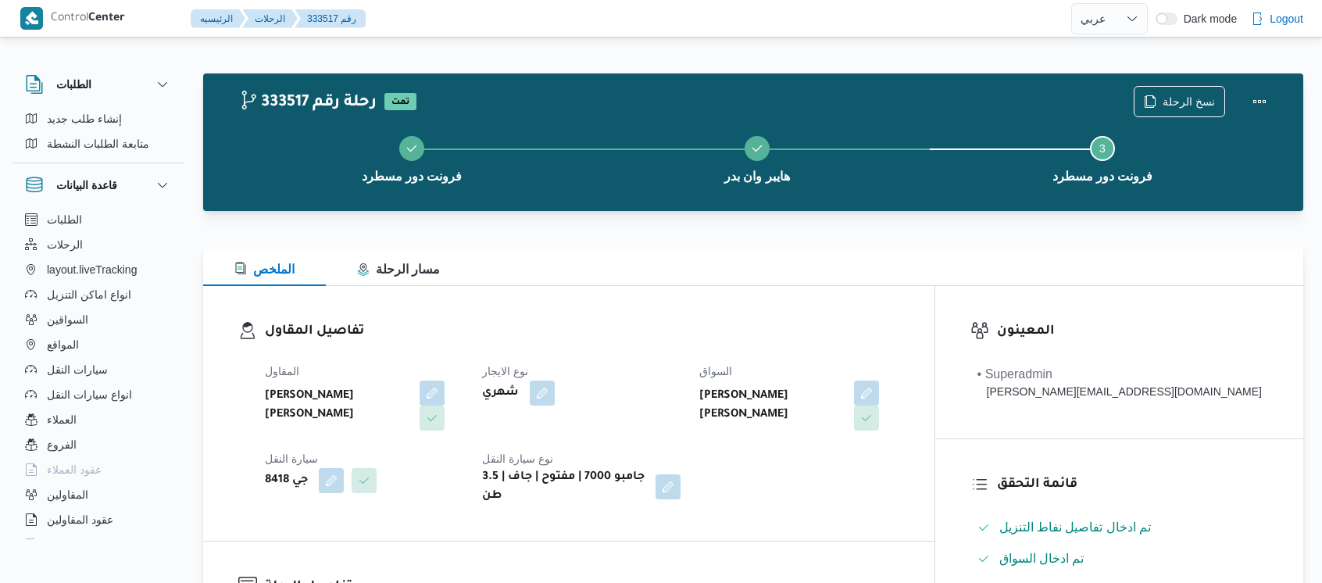
select select "ar"
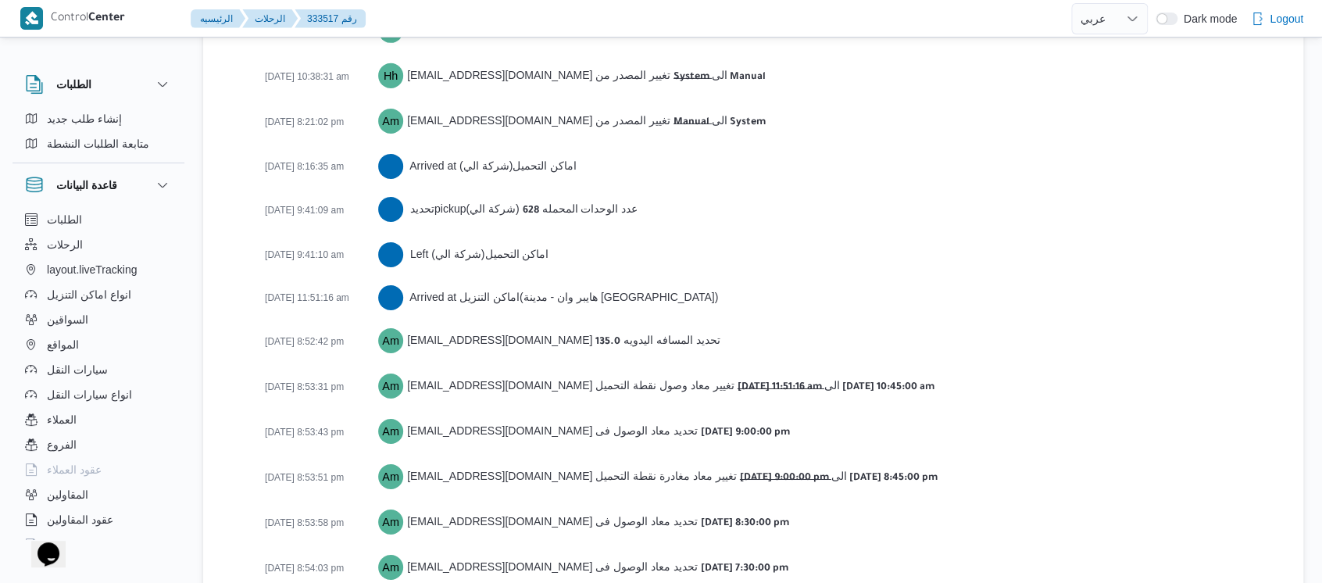
scroll to position [2612, 0]
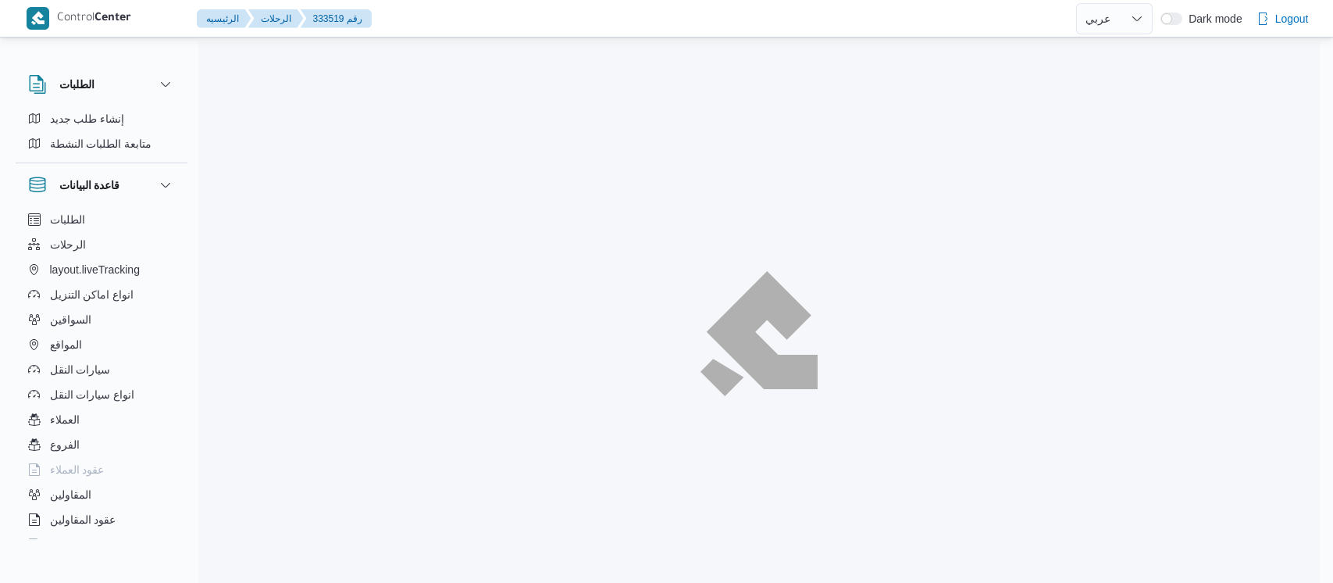
select select "ar"
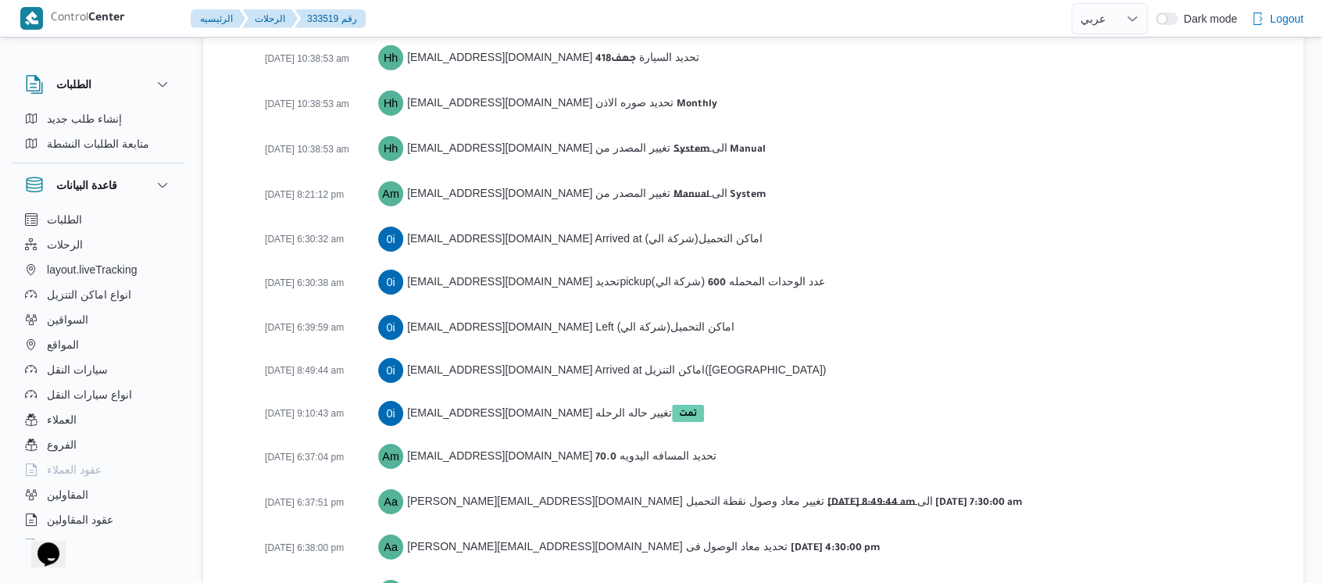
scroll to position [2698, 0]
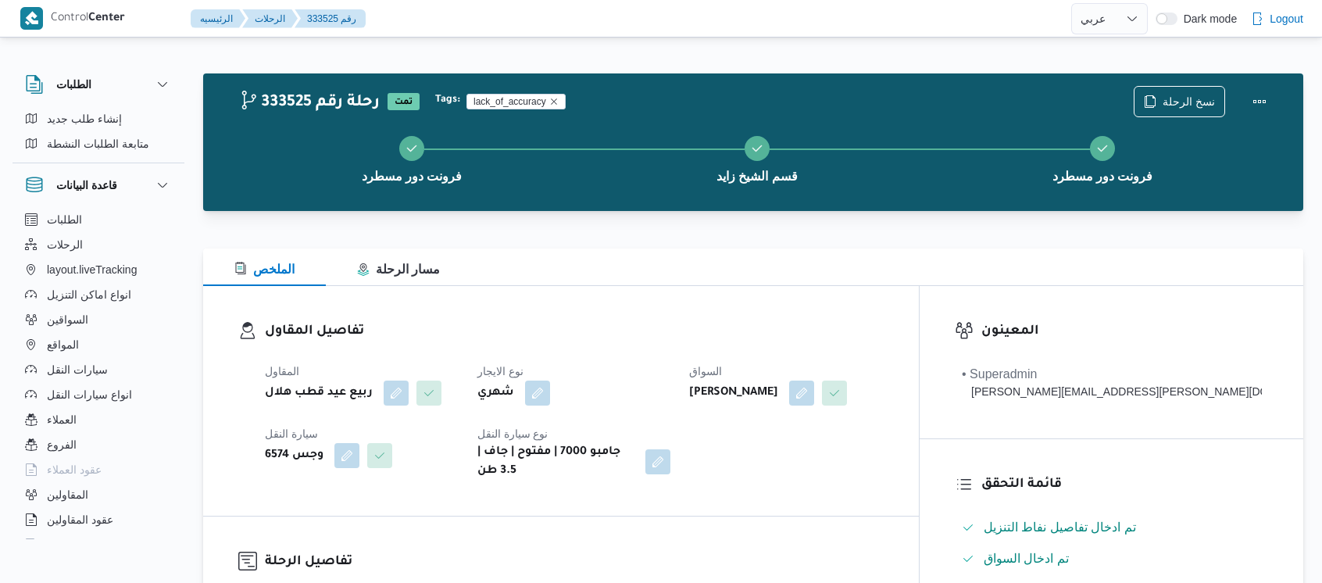
select select "ar"
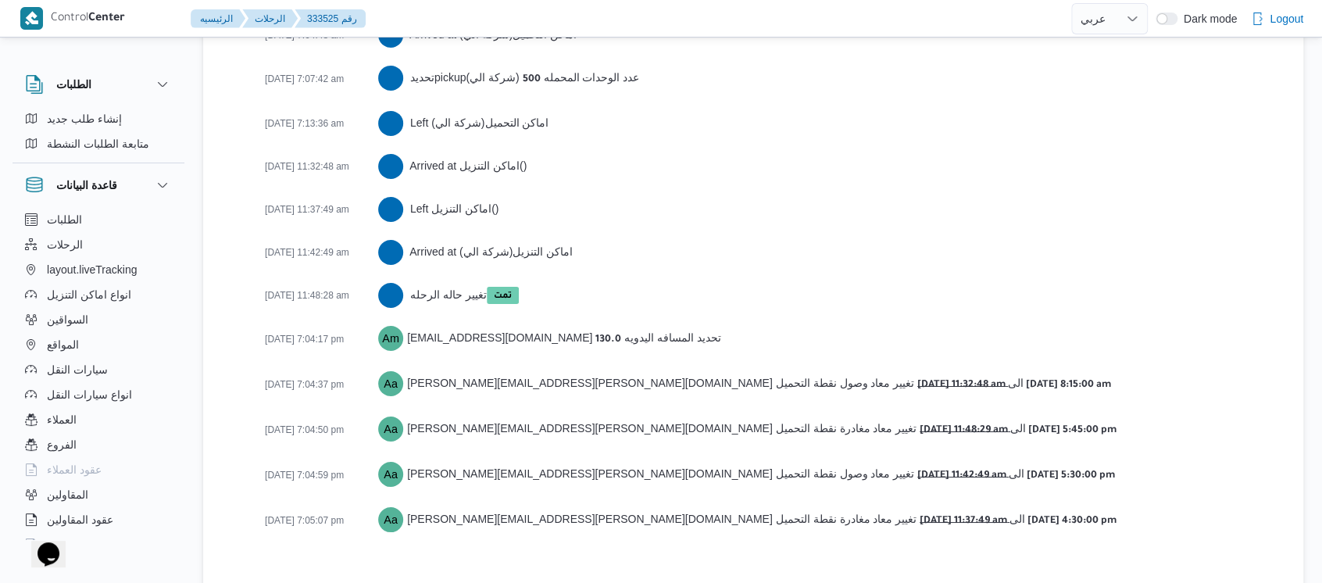
scroll to position [2656, 0]
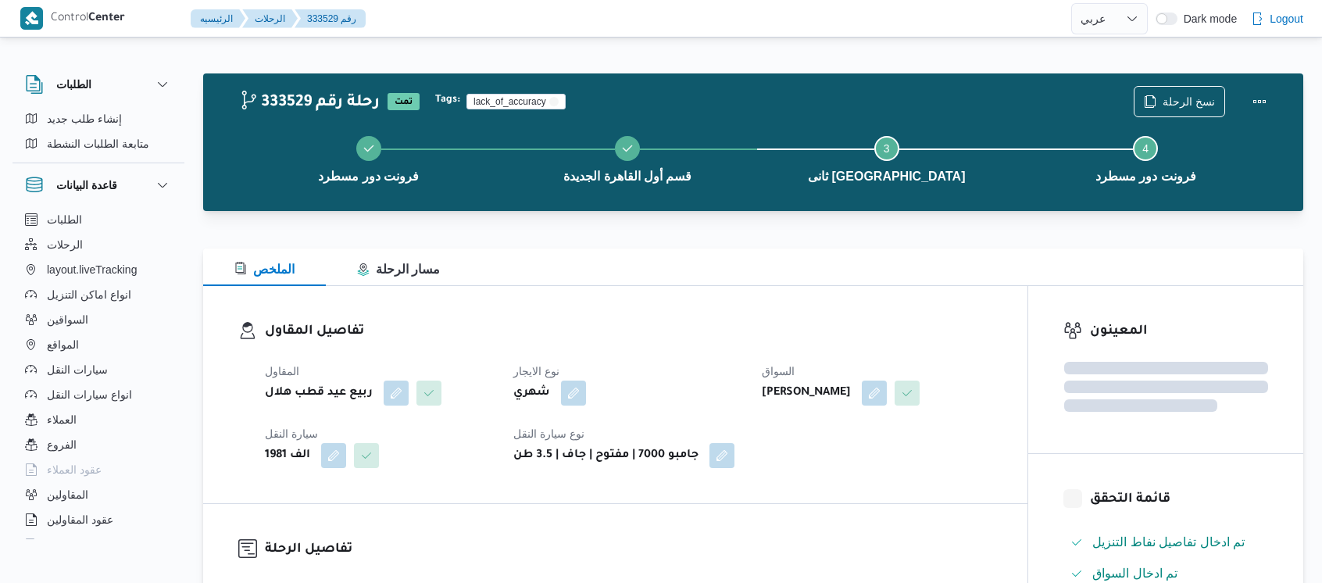
select select "ar"
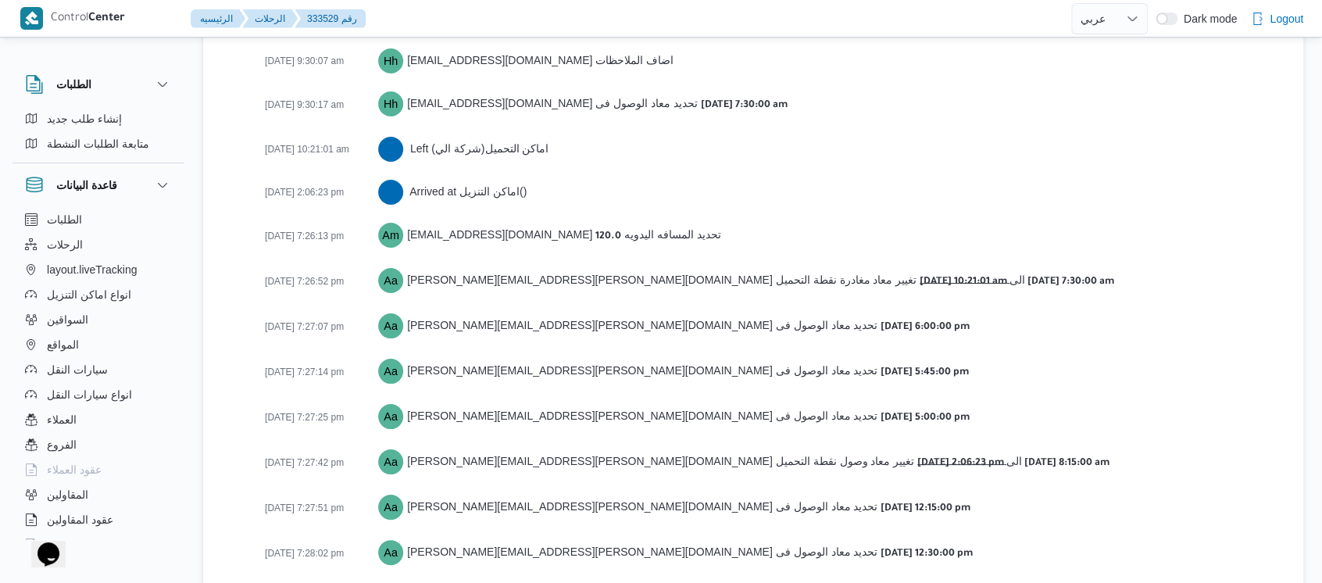
scroll to position [2916, 0]
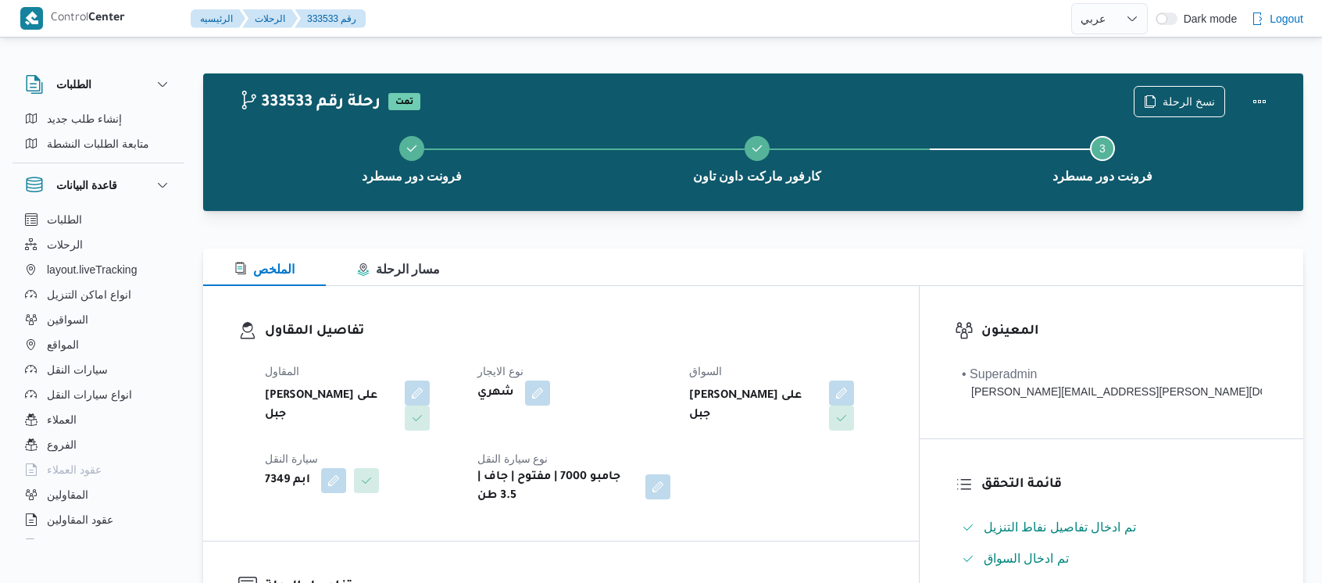
select select "ar"
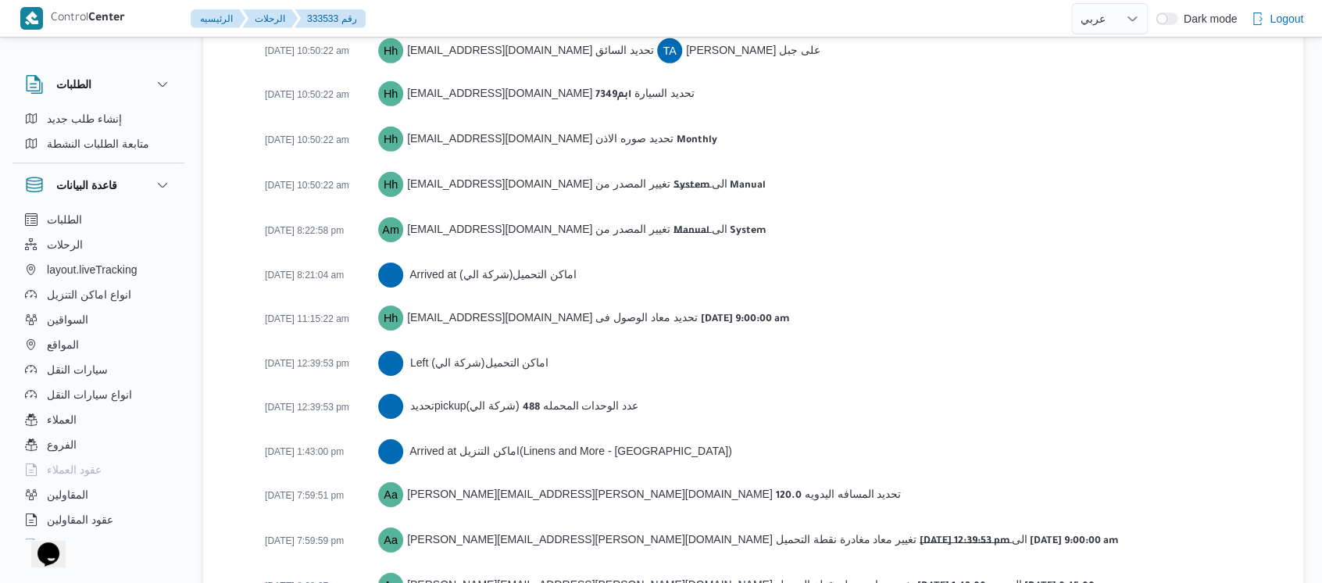
scroll to position [2631, 0]
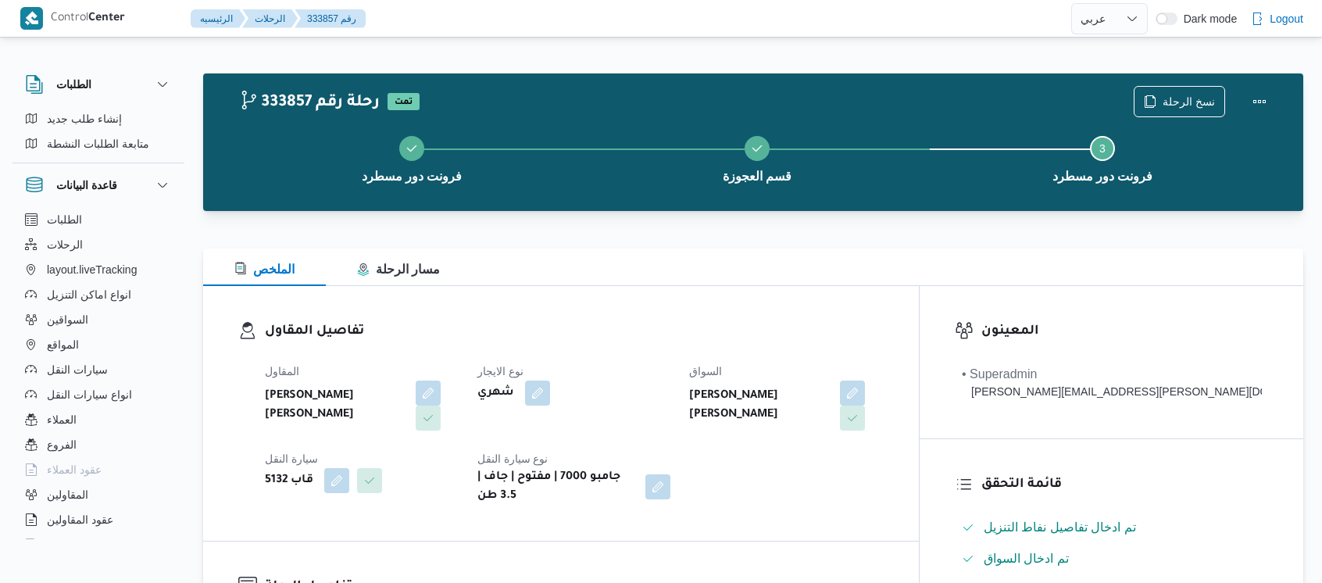
select select "ar"
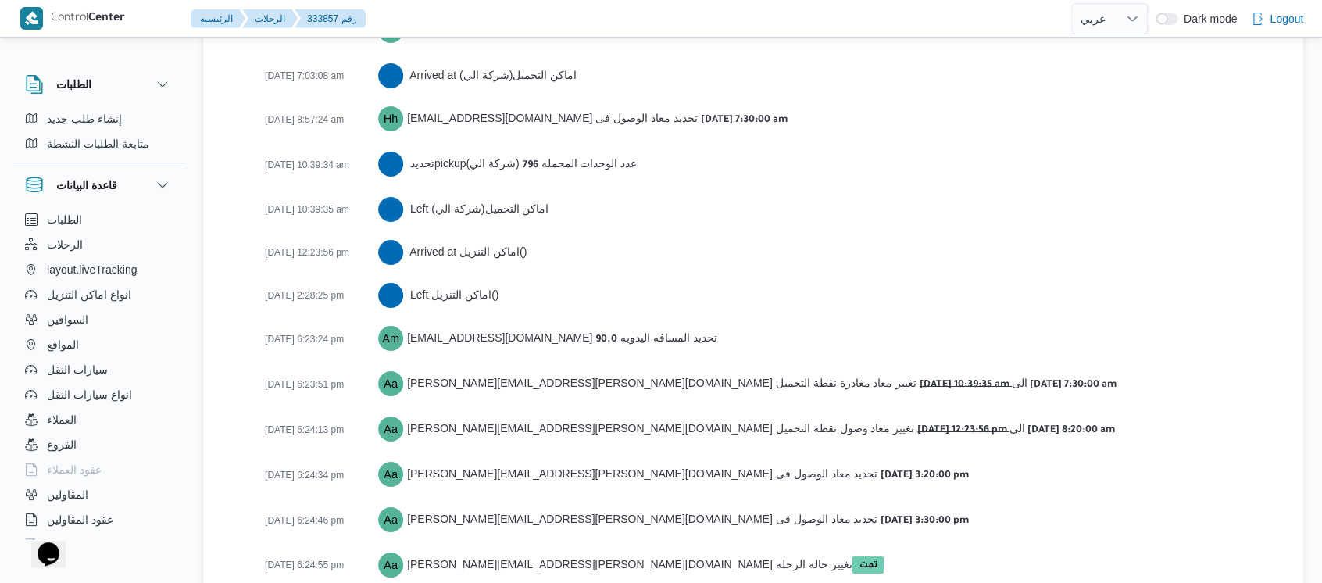
scroll to position [2631, 0]
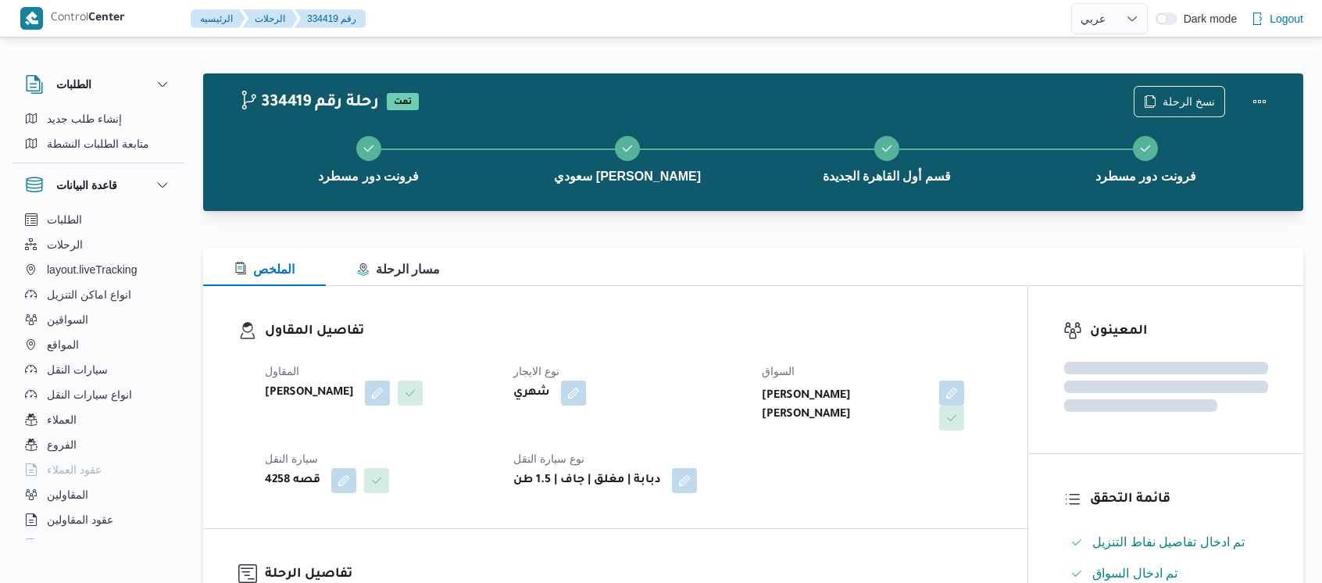
select select "ar"
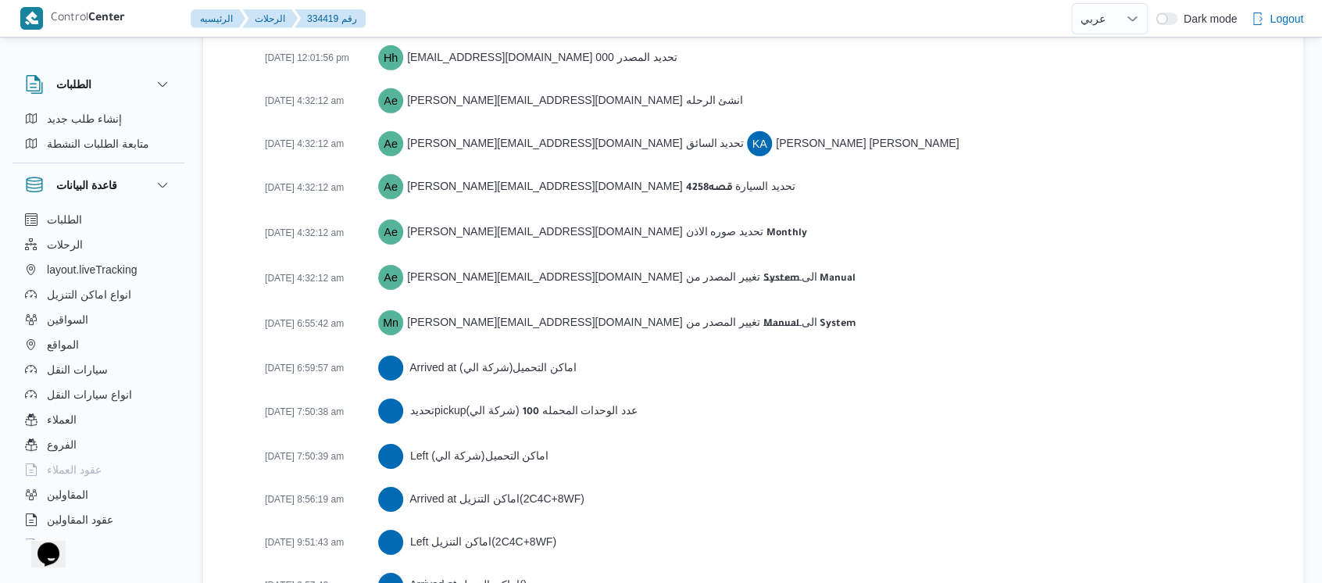
scroll to position [2585, 0]
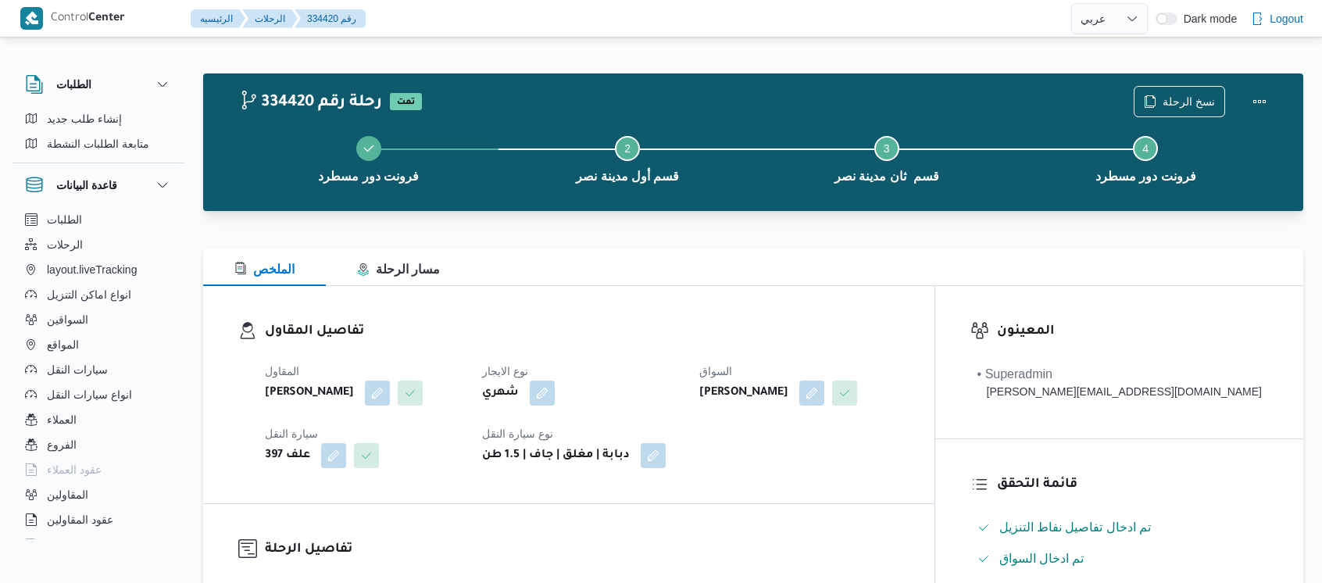
select select "ar"
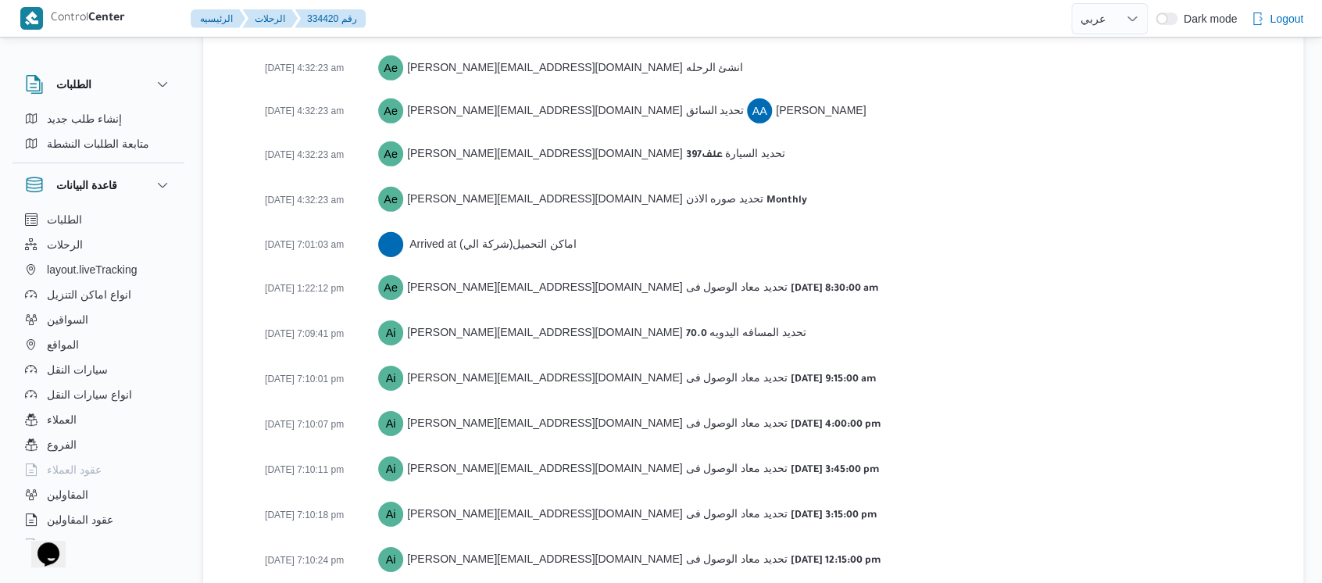
scroll to position [2290, 0]
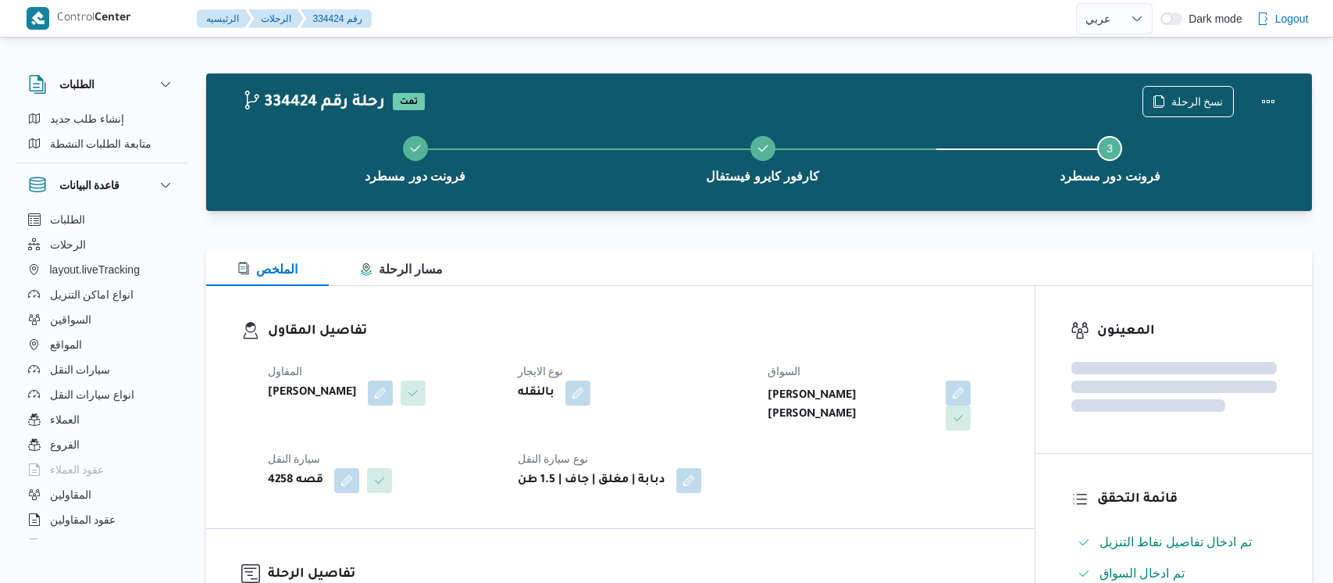
select select "ar"
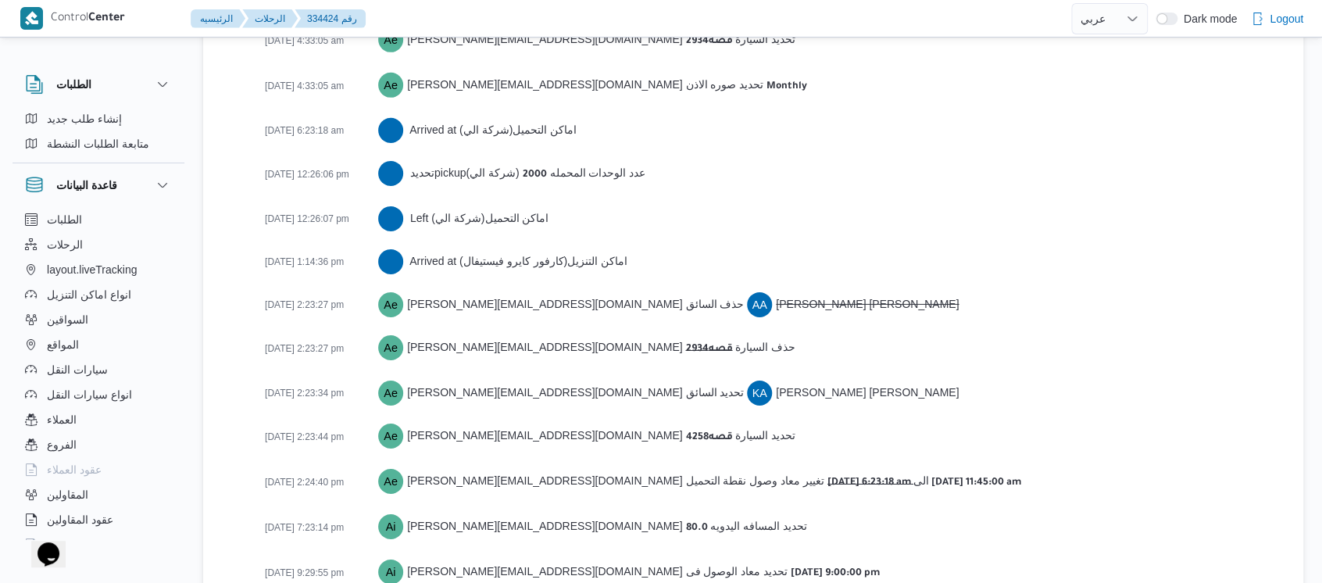
scroll to position [2423, 0]
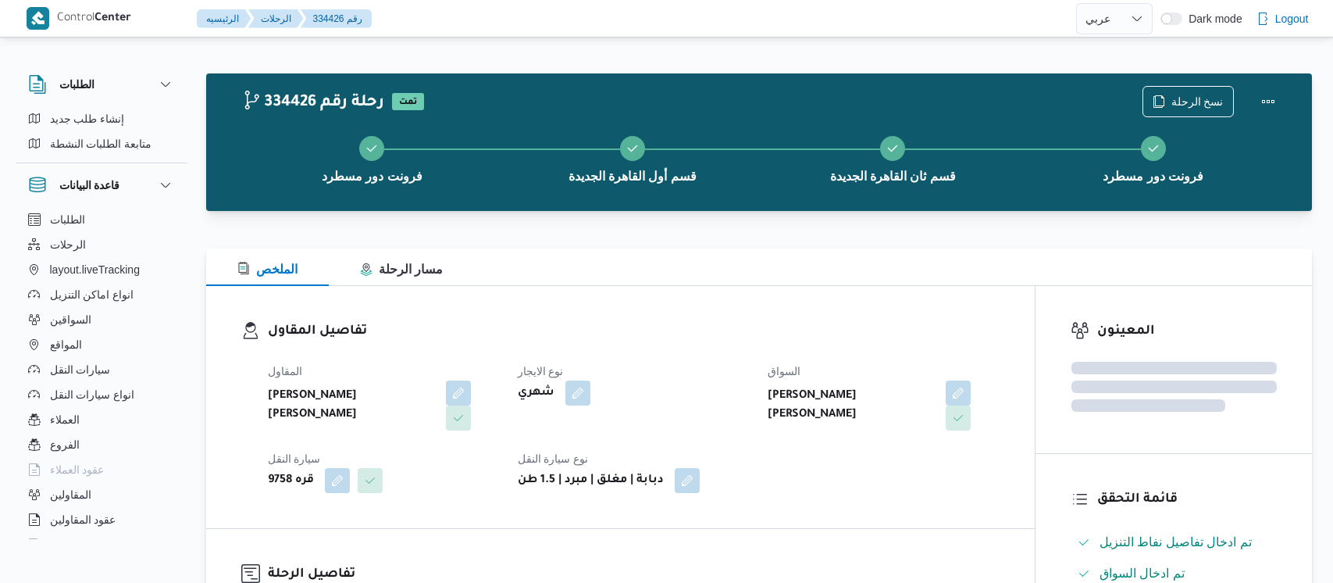
select select "ar"
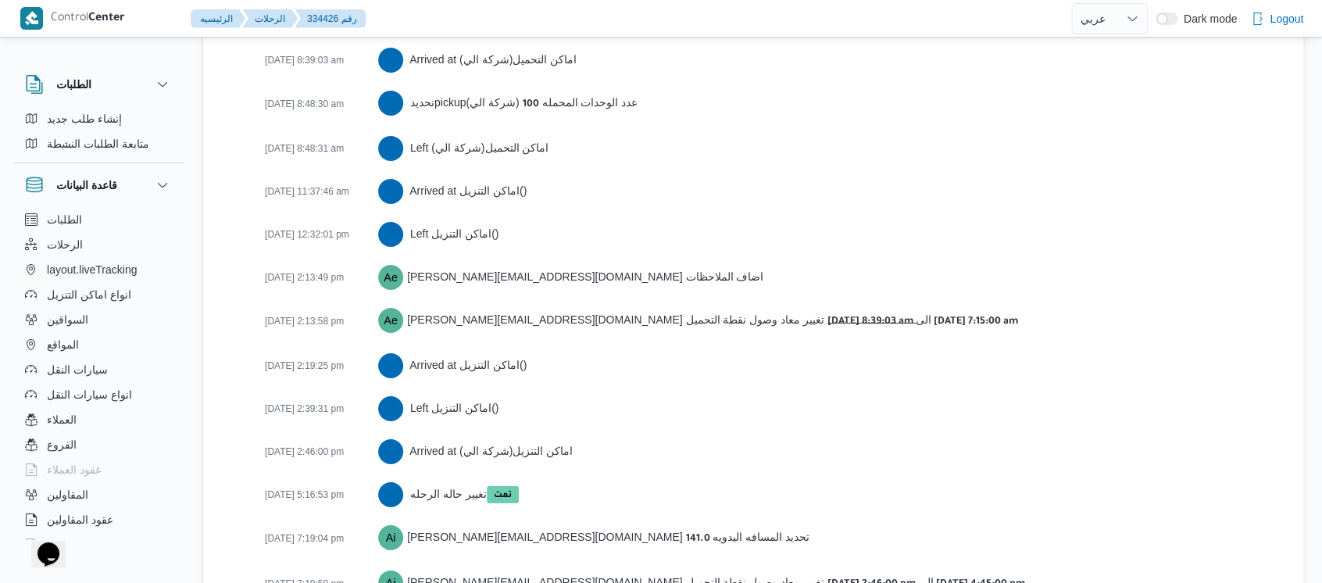
scroll to position [2628, 0]
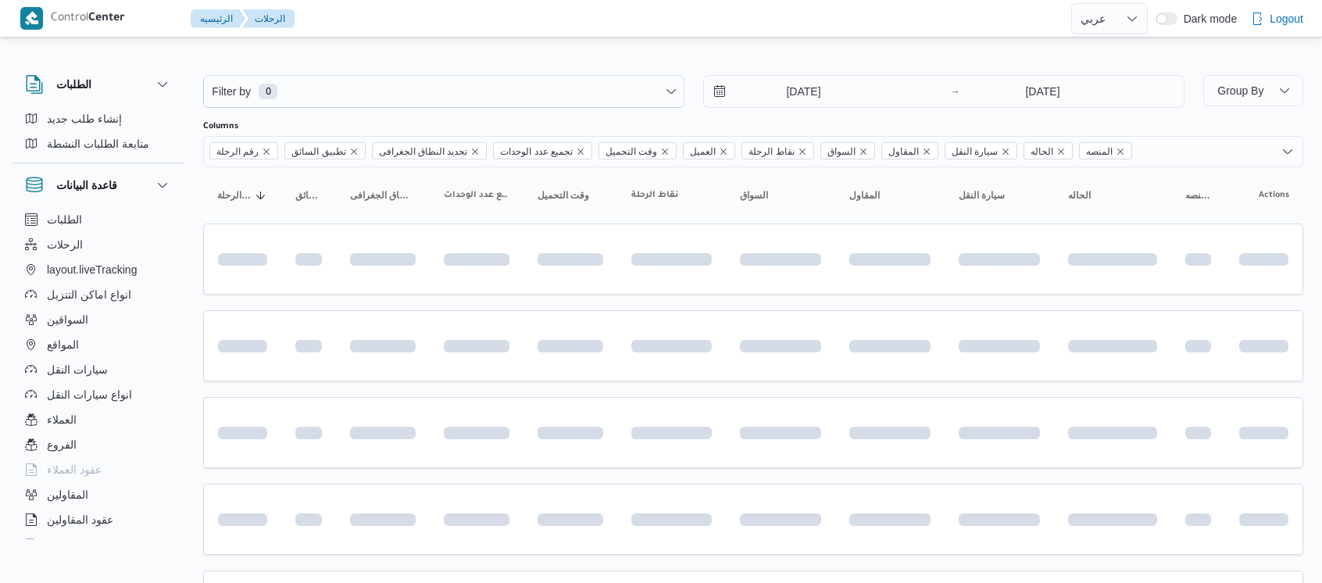
select select "ar"
click at [760, 101] on input "[DATE]" at bounding box center [792, 91] width 177 height 31
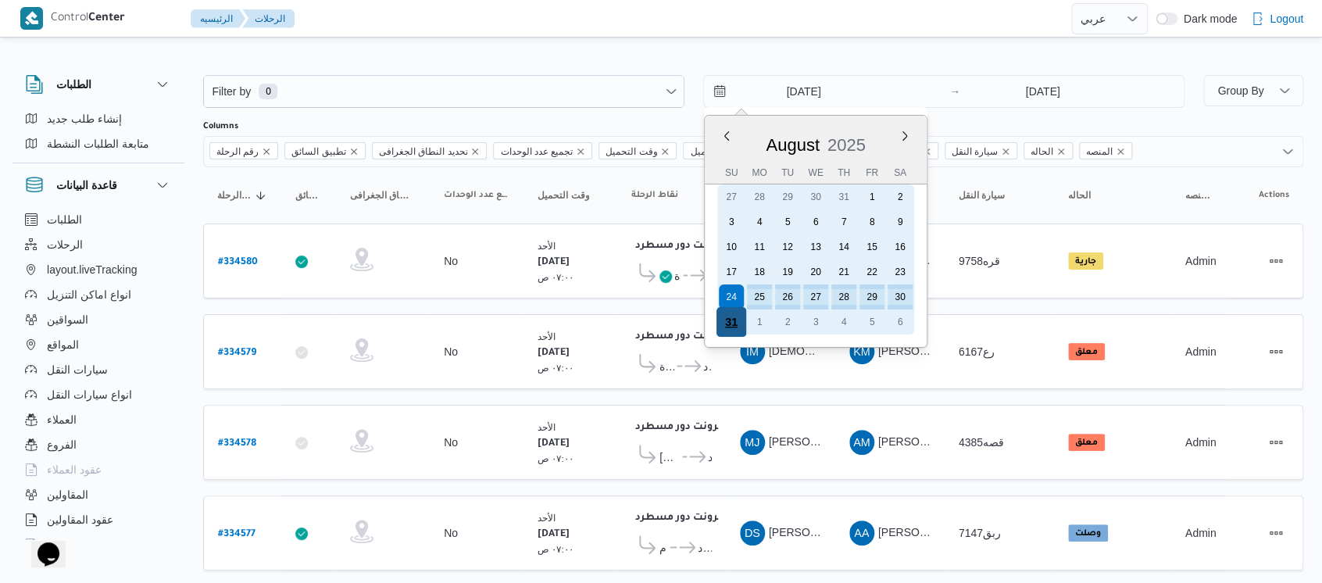
click at [724, 321] on div "31" at bounding box center [731, 322] width 30 height 30
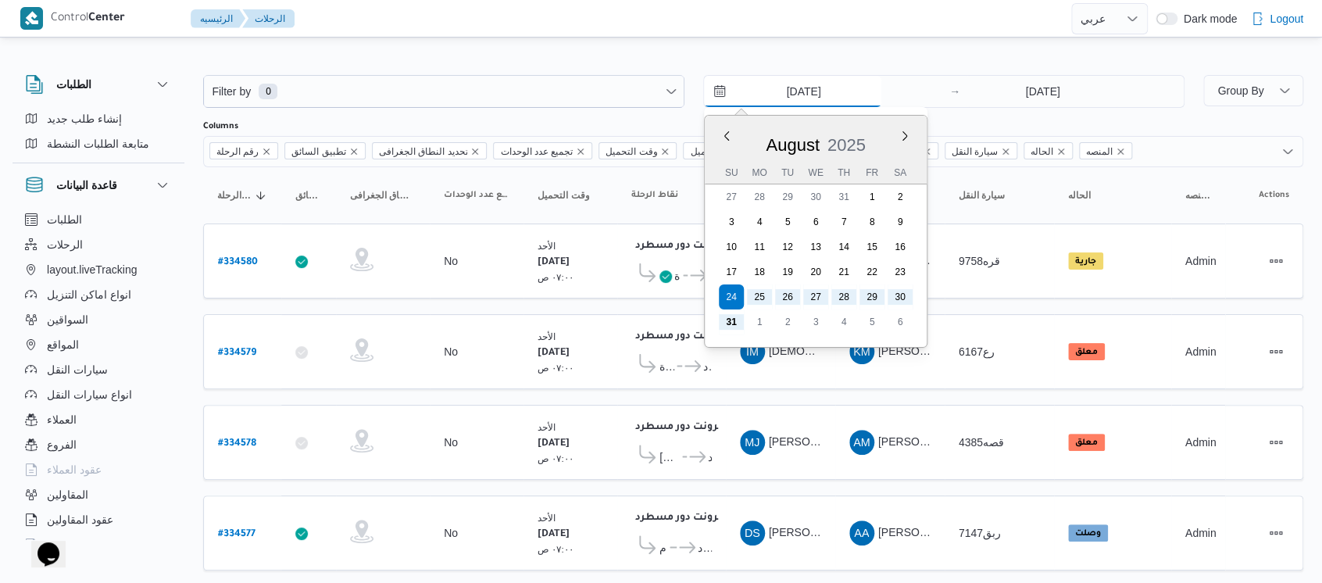
type input "[DATE]"
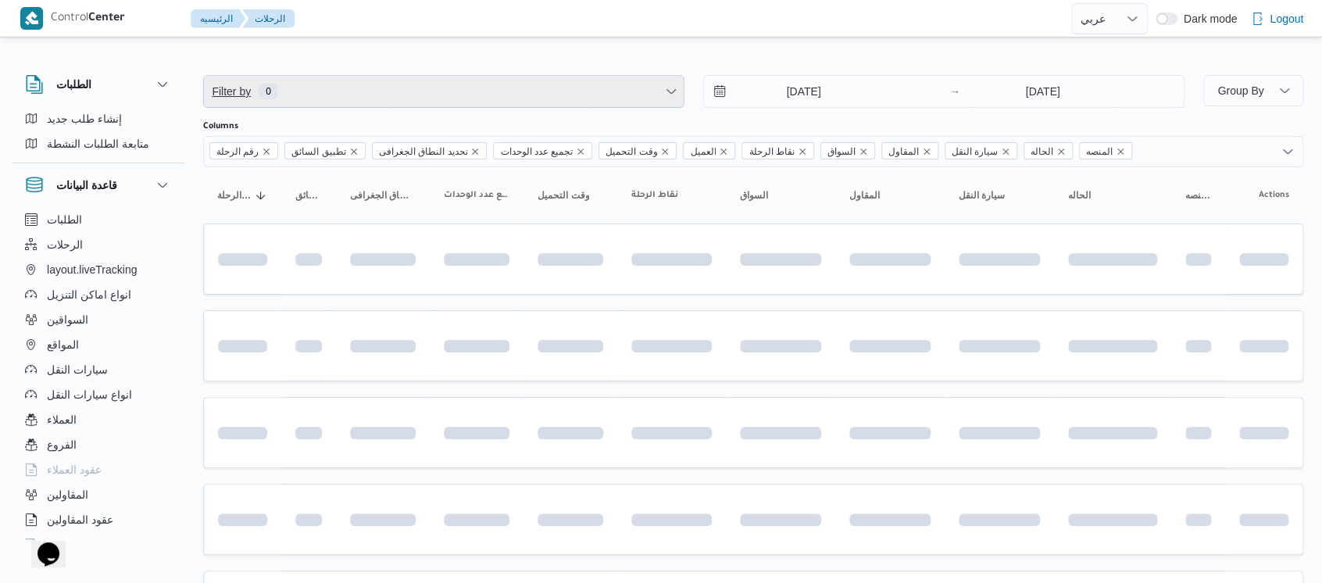
click at [343, 95] on span "Filter by 0" at bounding box center [444, 91] width 480 height 31
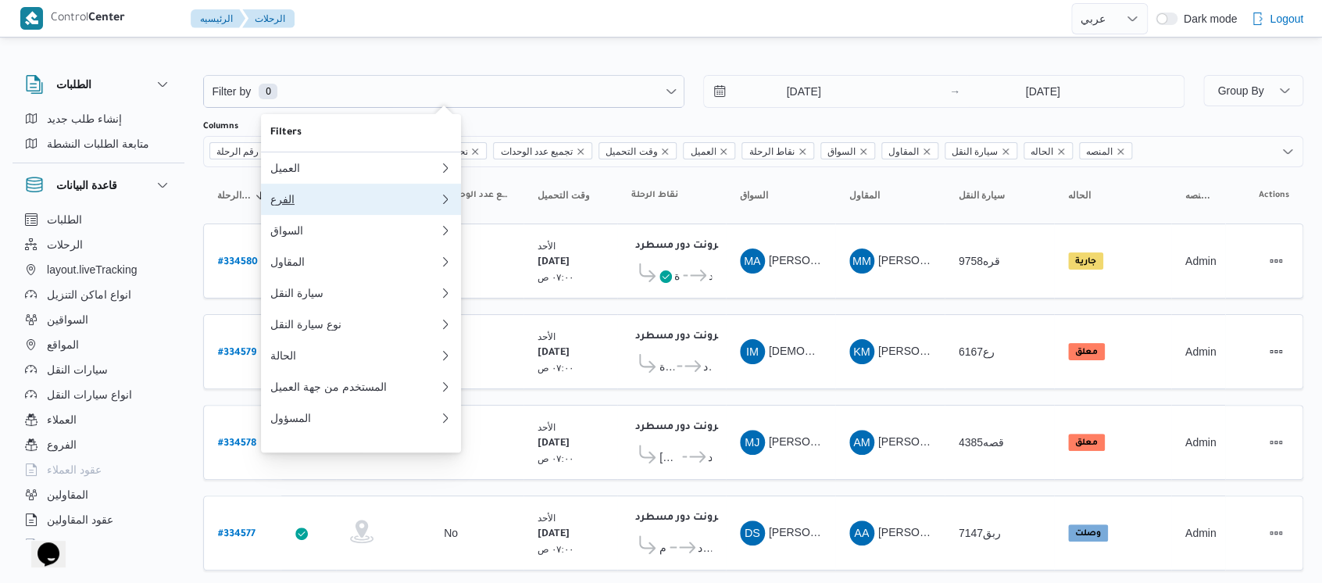
click at [311, 205] on div "الفرع" at bounding box center [354, 199] width 169 height 12
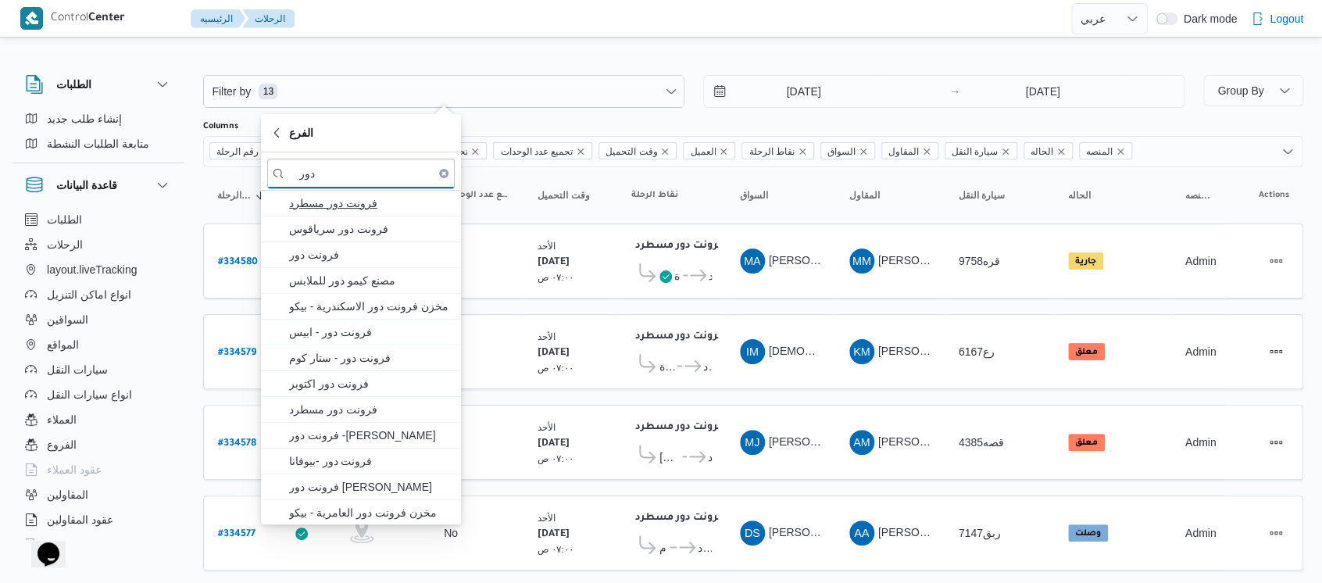
type input "دور"
click at [337, 206] on span "فرونت دور مسطرد" at bounding box center [370, 203] width 162 height 19
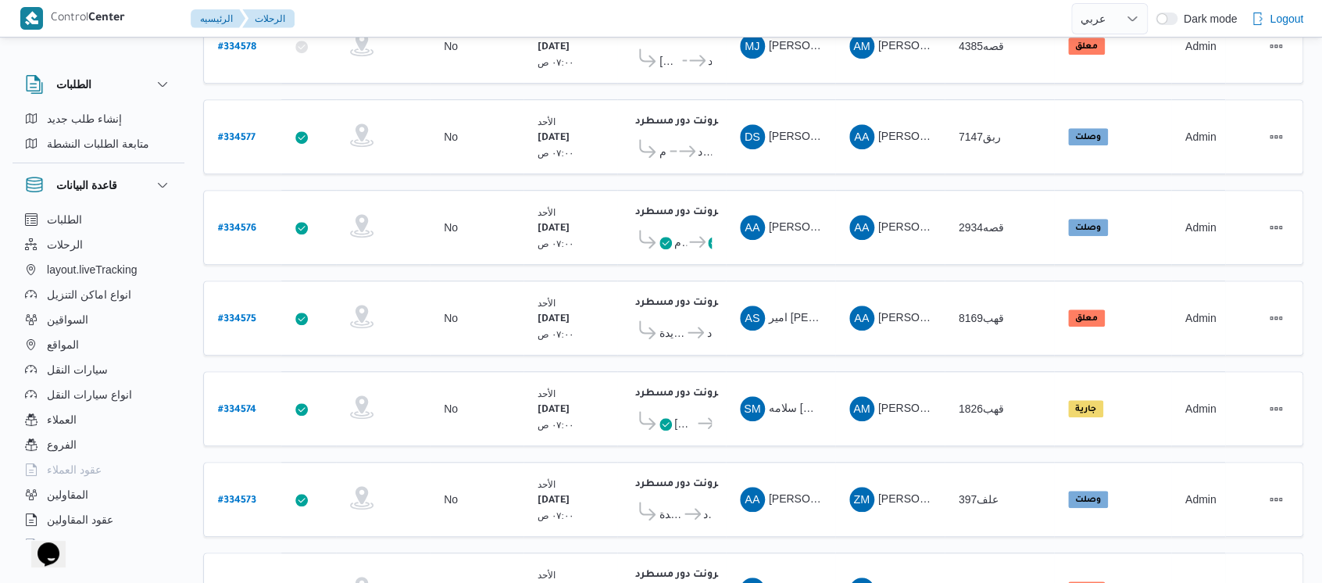
scroll to position [580, 0]
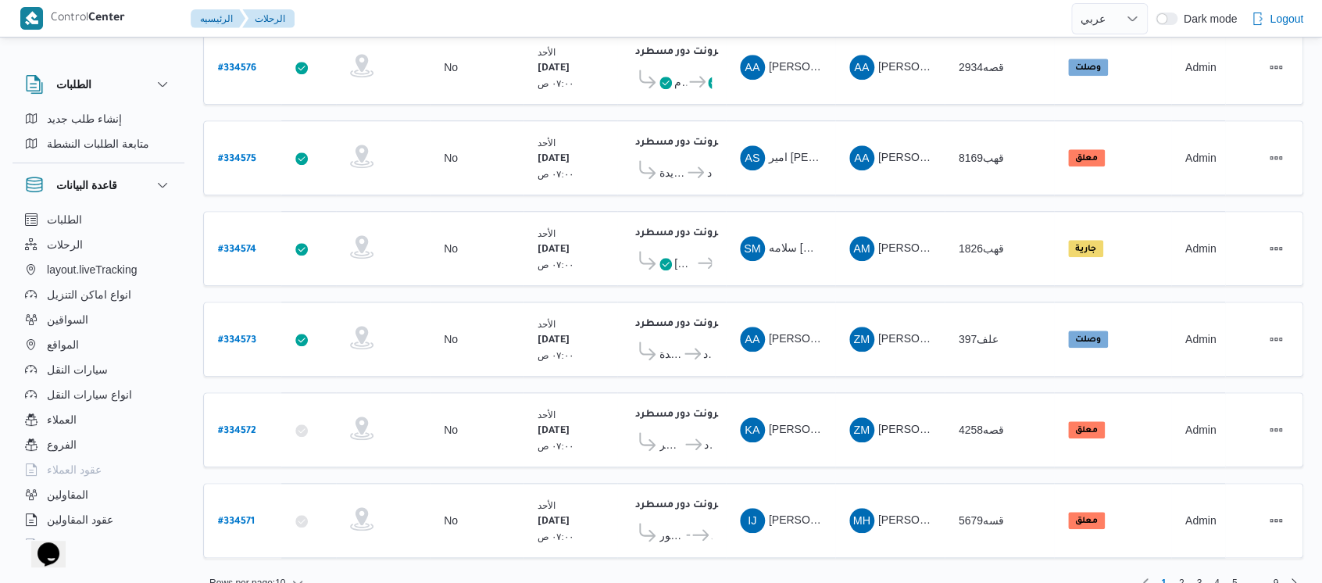
click at [281, 564] on div "Rows per page : 10 1 2 3 4 5 … 9" at bounding box center [753, 582] width 1118 height 37
click at [281, 573] on span "Rows per page : 10" at bounding box center [247, 582] width 76 height 19
click at [276, 531] on button "20 rows" at bounding box center [266, 516] width 87 height 31
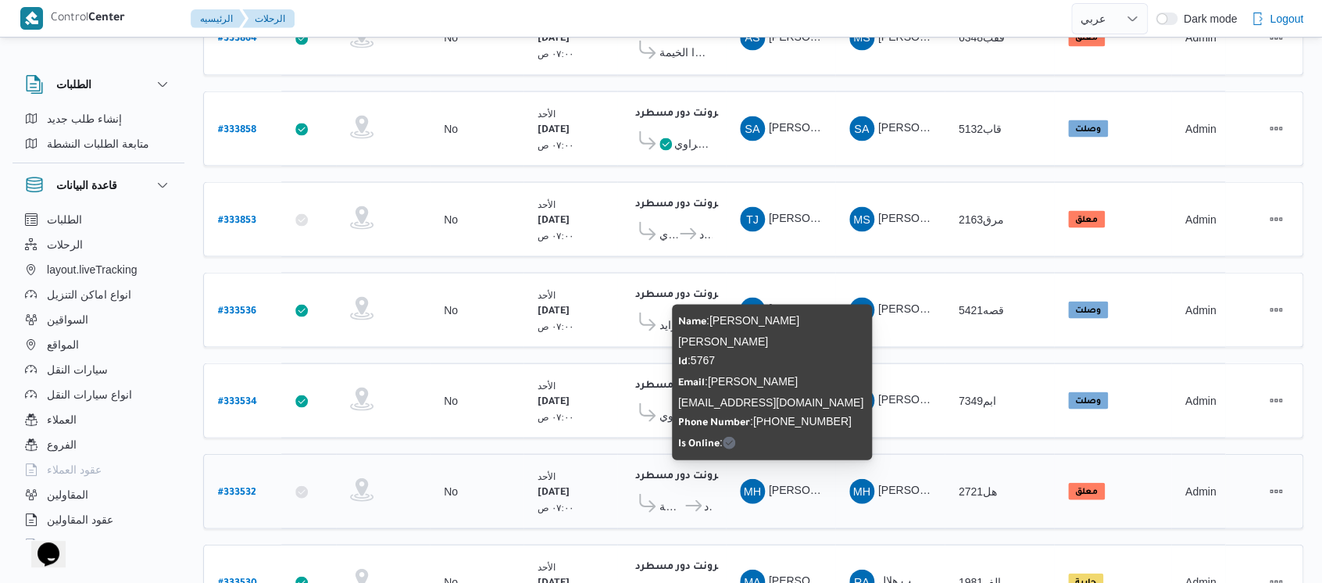
scroll to position [1457, 0]
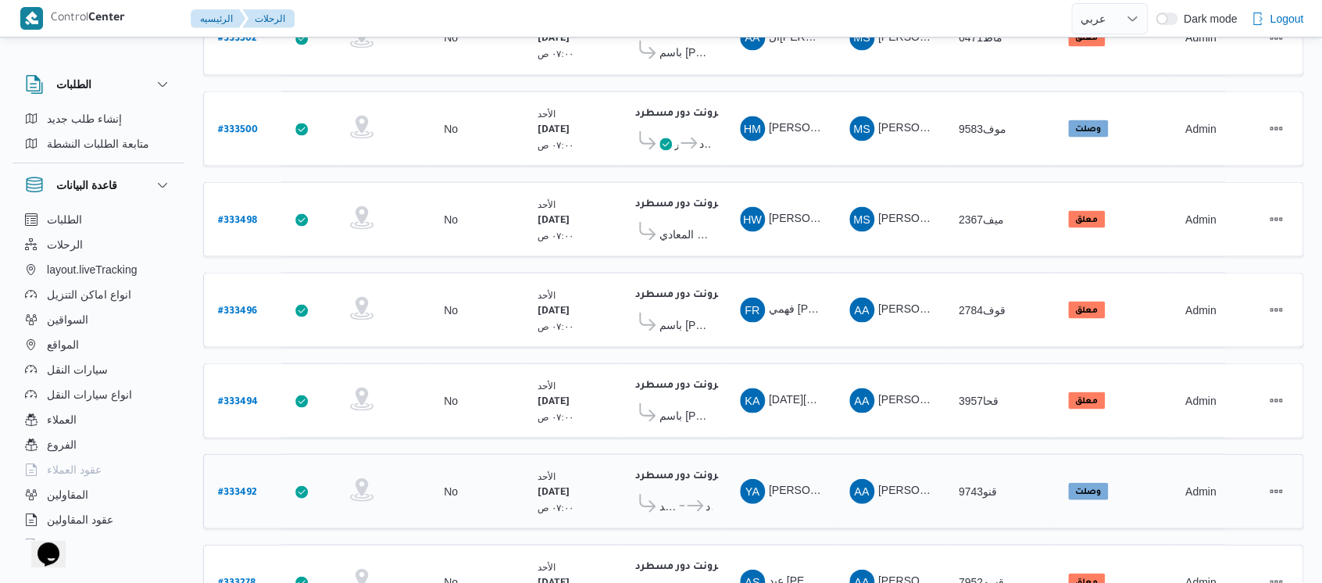
scroll to position [1457, 0]
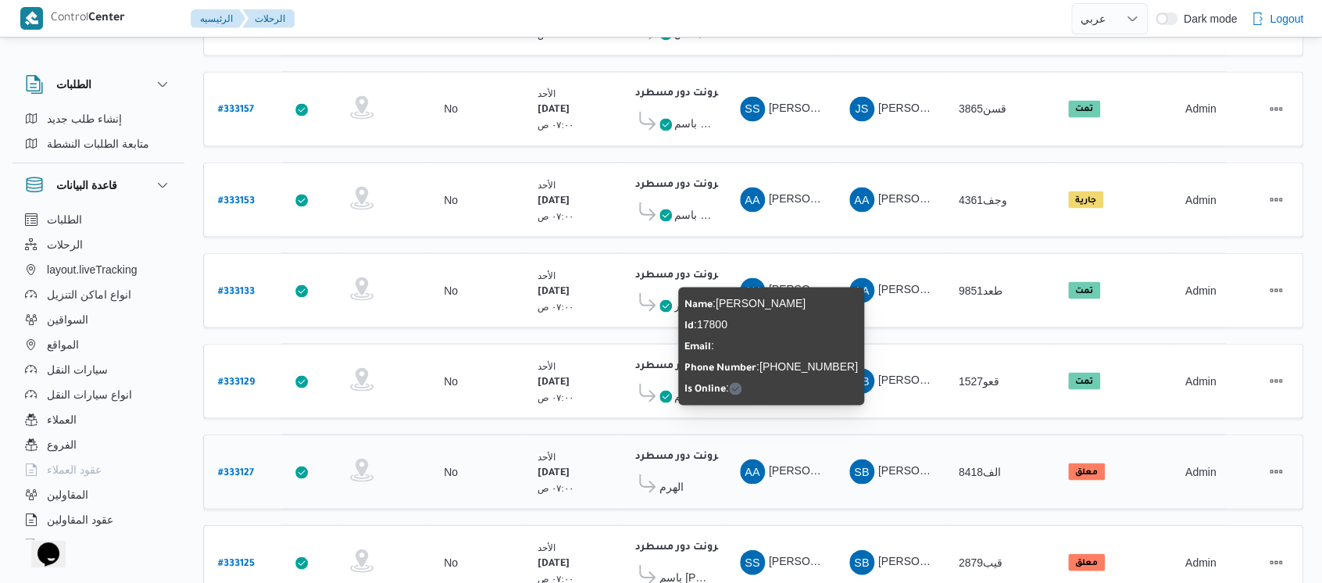
scroll to position [1457, 0]
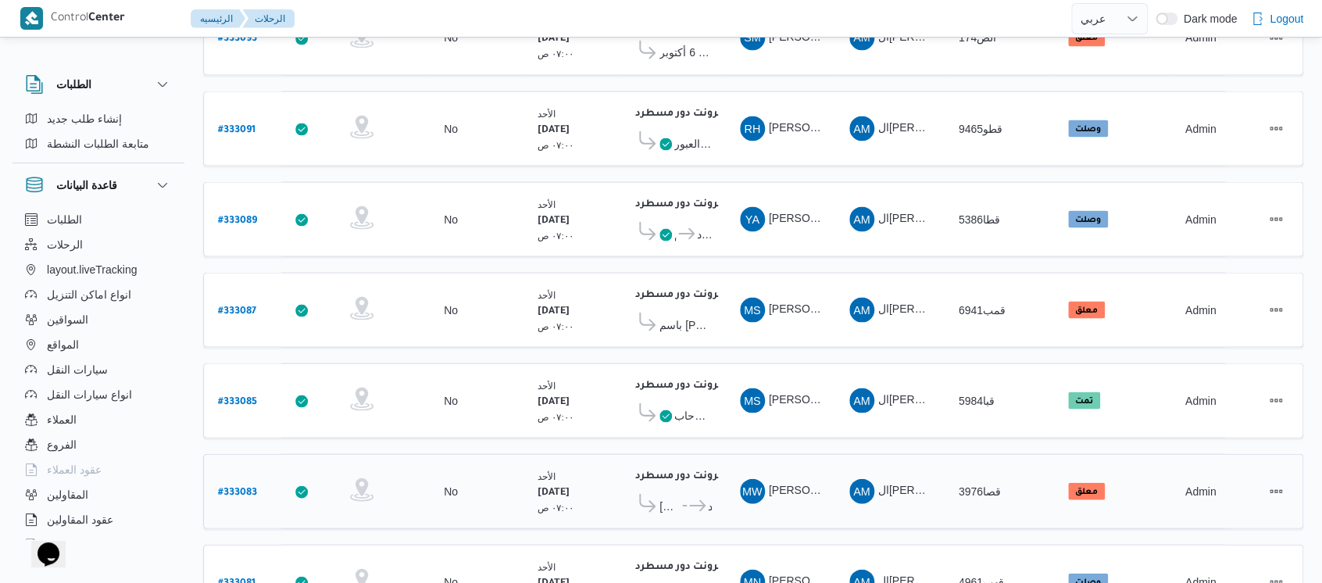
scroll to position [1457, 0]
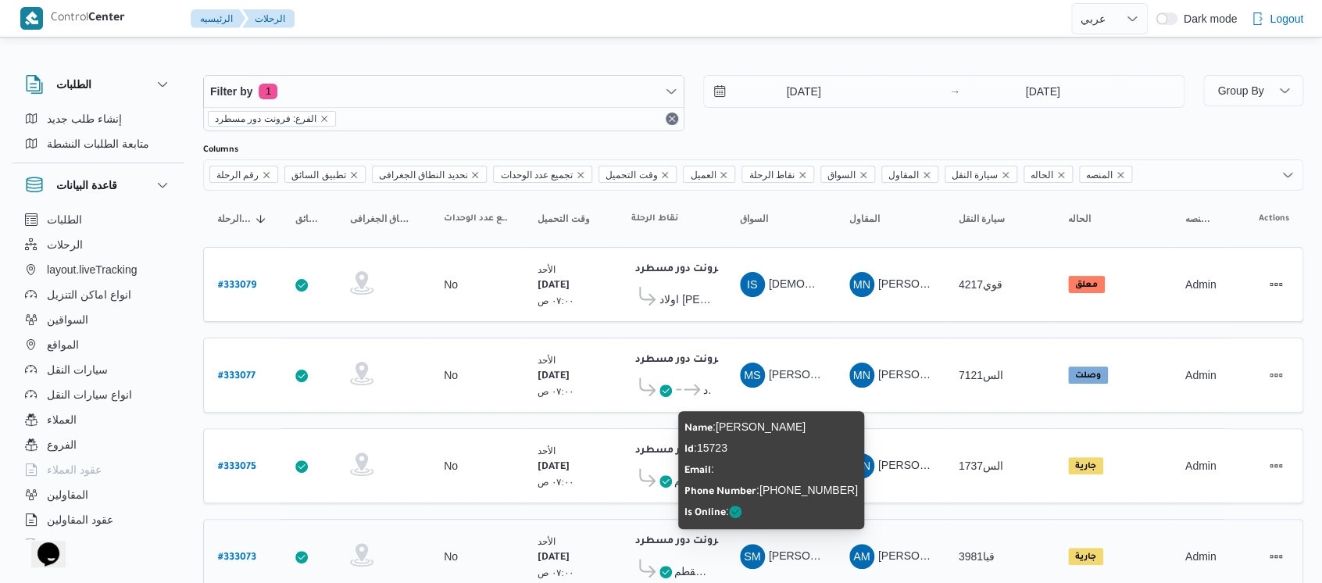
scroll to position [52, 0]
